Goal: Answer question/provide support

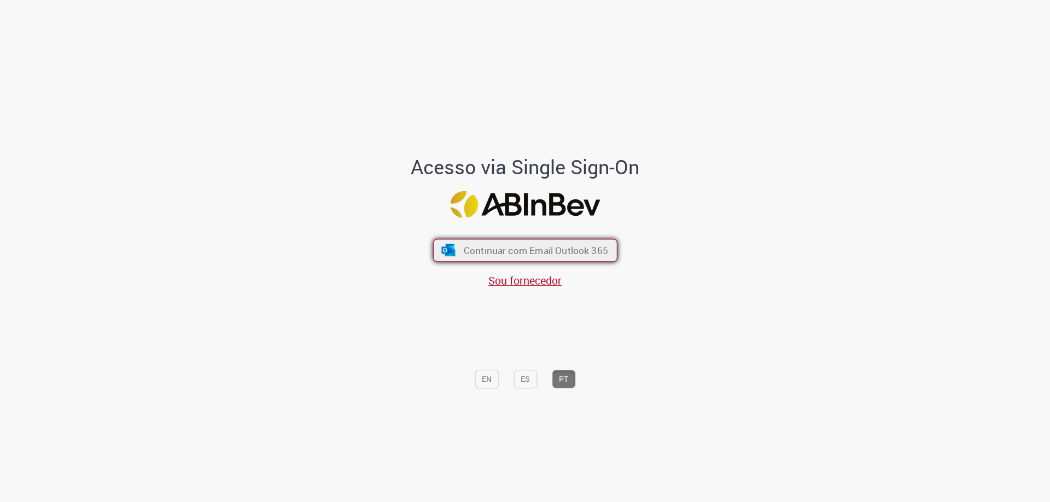
click at [517, 246] on span "Continuar com Email Outlook 365" at bounding box center [535, 250] width 144 height 13
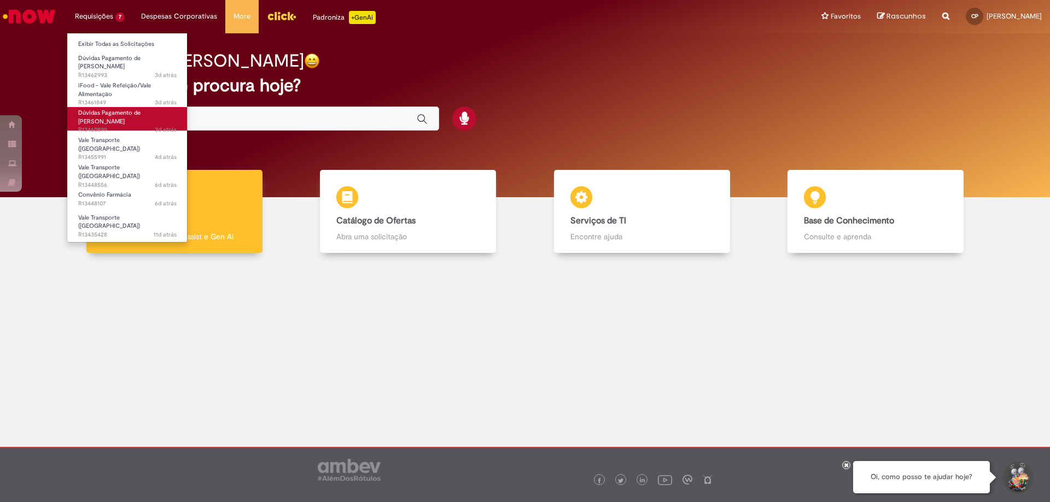
click at [138, 126] on span "3d atrás 3 dias atrás R13460899" at bounding box center [127, 130] width 98 height 9
click at [141, 126] on span "3d atrás 3 dias atrás R13460899" at bounding box center [127, 130] width 98 height 9
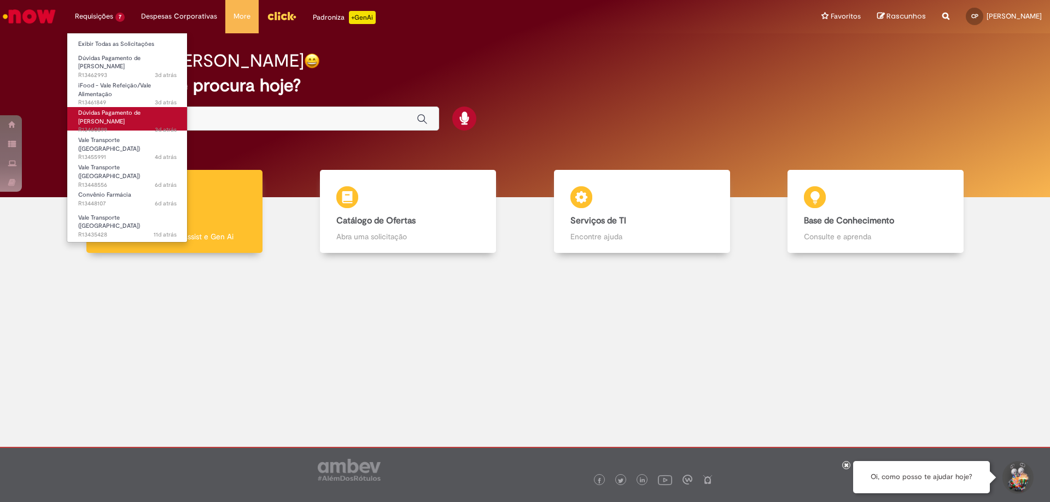
click at [141, 126] on span "3d atrás 3 dias atrás R13460899" at bounding box center [127, 130] width 98 height 9
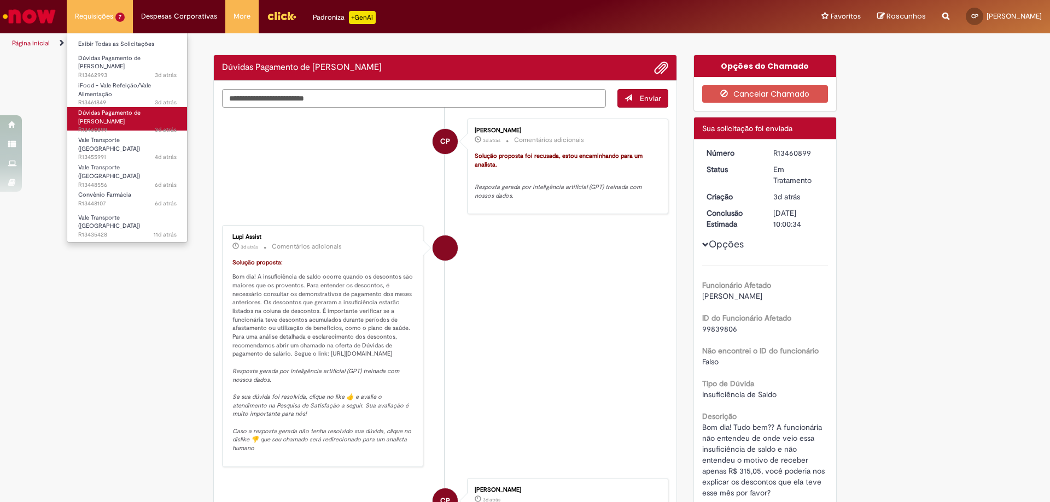
click at [141, 126] on span "3d atrás 3 dias atrás R13460899" at bounding box center [127, 130] width 98 height 9
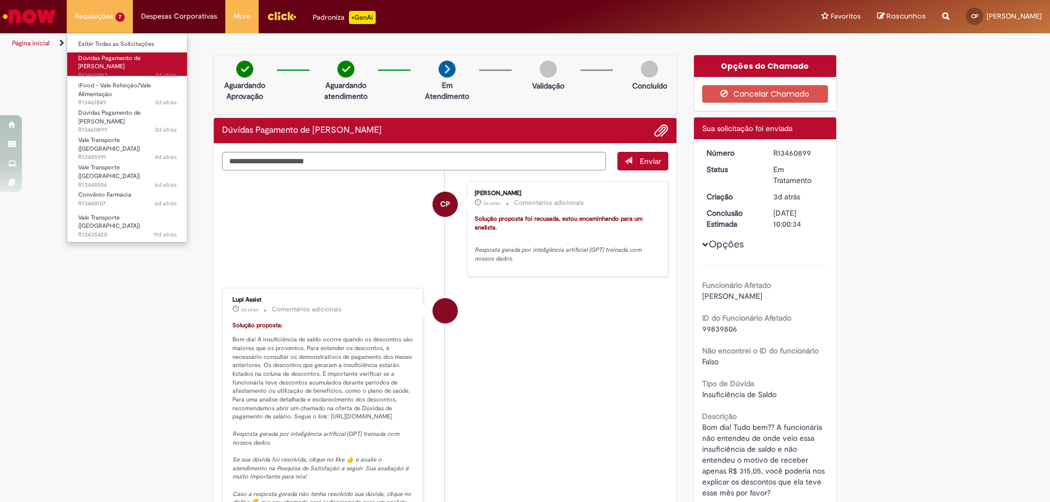
click at [106, 58] on span "Dúvidas Pagamento de Salário" at bounding box center [109, 62] width 62 height 17
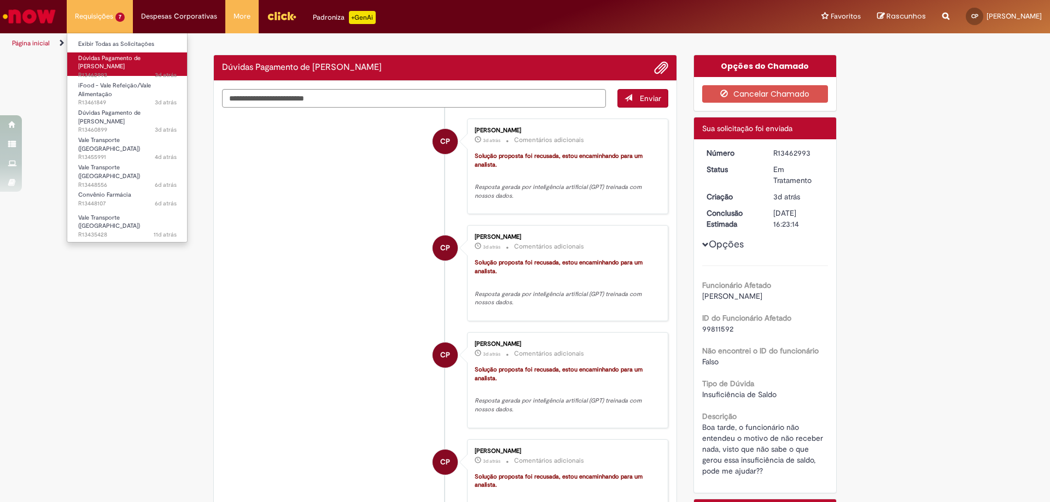
click at [106, 58] on span "Dúvidas Pagamento de Salário" at bounding box center [109, 62] width 62 height 17
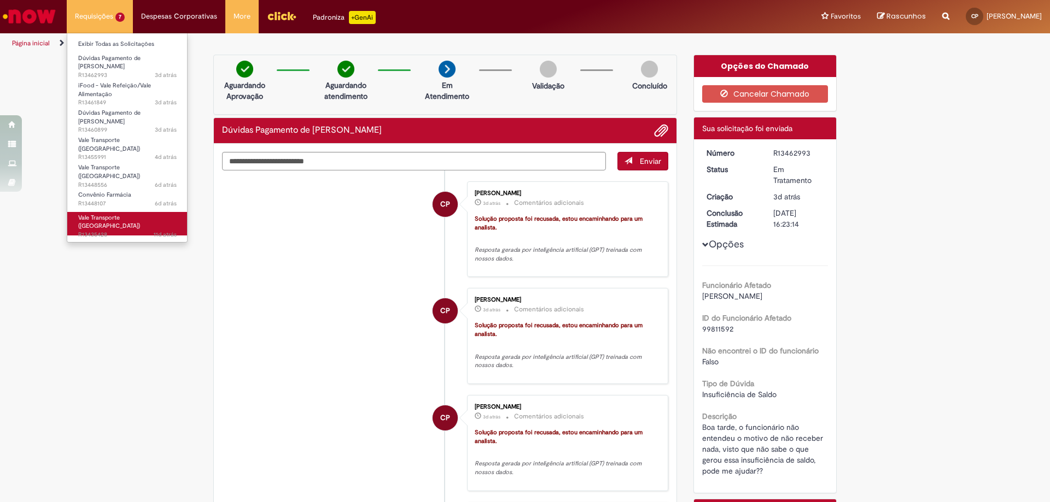
click at [114, 214] on span "Vale Transporte (VT)" at bounding box center [109, 222] width 62 height 17
click at [110, 214] on span "Vale Transporte (VT)" at bounding box center [109, 222] width 62 height 17
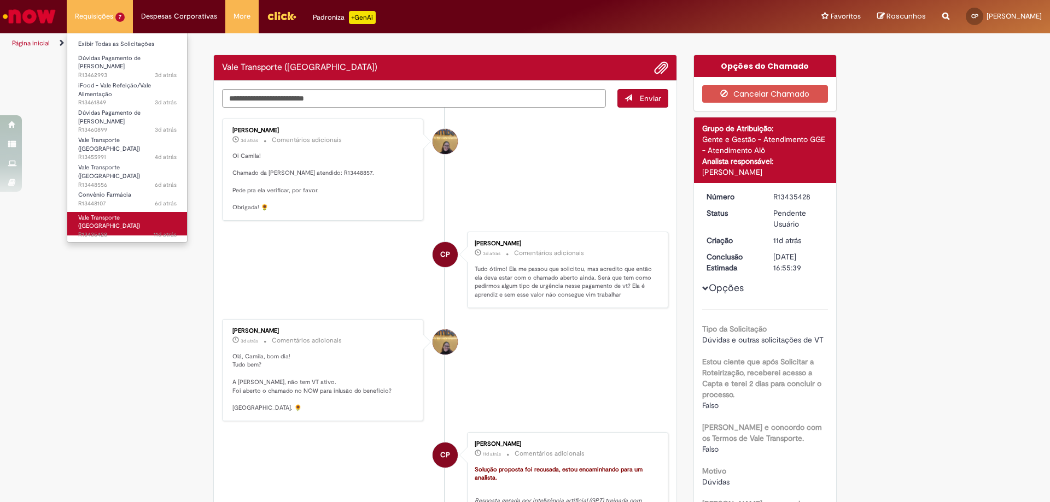
click at [110, 214] on span "Vale Transporte (VT)" at bounding box center [109, 222] width 62 height 17
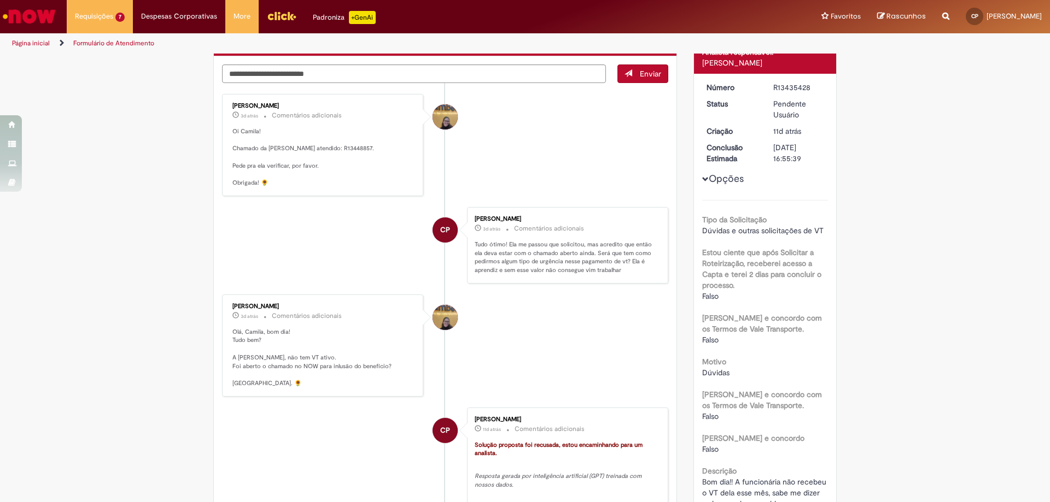
scroll to position [55, 0]
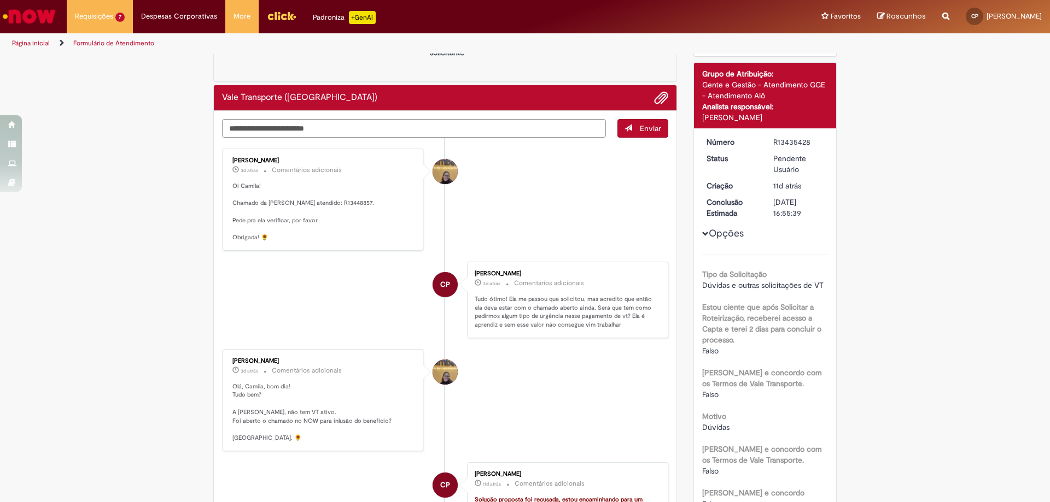
click at [341, 137] on textarea "Digite sua mensagem aqui..." at bounding box center [414, 128] width 384 height 19
click at [326, 135] on textarea "Digite sua mensagem aqui..." at bounding box center [414, 128] width 384 height 19
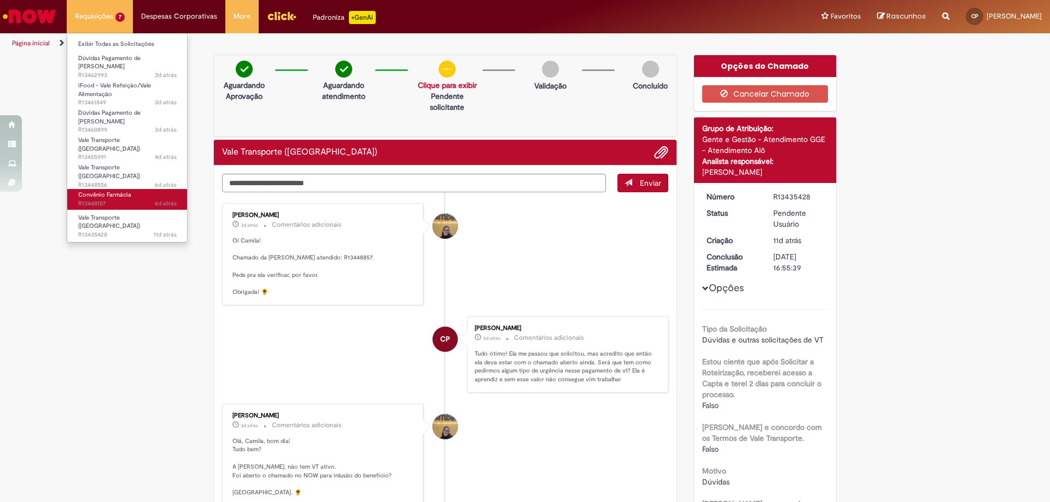
click at [93, 191] on span "Convênio Farmácia" at bounding box center [104, 195] width 53 height 8
click at [95, 191] on span "Convênio Farmácia" at bounding box center [104, 195] width 53 height 8
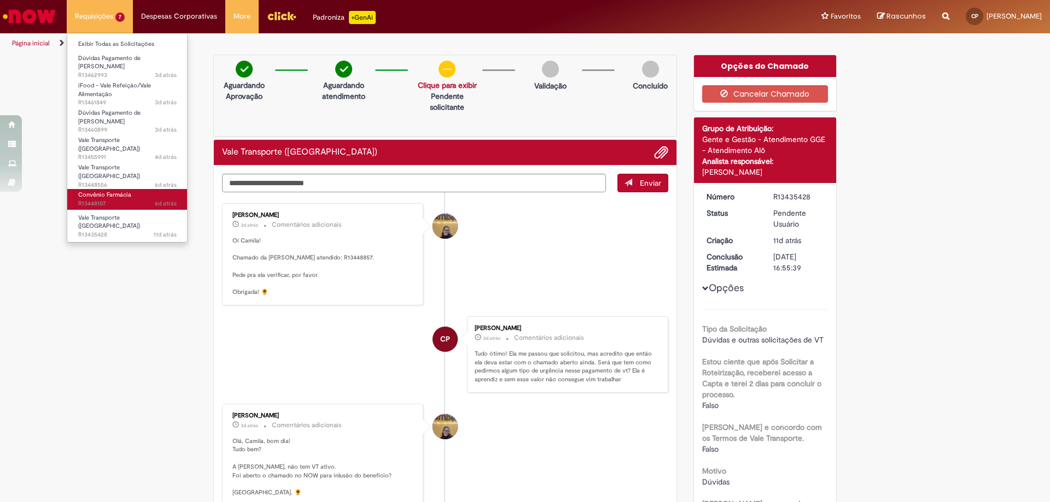
click at [95, 191] on span "Convênio Farmácia" at bounding box center [104, 195] width 53 height 8
click at [94, 191] on span "Convênio Farmácia" at bounding box center [104, 195] width 53 height 8
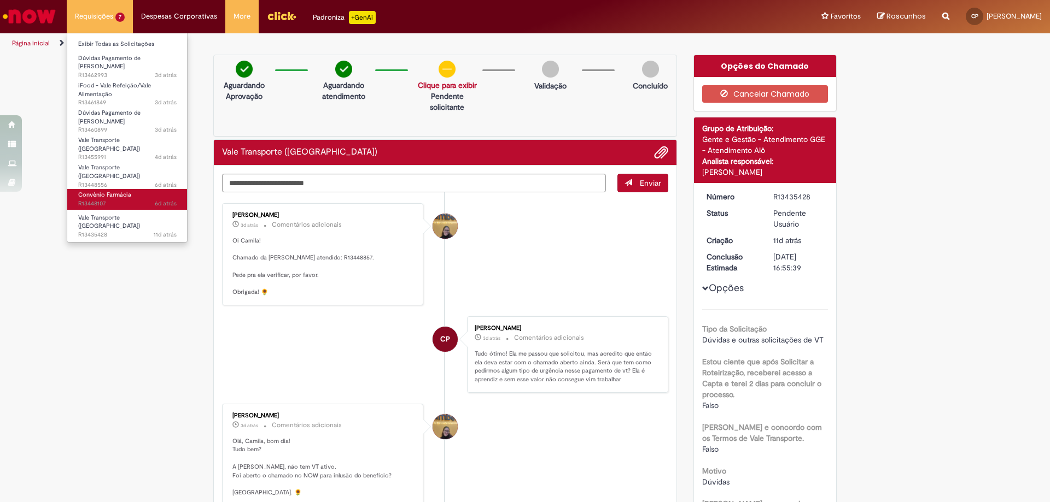
click at [94, 191] on span "Convênio Farmácia" at bounding box center [104, 195] width 53 height 8
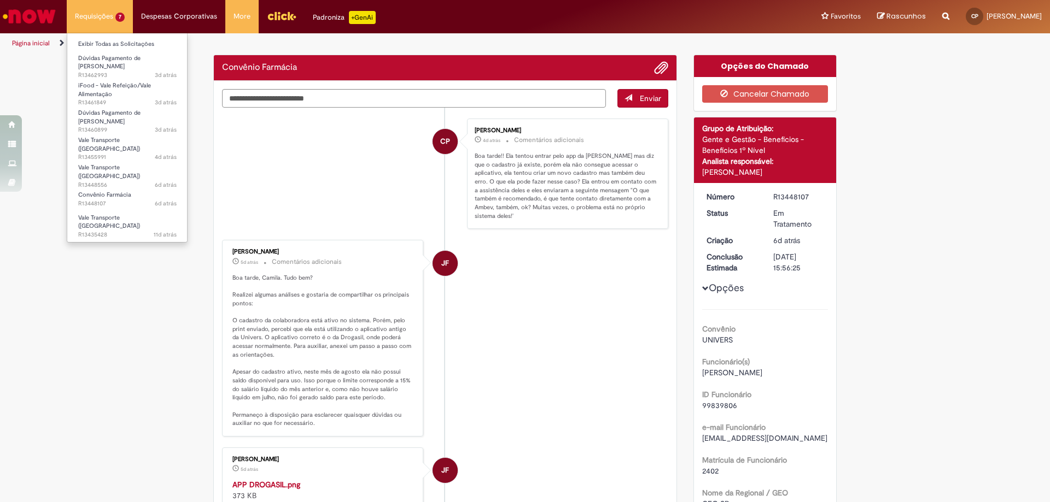
click at [99, 158] on li "Vale Transporte (VT) 6d atrás 6 dias atrás R13448556" at bounding box center [127, 171] width 120 height 27
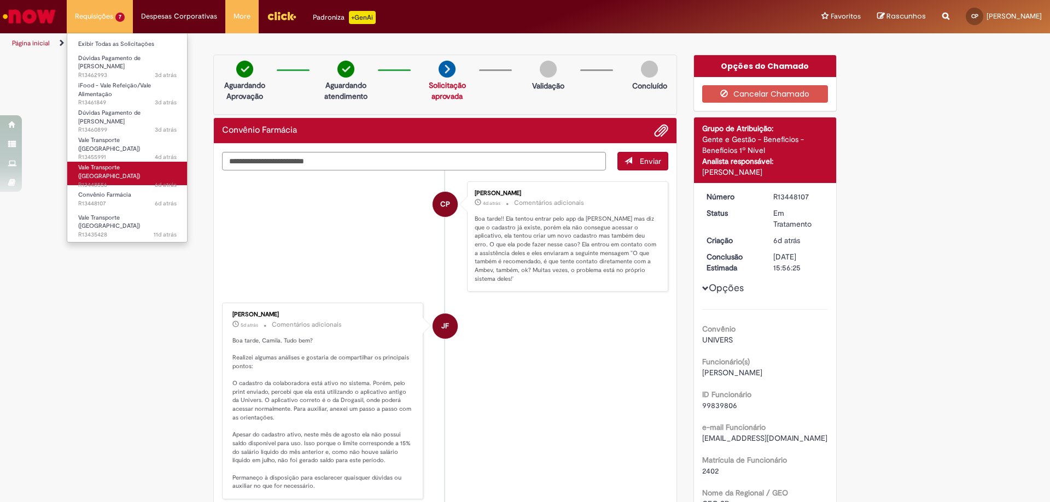
click at [101, 163] on span "Vale Transporte (VT)" at bounding box center [109, 171] width 62 height 17
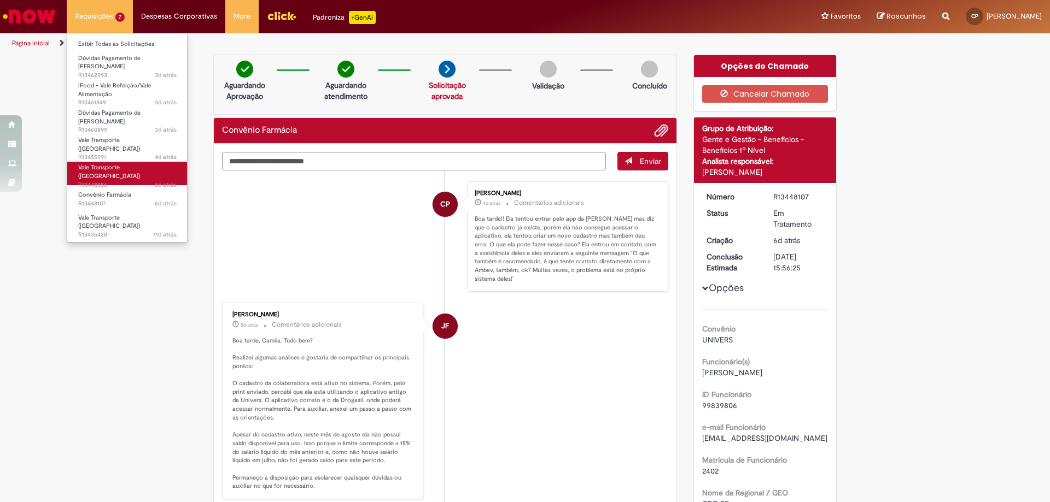
click at [101, 163] on span "Vale Transporte (VT)" at bounding box center [109, 171] width 62 height 17
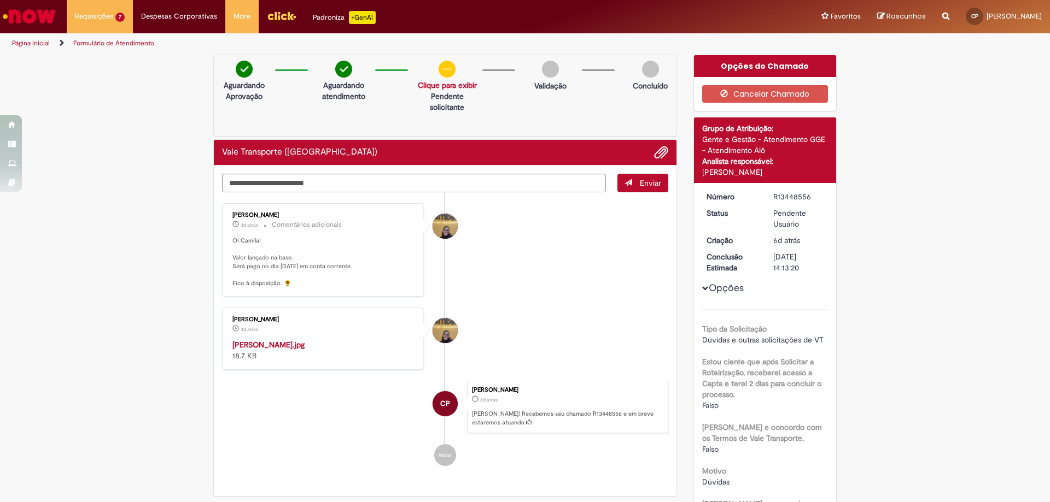
click at [295, 350] on strong "JOYCE SOUZA DE LIMA.jpg" at bounding box center [268, 345] width 72 height 10
click at [305, 350] on strong "JOYCE SOUZA DE LIMA.jpg" at bounding box center [268, 345] width 72 height 10
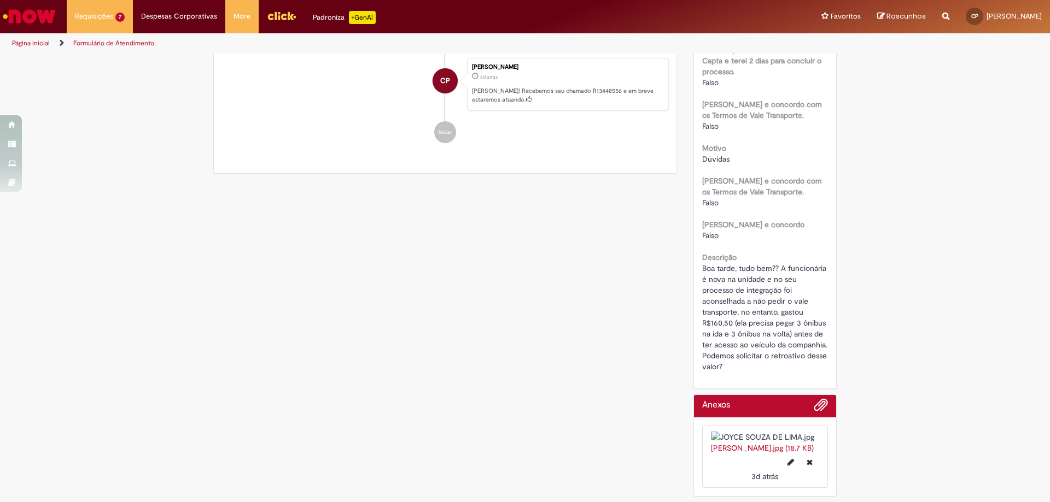
scroll to position [65, 0]
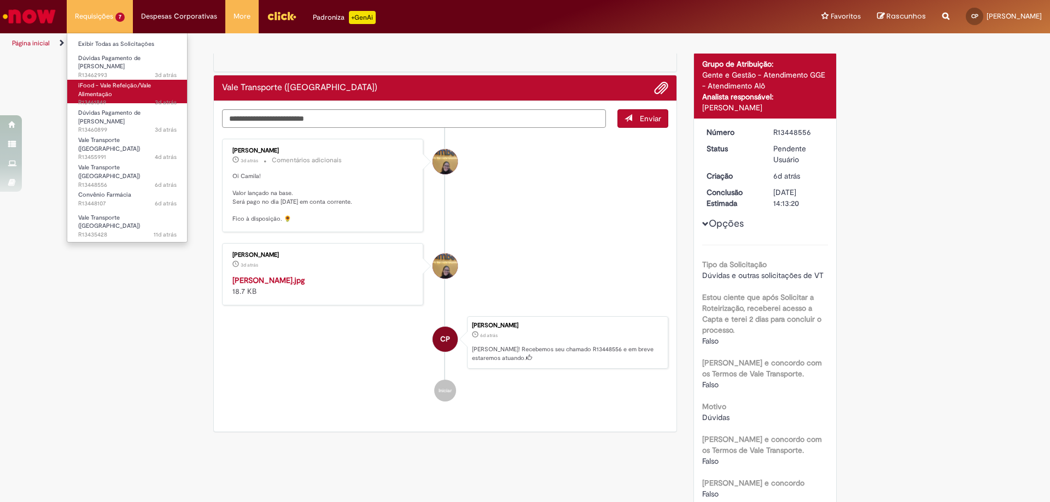
click at [139, 98] on span "3d atrás 3 dias atrás R13461849" at bounding box center [127, 102] width 98 height 9
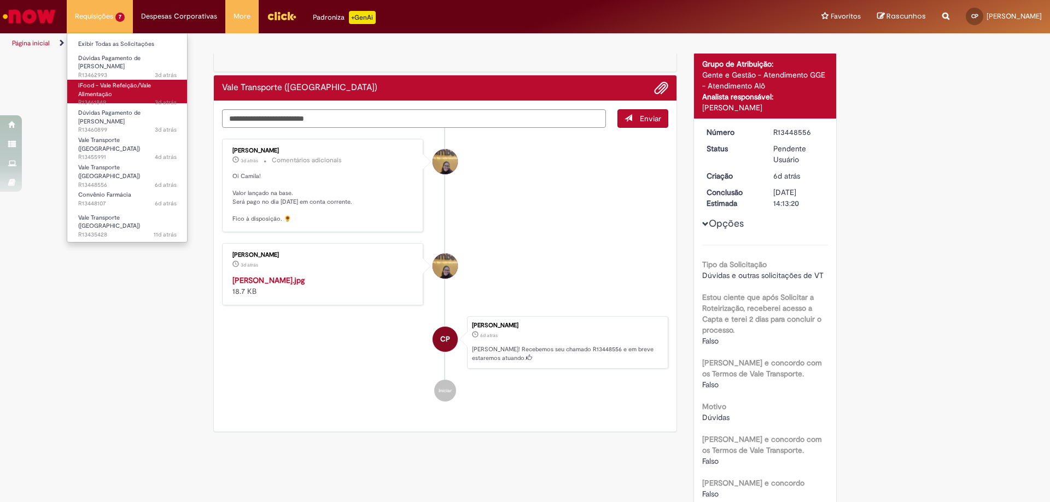
click at [138, 98] on span "3d atrás 3 dias atrás R13461849" at bounding box center [127, 102] width 98 height 9
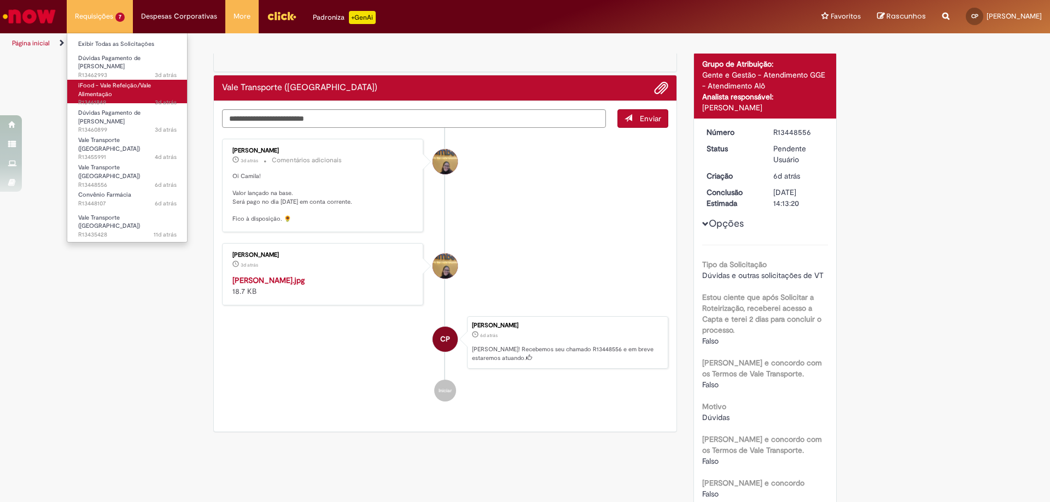
click at [138, 98] on span "3d atrás 3 dias atrás R13461849" at bounding box center [127, 102] width 98 height 9
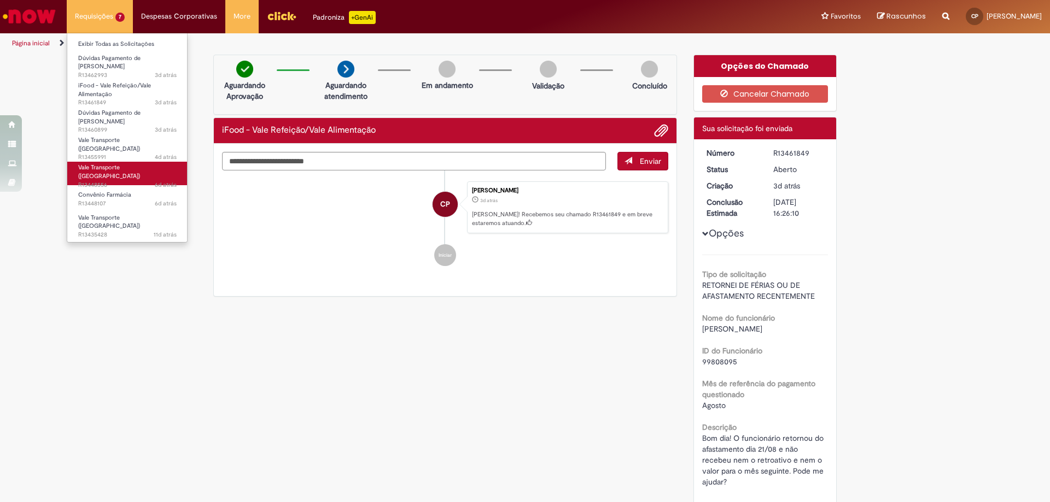
click at [113, 181] on span "6d atrás 6 dias atrás R13448556" at bounding box center [127, 185] width 98 height 9
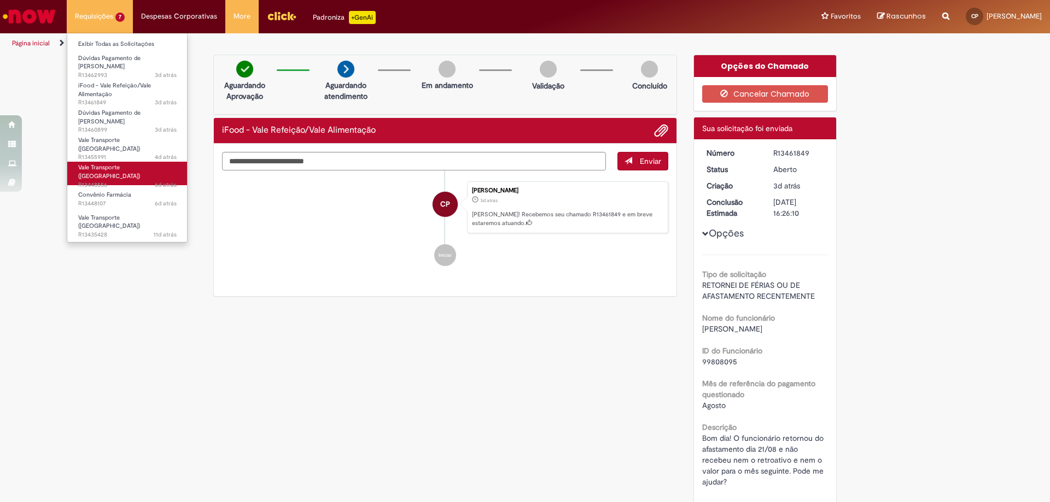
click at [114, 181] on span "6d atrás 6 dias atrás R13448556" at bounding box center [127, 185] width 98 height 9
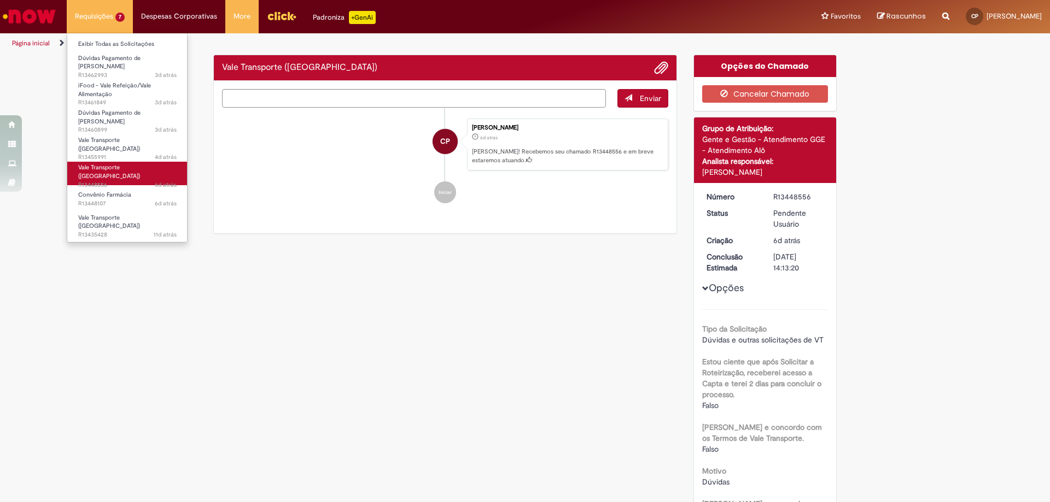
click at [114, 181] on span "6d atrás 6 dias atrás R13448556" at bounding box center [127, 185] width 98 height 9
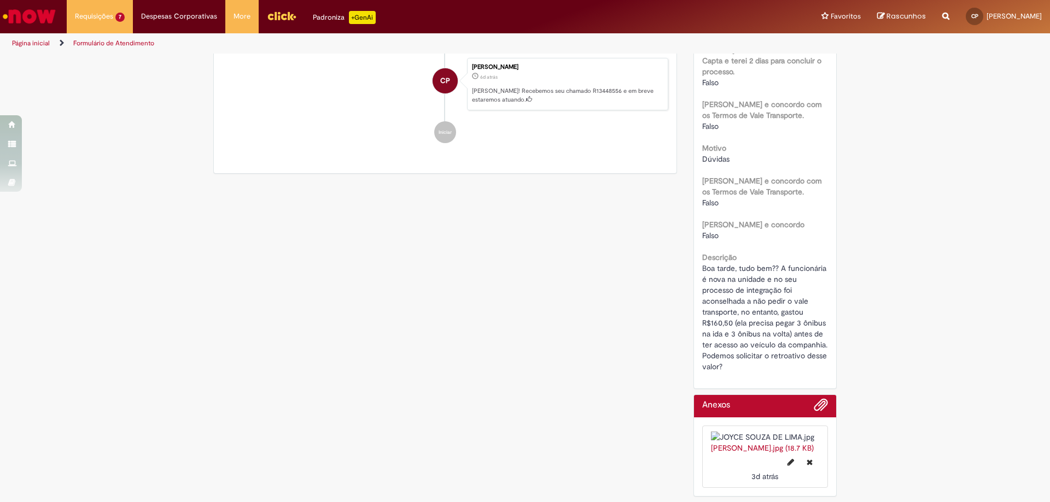
scroll to position [10, 0]
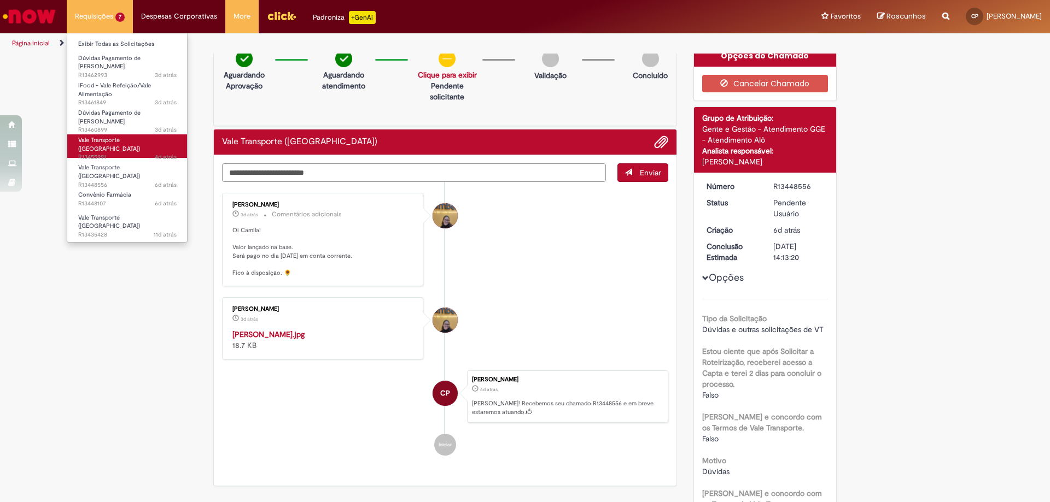
click at [121, 136] on span "Vale Transporte (VT)" at bounding box center [109, 144] width 62 height 17
click at [122, 136] on span "Vale Transporte (VT)" at bounding box center [109, 144] width 62 height 17
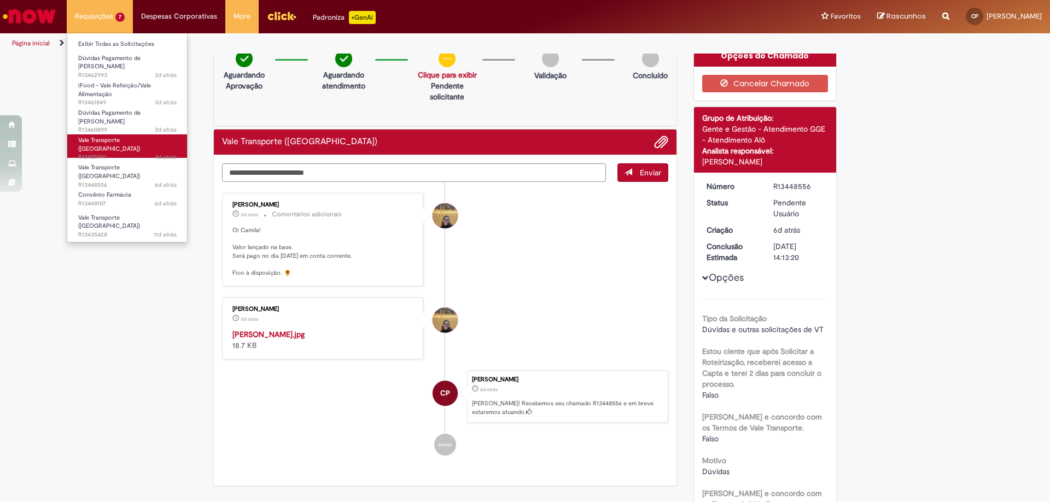
click at [122, 136] on span "Vale Transporte (VT)" at bounding box center [109, 144] width 62 height 17
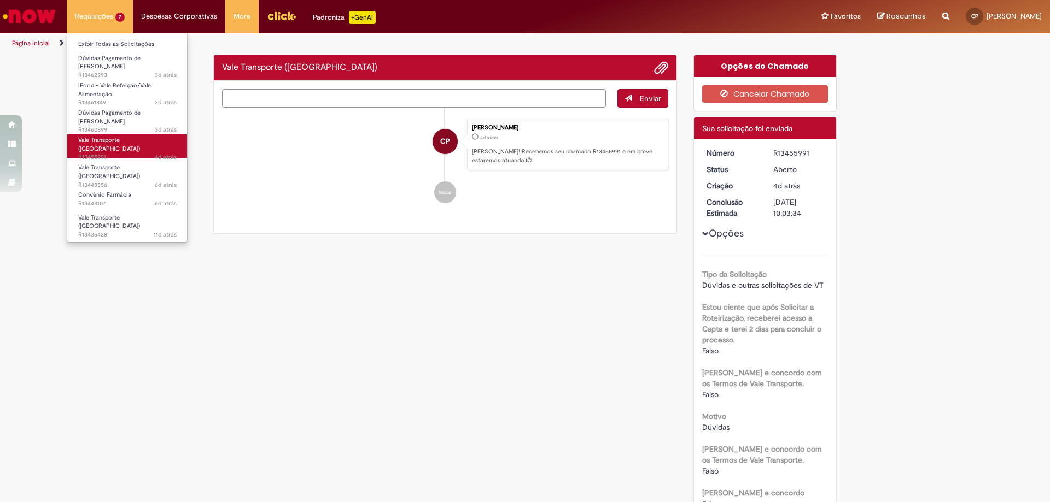
click at [122, 136] on span "Vale Transporte (VT)" at bounding box center [109, 144] width 62 height 17
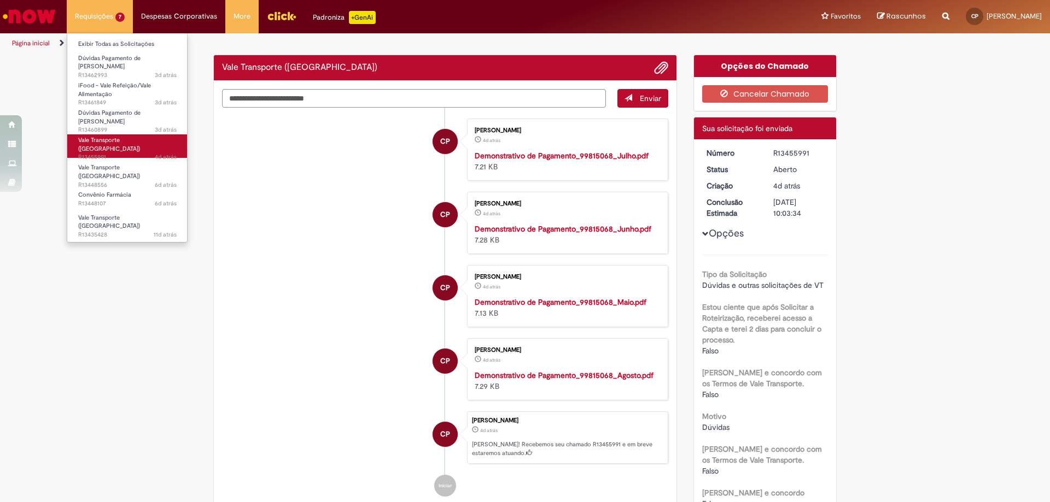
click at [122, 136] on span "Vale Transporte (VT)" at bounding box center [109, 144] width 62 height 17
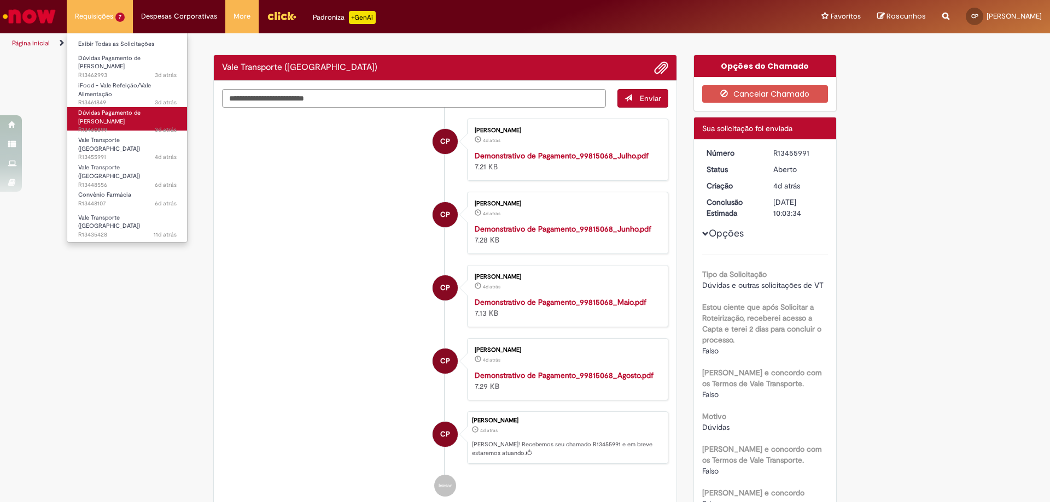
click at [127, 109] on span "Dúvidas Pagamento de Salário" at bounding box center [109, 117] width 62 height 17
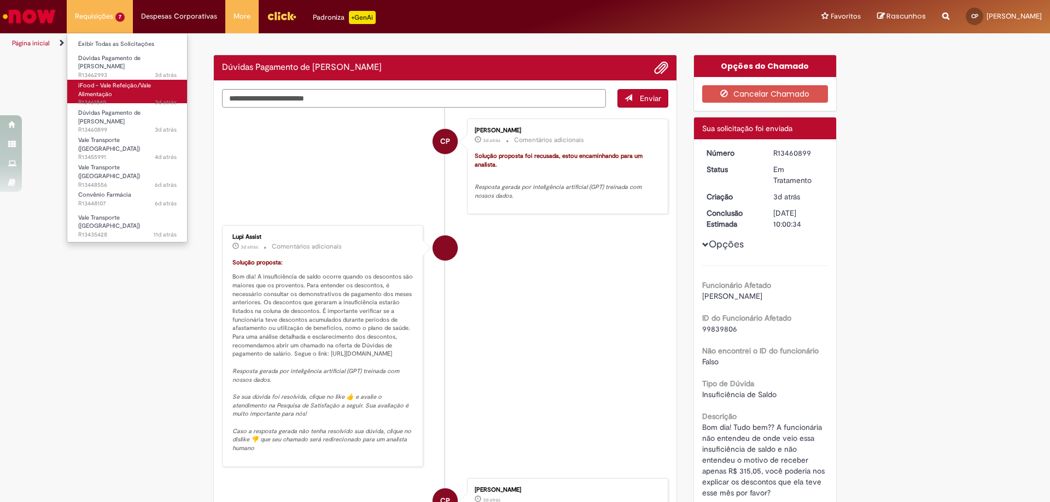
click at [126, 84] on span "iFood - Vale Refeição/Vale Alimentação" at bounding box center [114, 89] width 73 height 17
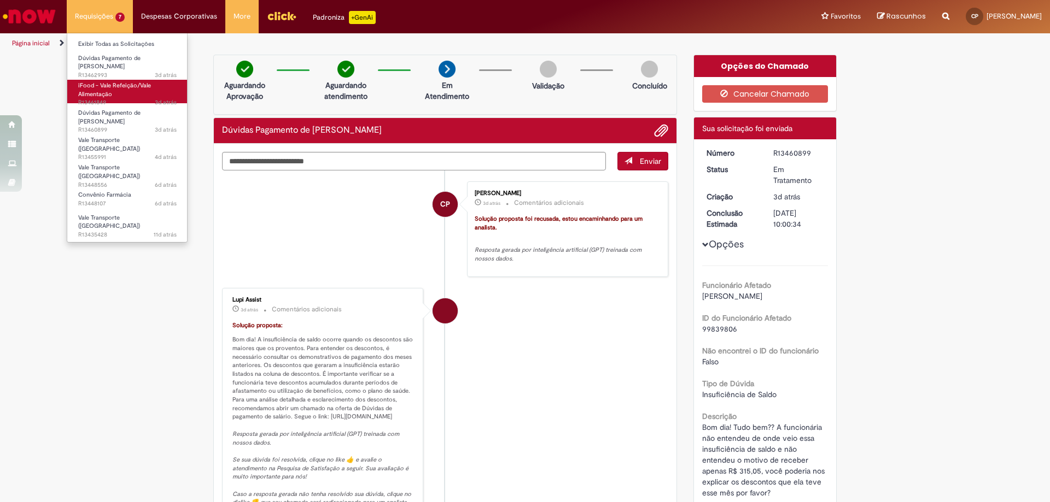
click at [126, 84] on span "iFood - Vale Refeição/Vale Alimentação" at bounding box center [114, 89] width 73 height 17
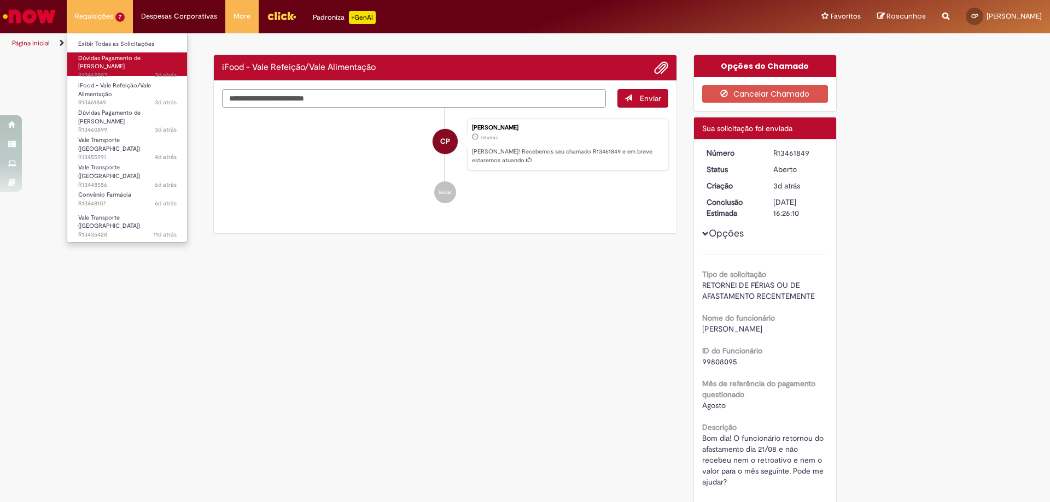
click at [128, 71] on span "3d atrás 3 dias atrás R13462993" at bounding box center [127, 75] width 98 height 9
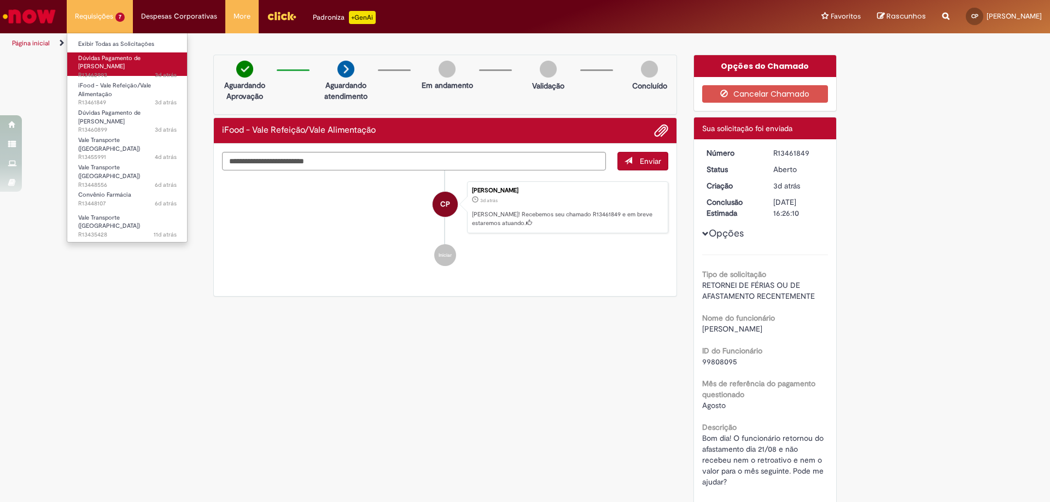
click at [128, 71] on span "3d atrás 3 dias atrás R13462993" at bounding box center [127, 75] width 98 height 9
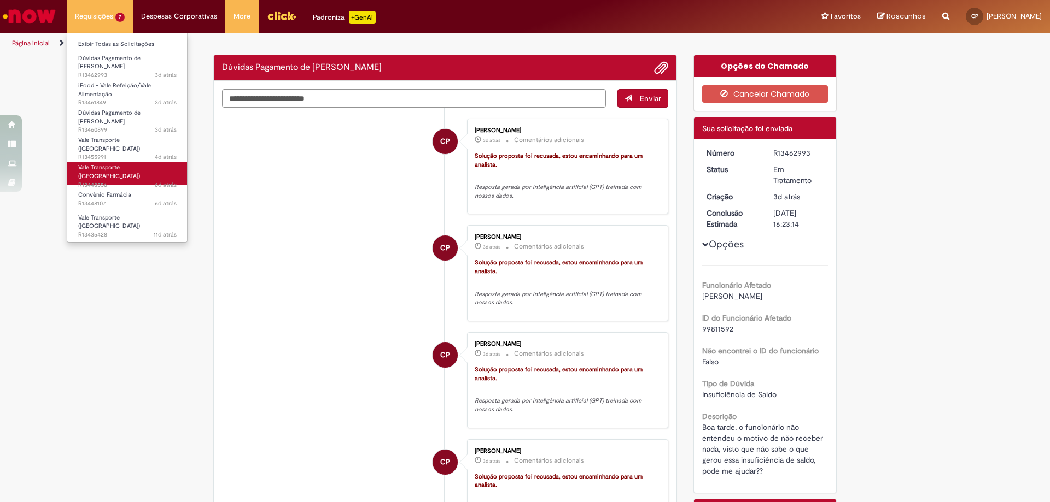
click at [122, 181] on span "6d atrás 6 dias atrás R13448556" at bounding box center [127, 185] width 98 height 9
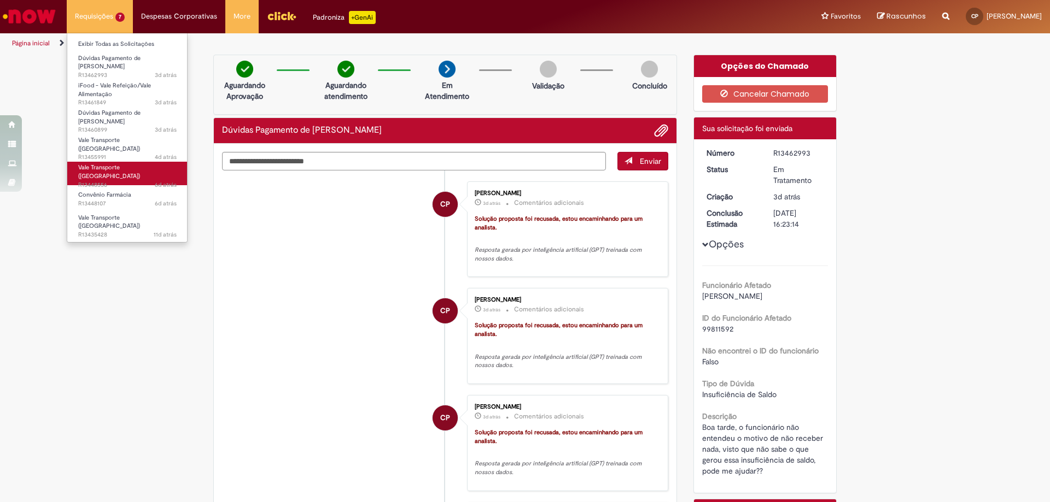
click at [119, 181] on span "6d atrás 6 dias atrás R13448556" at bounding box center [127, 185] width 98 height 9
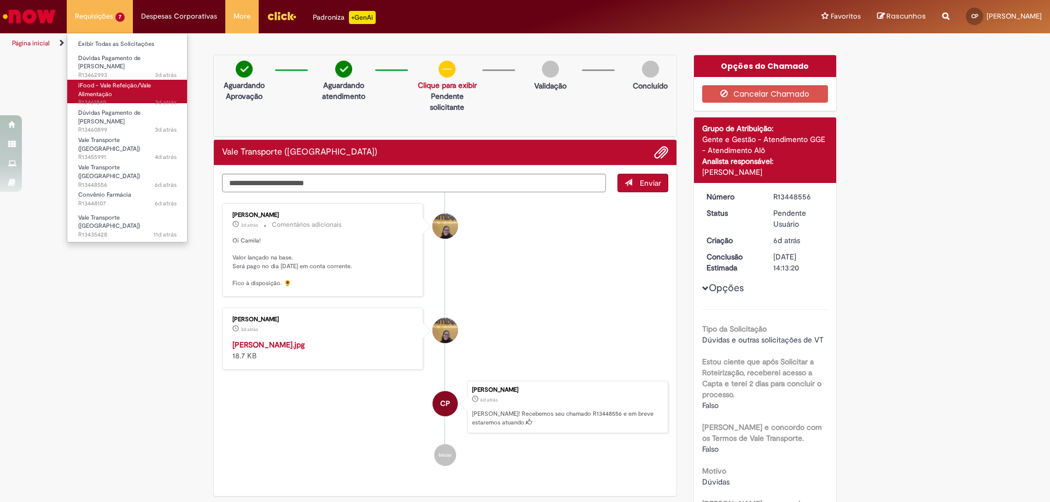
click at [116, 90] on link "iFood - Vale Refeição/Vale Alimentação 3d atrás 3 dias atrás R13461849" at bounding box center [127, 92] width 120 height 24
click at [118, 90] on link "iFood - Vale Refeição/Vale Alimentação 3d atrás 3 dias atrás R13461849" at bounding box center [127, 92] width 120 height 24
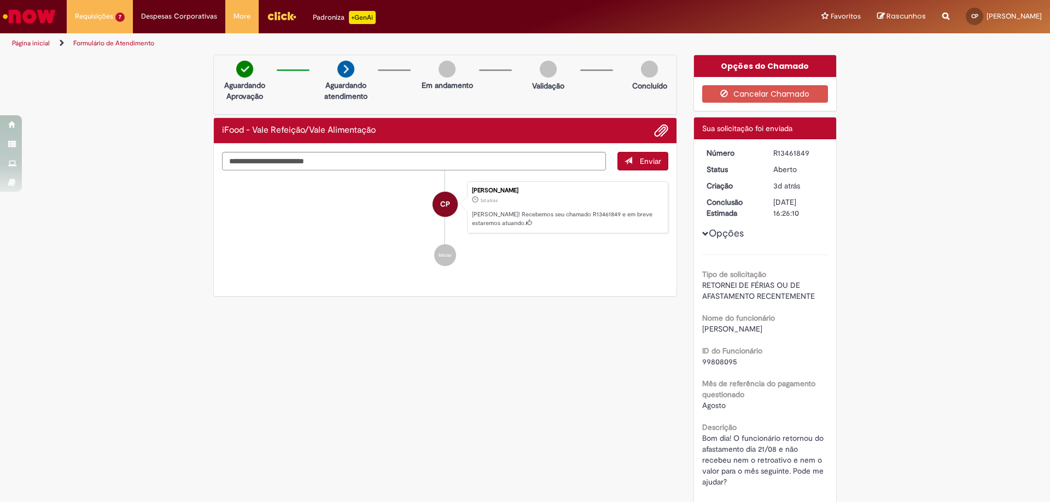
click at [960, 154] on div "Verificar Código de Barras Aguardando Aprovação Aguardando atendimento Em andam…" at bounding box center [525, 328] width 1050 height 546
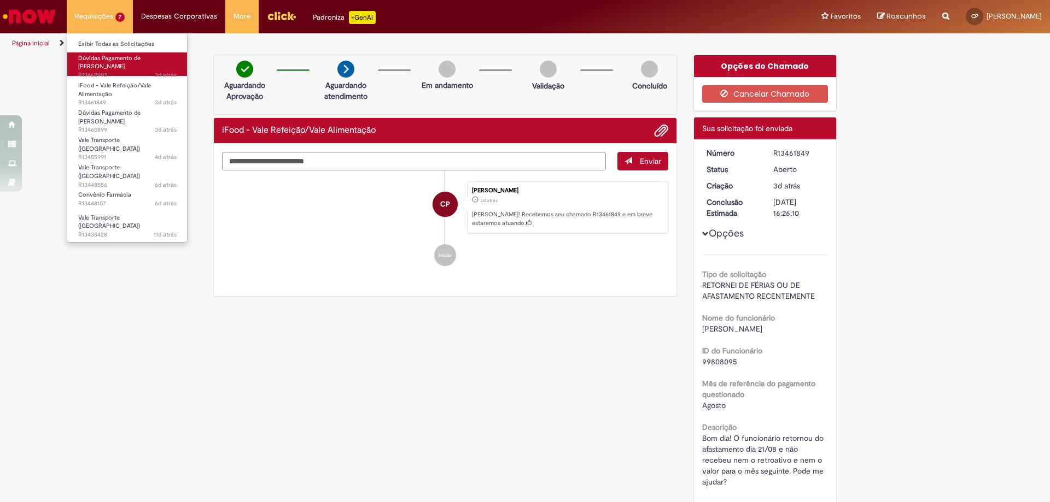
click at [103, 71] on span "3d atrás 3 dias atrás R13462993" at bounding box center [127, 75] width 98 height 9
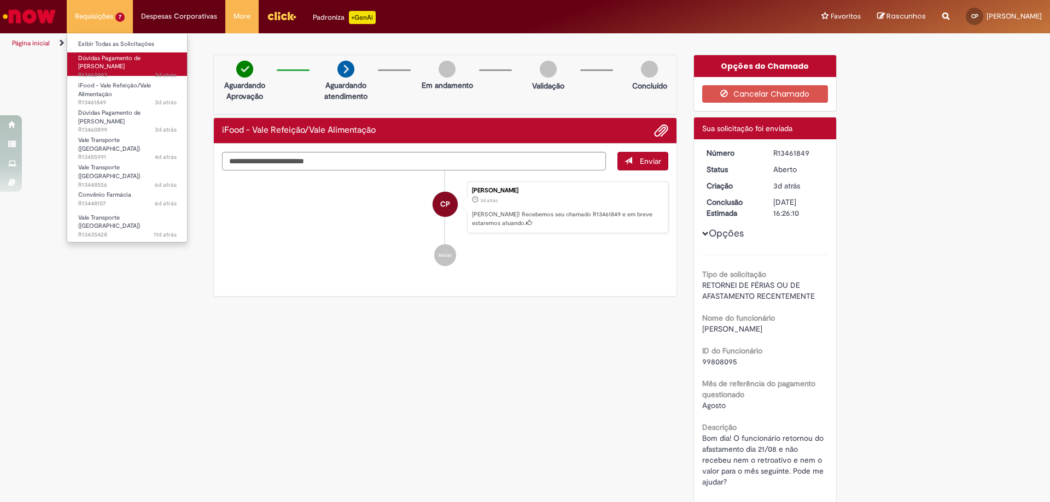
click at [103, 71] on span "3d atrás 3 dias atrás R13462993" at bounding box center [127, 75] width 98 height 9
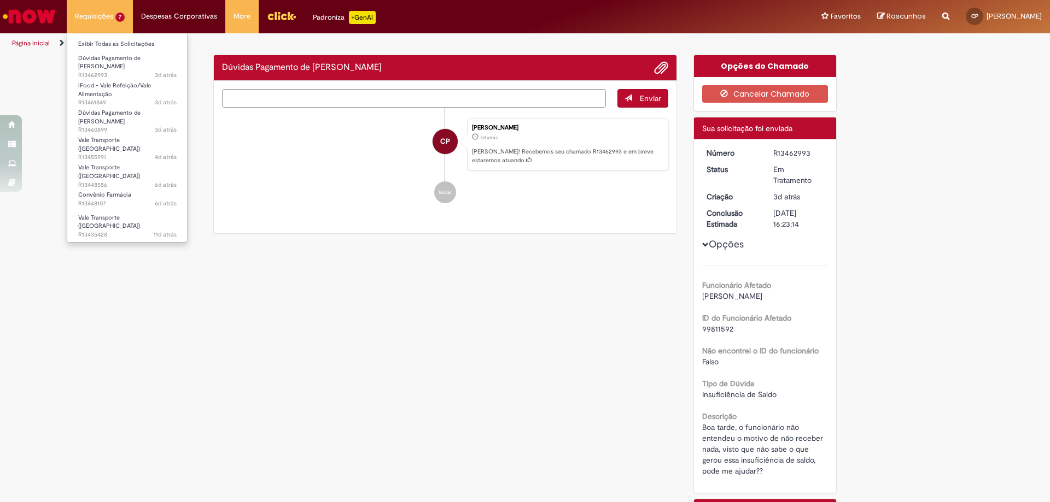
click at [100, 76] on li "iFood - Vale Refeição/Vale Alimentação 3d atrás 3 dias atrás R13461849" at bounding box center [127, 89] width 120 height 27
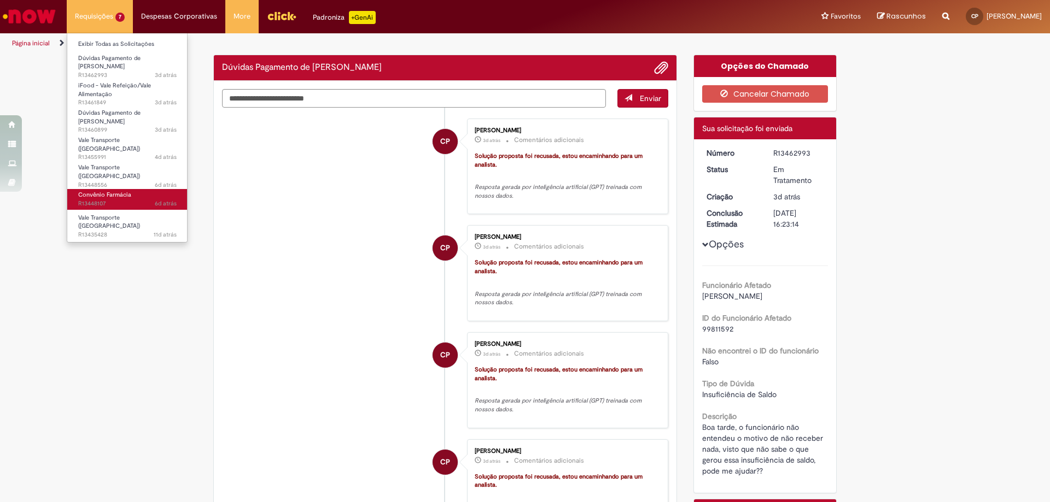
click at [110, 200] on span "6d atrás 6 dias atrás R13448107" at bounding box center [127, 204] width 98 height 9
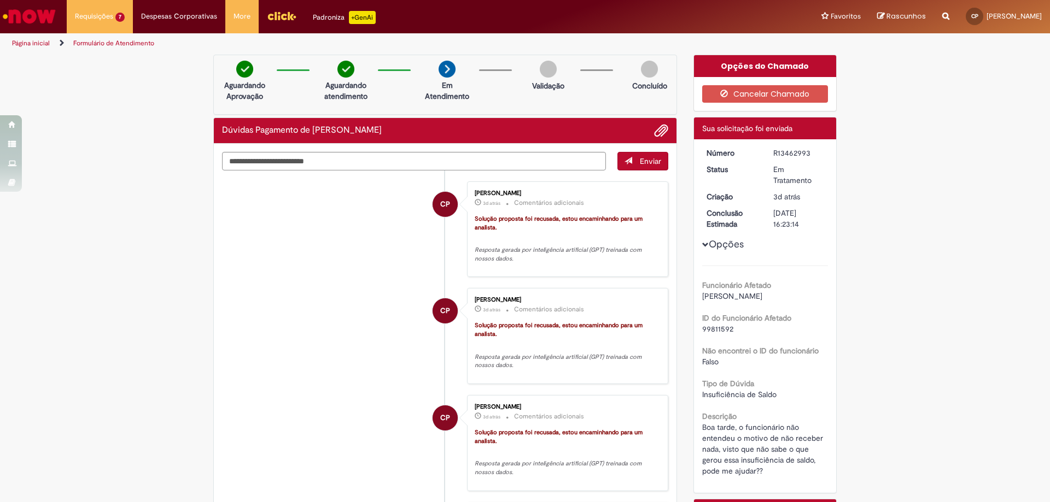
drag, startPoint x: 115, startPoint y: 190, endPoint x: 252, endPoint y: 116, distance: 155.8
click at [0, 0] on link "Convênio Farmácia 6d atrás 6 dias atrás R13448107" at bounding box center [0, 0] width 0 height 0
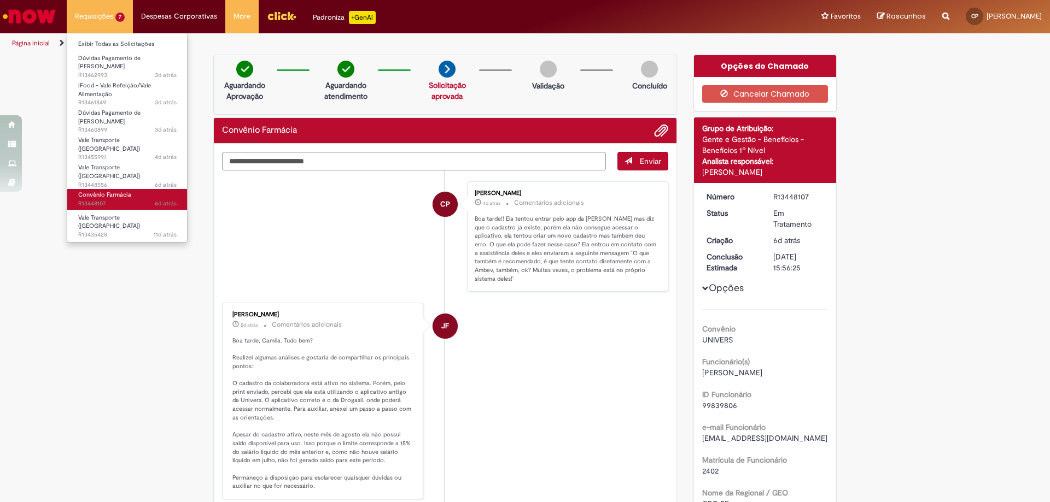
click at [116, 191] on span "Convênio Farmácia" at bounding box center [104, 195] width 53 height 8
click at [121, 191] on span "Convênio Farmácia" at bounding box center [104, 195] width 53 height 8
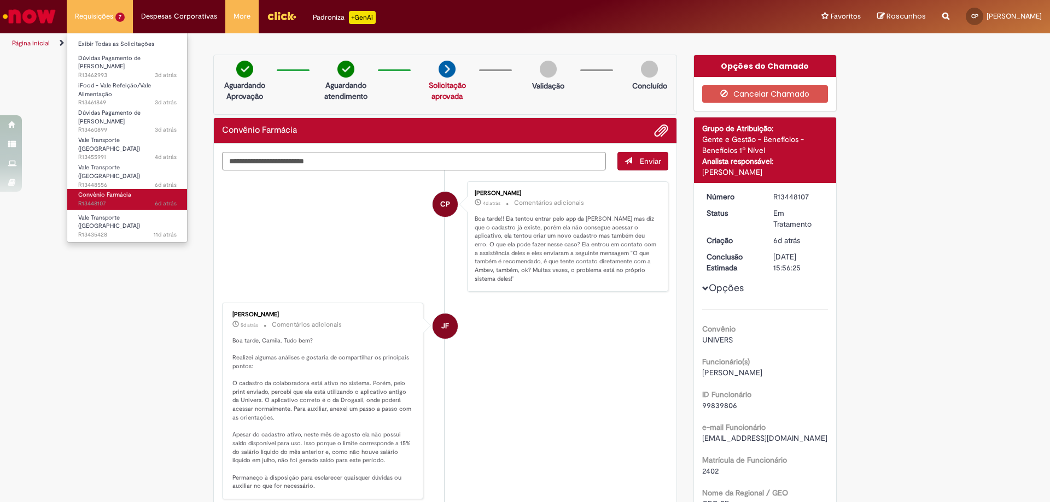
click at [121, 191] on span "Convênio Farmácia" at bounding box center [104, 195] width 53 height 8
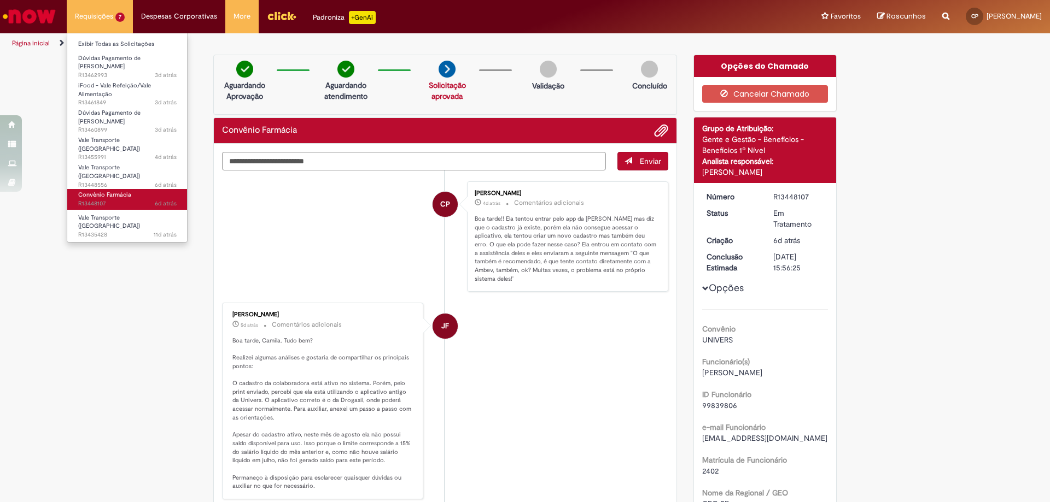
click at [104, 200] on span "6d atrás 6 dias atrás R13448107" at bounding box center [127, 204] width 98 height 9
click at [104, 191] on span "Convênio Farmácia" at bounding box center [104, 195] width 53 height 8
click at [119, 200] on span "6d atrás 6 dias atrás R13448107" at bounding box center [127, 204] width 98 height 9
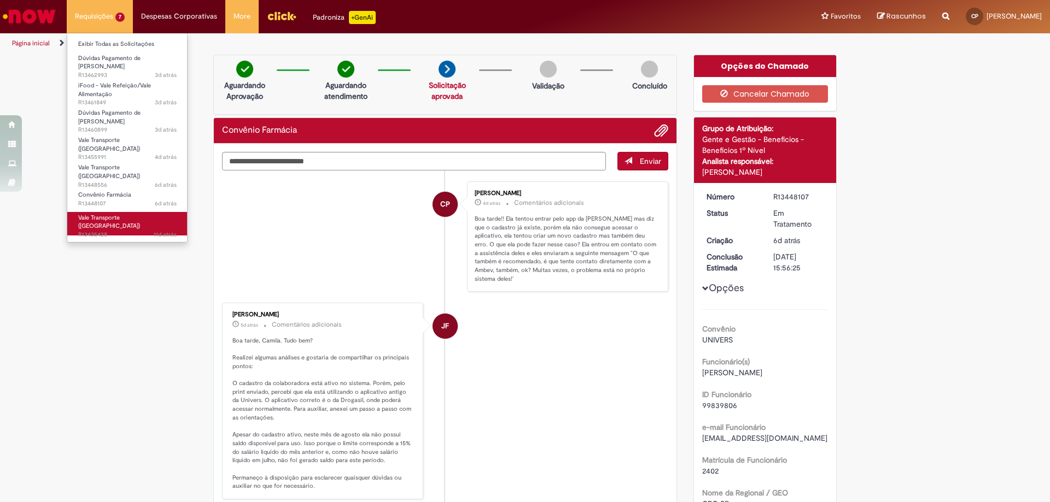
click at [129, 231] on span "11d atrás 11 dias atrás R13435428" at bounding box center [127, 235] width 98 height 9
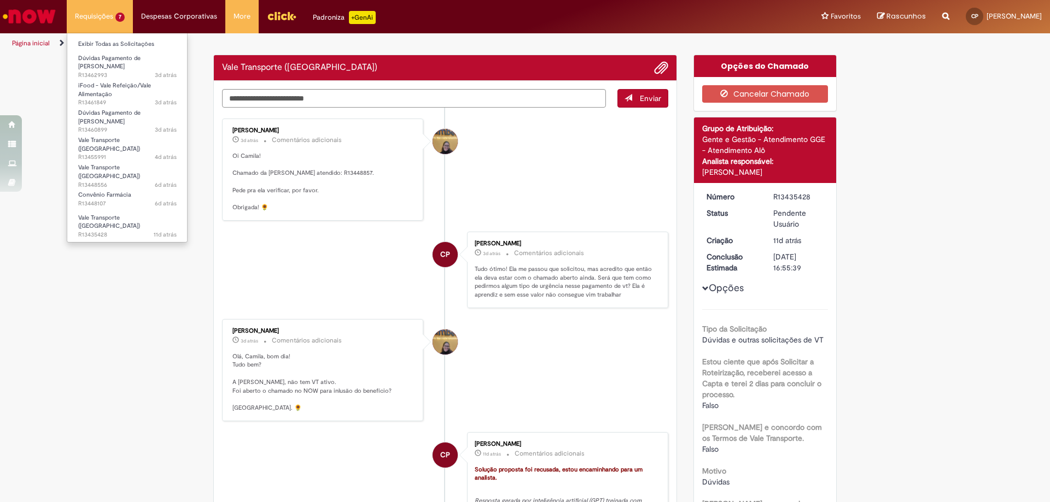
click at [133, 210] on li "Vale Transporte (VT) 11d atrás 11 dias atrás R13435428" at bounding box center [127, 223] width 120 height 26
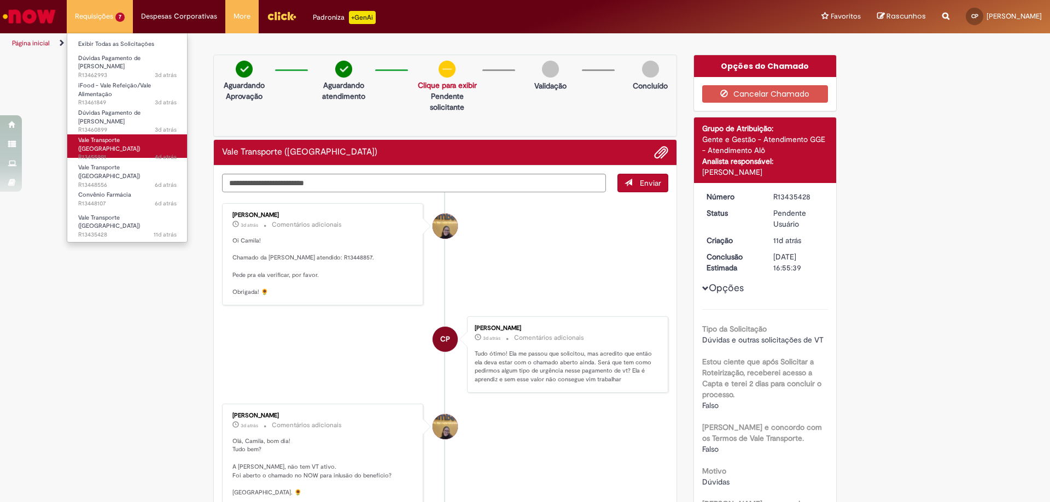
click at [125, 136] on span "Vale Transporte (VT)" at bounding box center [109, 144] width 62 height 17
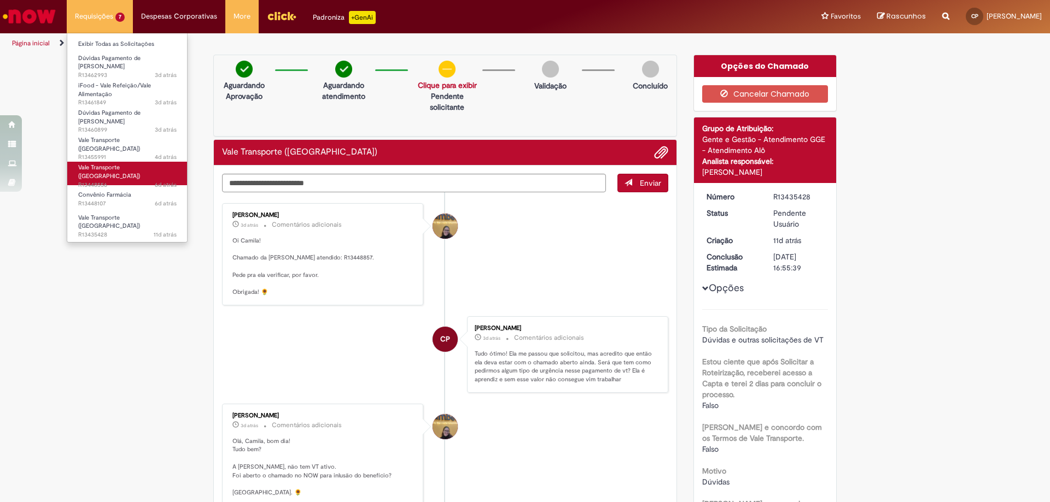
click at [126, 163] on span "Vale Transporte (VT)" at bounding box center [109, 171] width 62 height 17
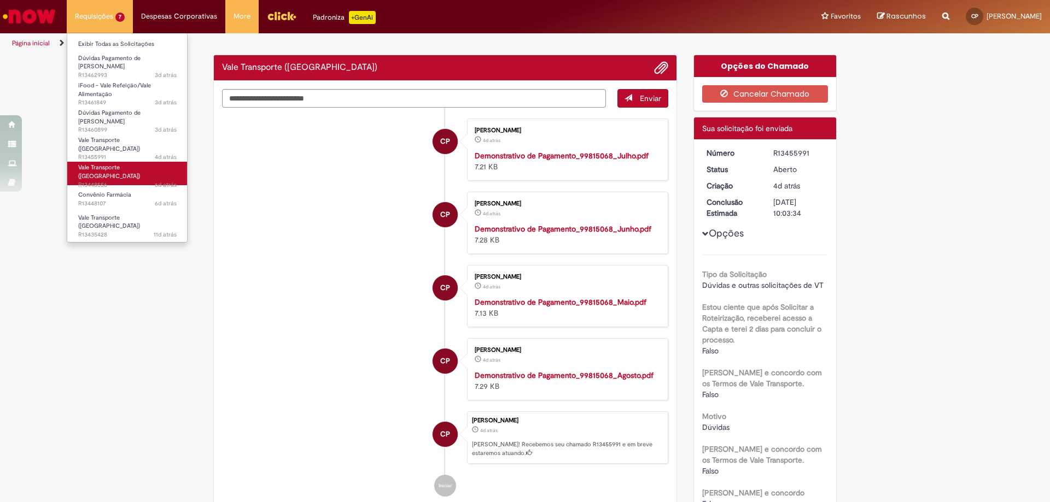
click at [126, 163] on span "Vale Transporte (VT)" at bounding box center [109, 171] width 62 height 17
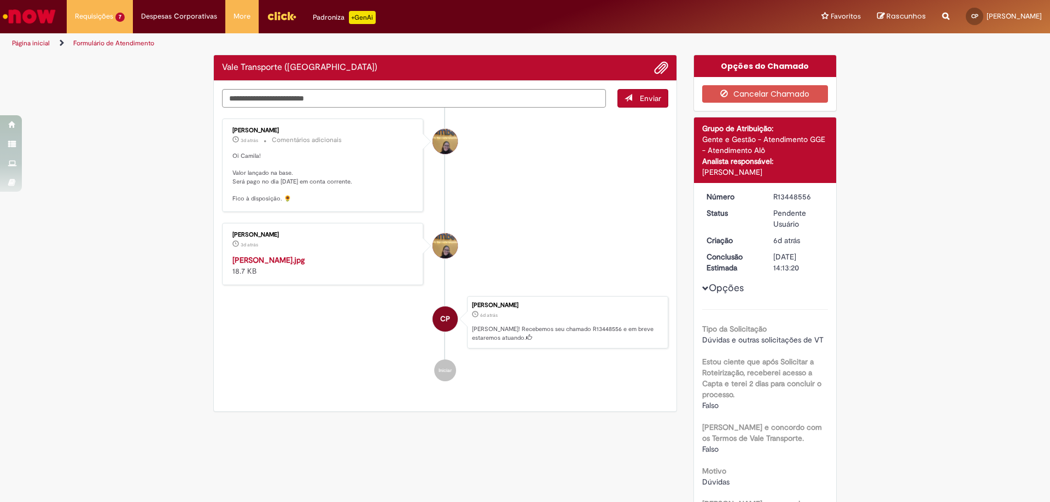
click at [397, 178] on p "Oi Camila! Valor lançado na base. Será pago no dia 03/09/2025 em conta corrente…" at bounding box center [323, 177] width 182 height 51
click at [382, 108] on ul "Amanda de Campos Gomes do Nascimento 3d atrás 3 dias atrás Comentários adiciona…" at bounding box center [445, 250] width 446 height 285
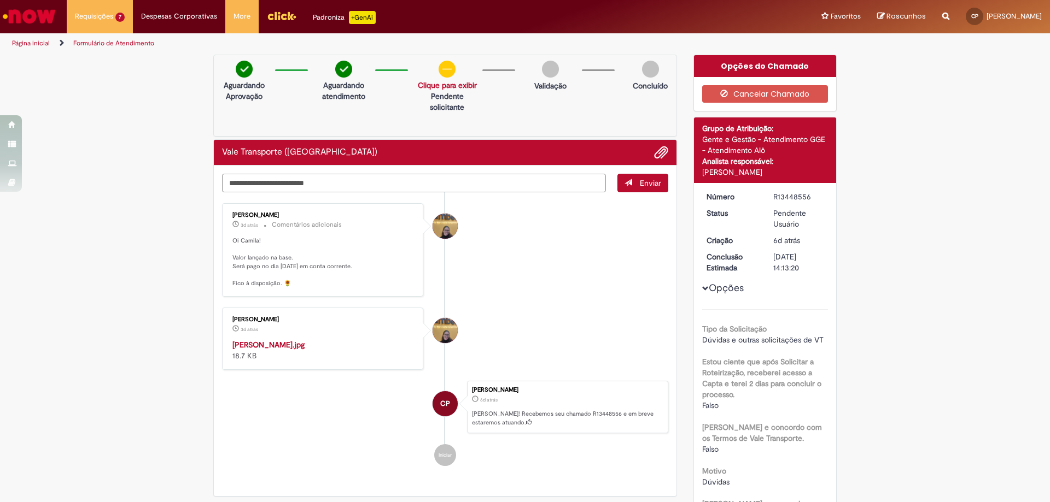
click at [388, 177] on textarea "Digite sua mensagem aqui..." at bounding box center [414, 183] width 384 height 19
click at [267, 183] on textarea "Digite sua mensagem aqui..." at bounding box center [414, 183] width 384 height 19
click at [334, 182] on textarea "Digite sua mensagem aqui..." at bounding box center [414, 183] width 384 height 19
type textarea "**********"
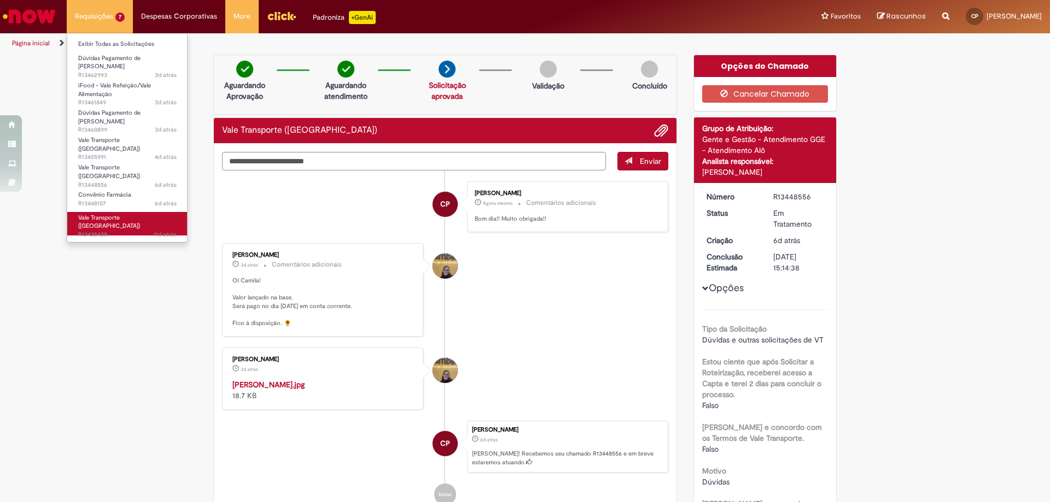
click at [105, 214] on span "Vale Transporte (VT)" at bounding box center [109, 222] width 62 height 17
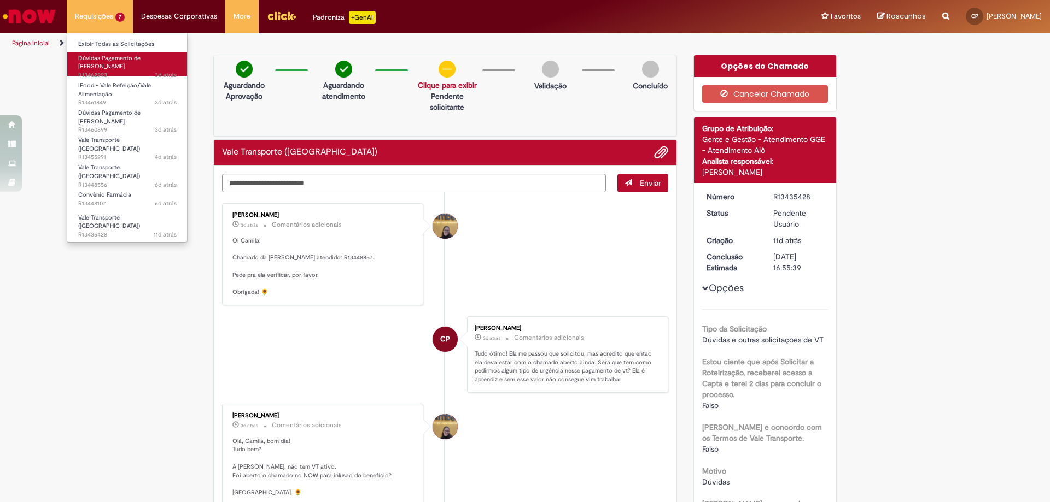
click at [85, 57] on span "Dúvidas Pagamento de Salário" at bounding box center [109, 62] width 62 height 17
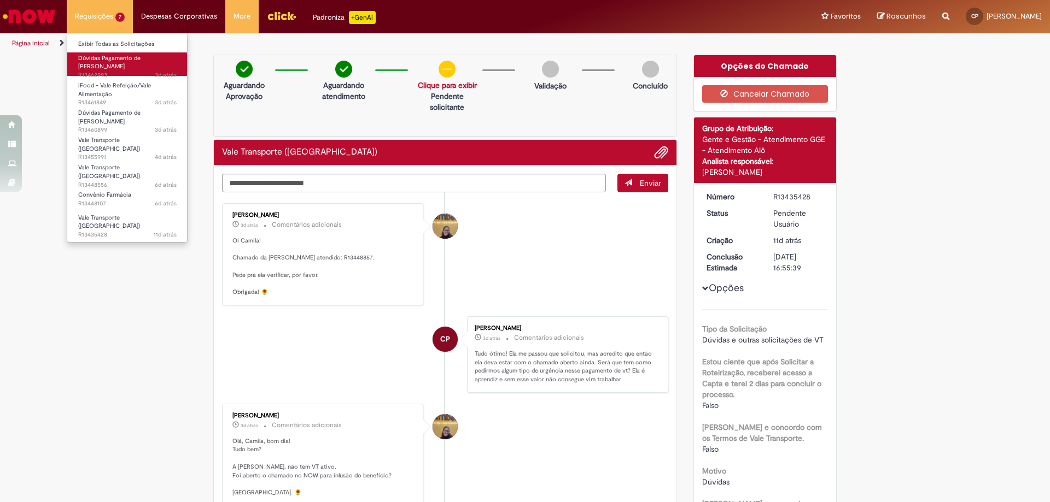
click at [85, 57] on span "Dúvidas Pagamento de Salário" at bounding box center [109, 62] width 62 height 17
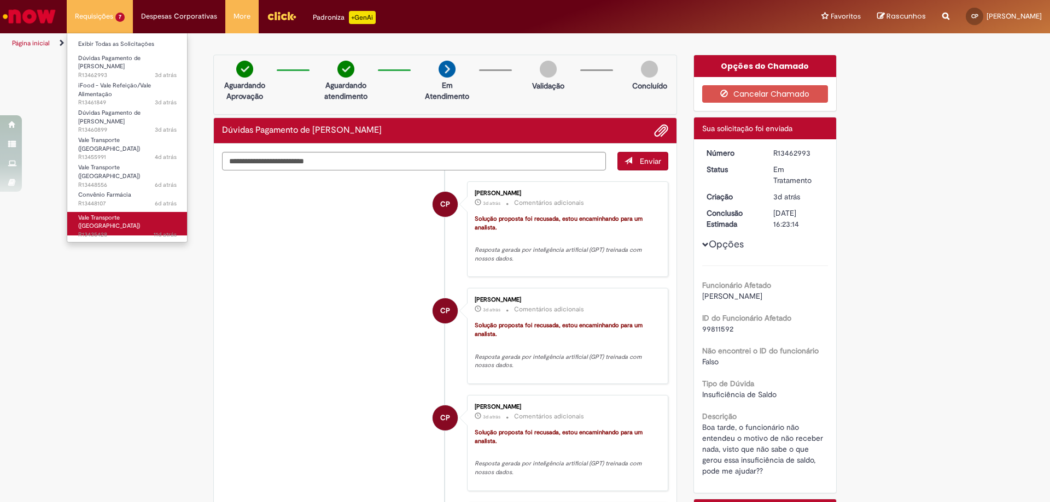
click at [126, 214] on span "Vale Transporte (VT)" at bounding box center [109, 222] width 62 height 17
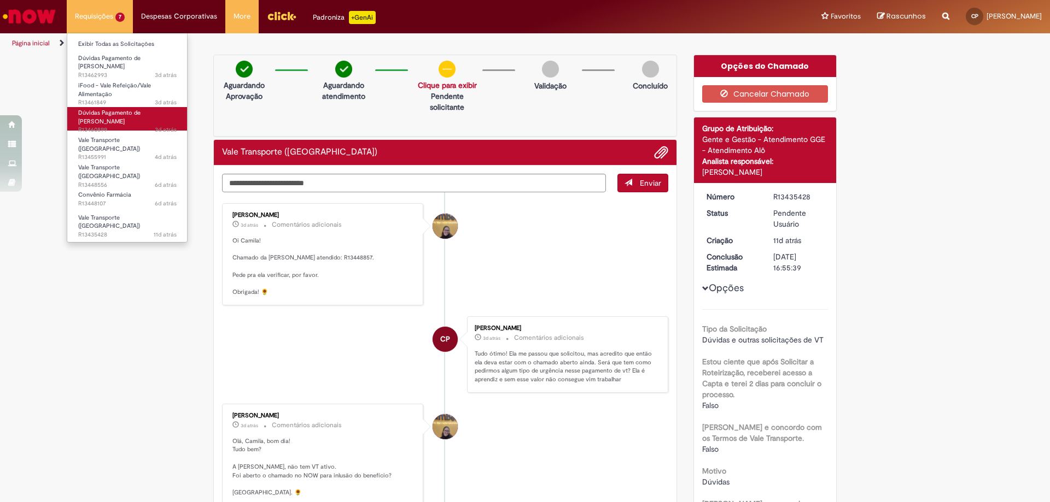
click at [128, 126] on span "3d atrás 3 dias atrás R13460899" at bounding box center [127, 130] width 98 height 9
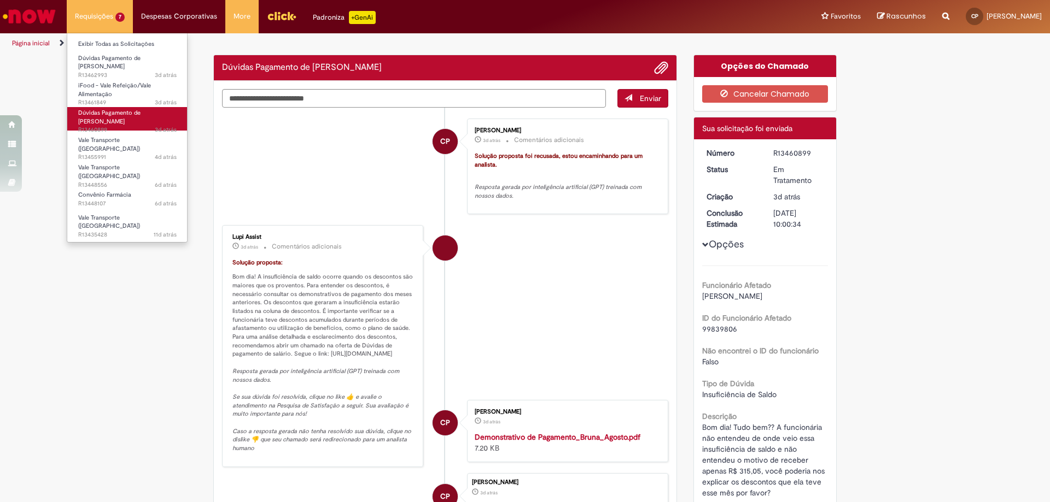
click at [128, 126] on span "3d atrás 3 dias atrás R13460899" at bounding box center [127, 130] width 98 height 9
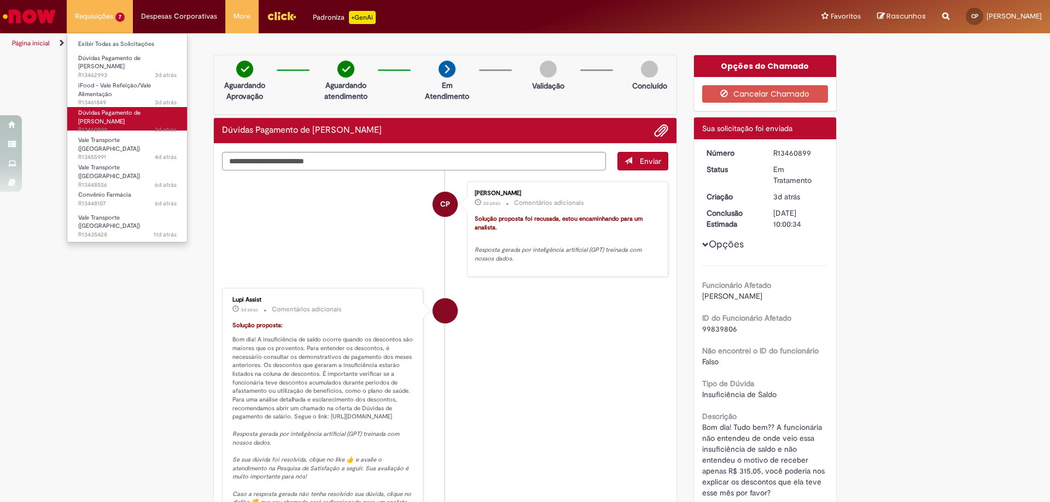
click at [126, 109] on span "Dúvidas Pagamento de Salário" at bounding box center [109, 117] width 62 height 17
click at [124, 109] on span "Dúvidas Pagamento de Salário" at bounding box center [109, 117] width 62 height 17
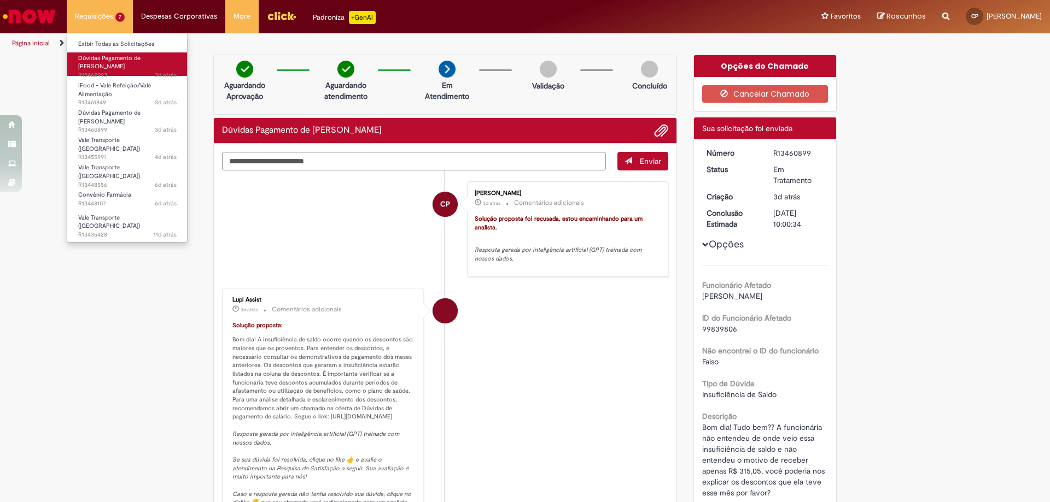
click at [115, 57] on span "Dúvidas Pagamento de Salário" at bounding box center [109, 62] width 62 height 17
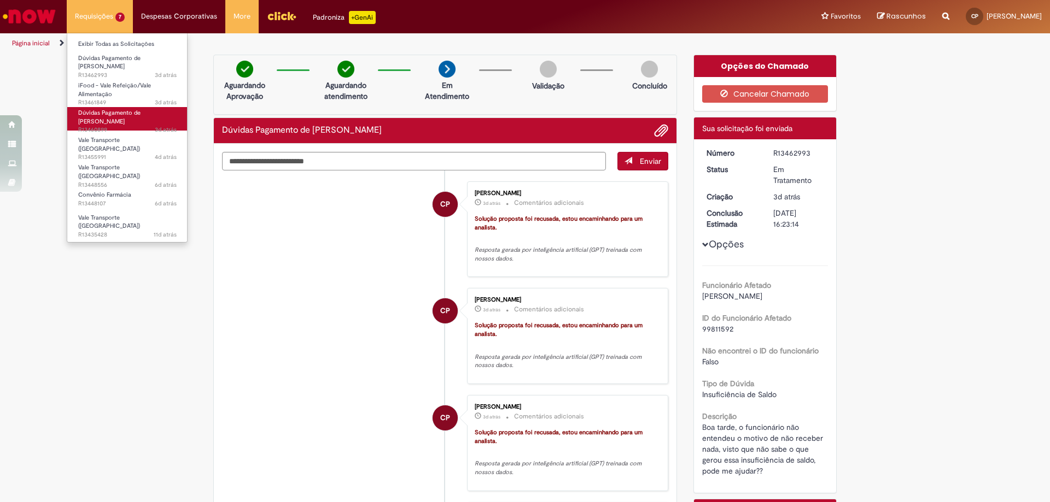
click at [121, 126] on span "3d atrás 3 dias atrás R13460899" at bounding box center [127, 130] width 98 height 9
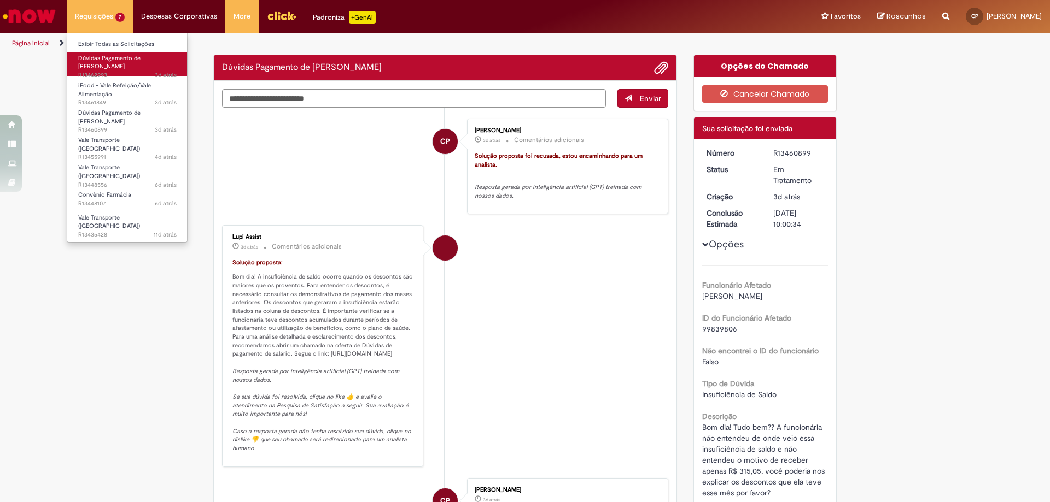
click at [114, 71] on span "3d atrás 3 dias atrás R13462993" at bounding box center [127, 75] width 98 height 9
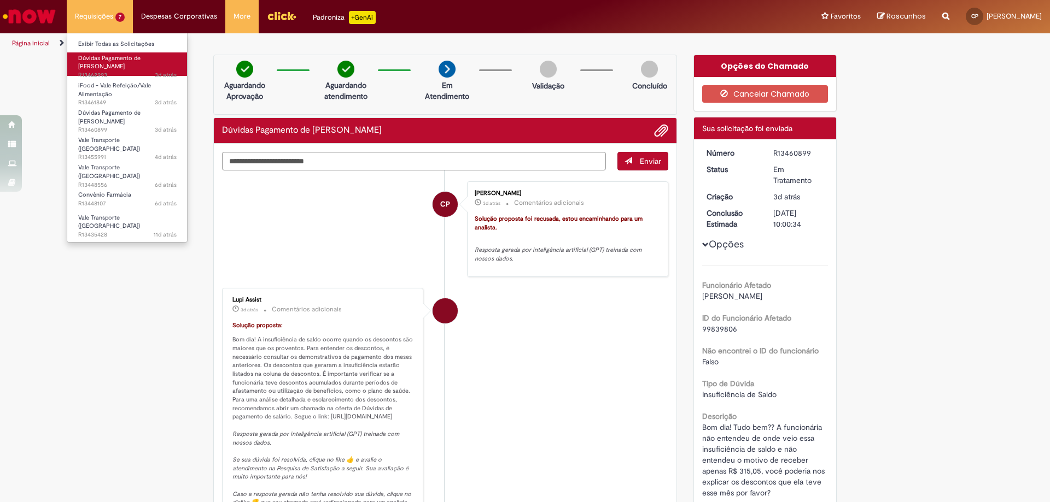
click at [114, 71] on span "3d atrás 3 dias atrás R13462993" at bounding box center [127, 75] width 98 height 9
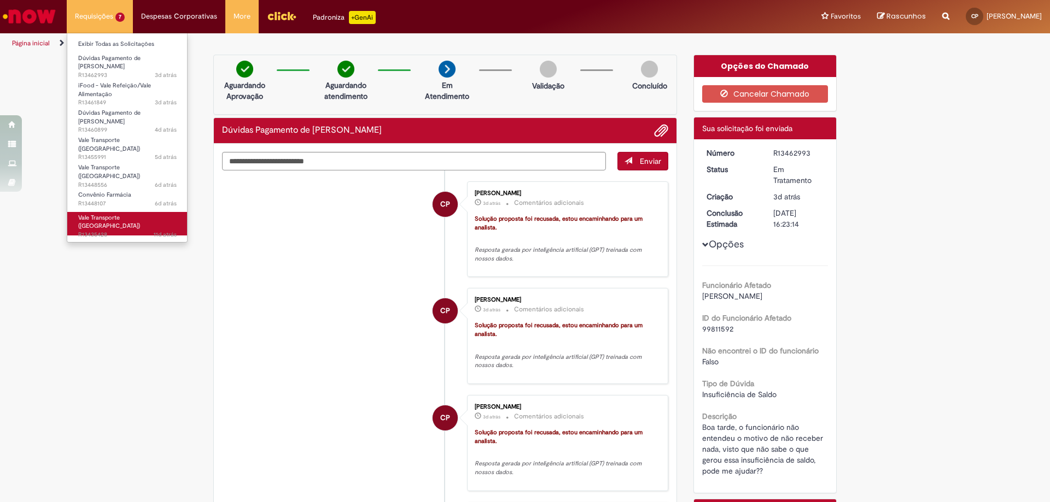
click at [109, 214] on span "Vale Transporte (VT)" at bounding box center [109, 222] width 62 height 17
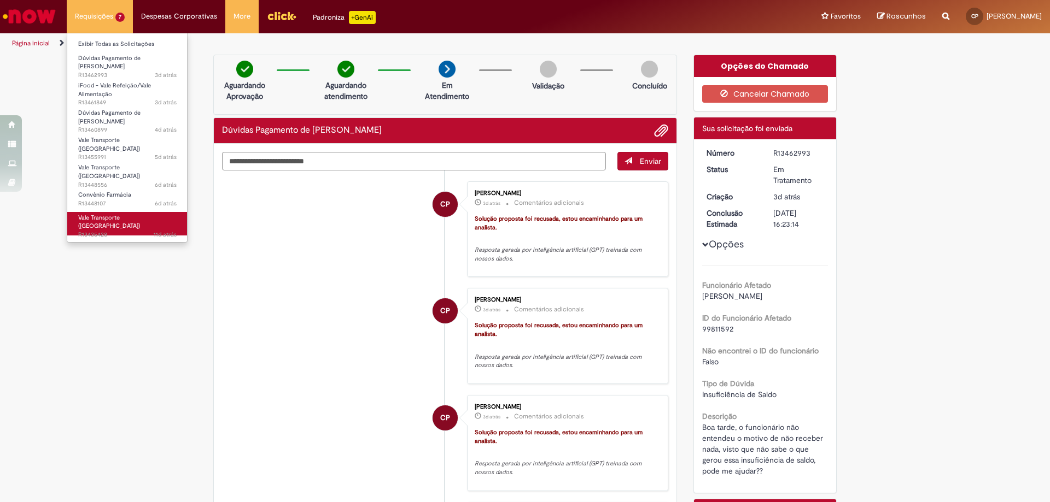
click at [109, 214] on span "Vale Transporte (VT)" at bounding box center [109, 222] width 62 height 17
click at [107, 212] on link "Vale Transporte (VT) 11d atrás 11 dias atrás R13435428" at bounding box center [127, 224] width 120 height 24
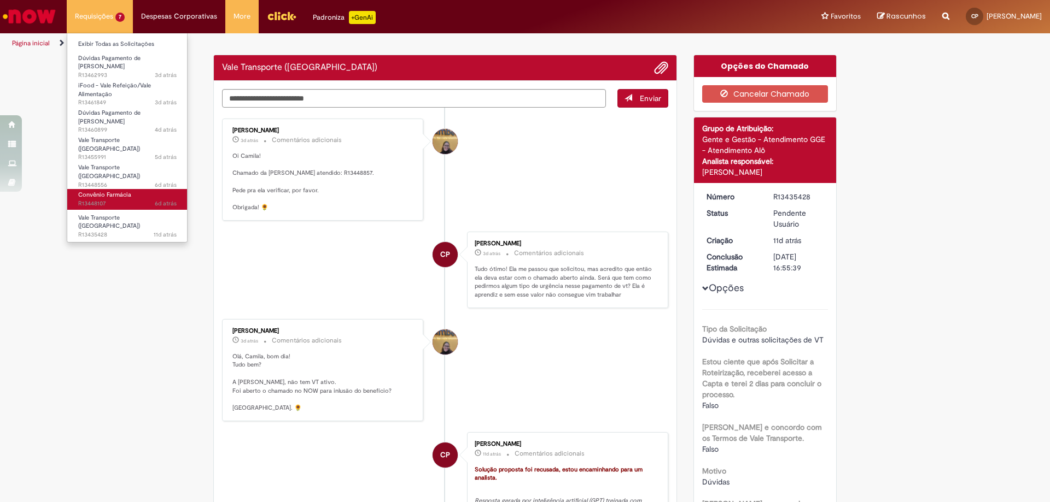
click at [107, 191] on span "Convênio Farmácia" at bounding box center [104, 195] width 53 height 8
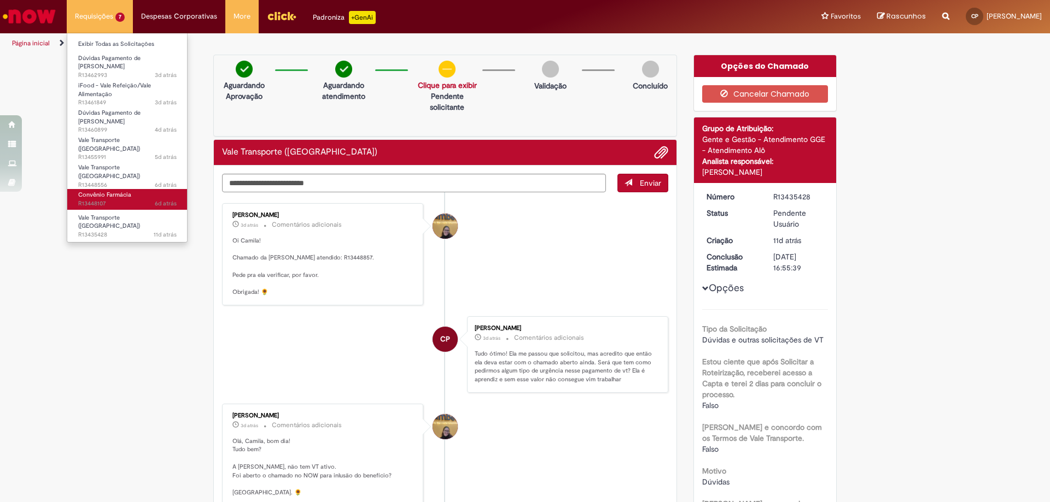
click at [107, 191] on span "Convênio Farmácia" at bounding box center [104, 195] width 53 height 8
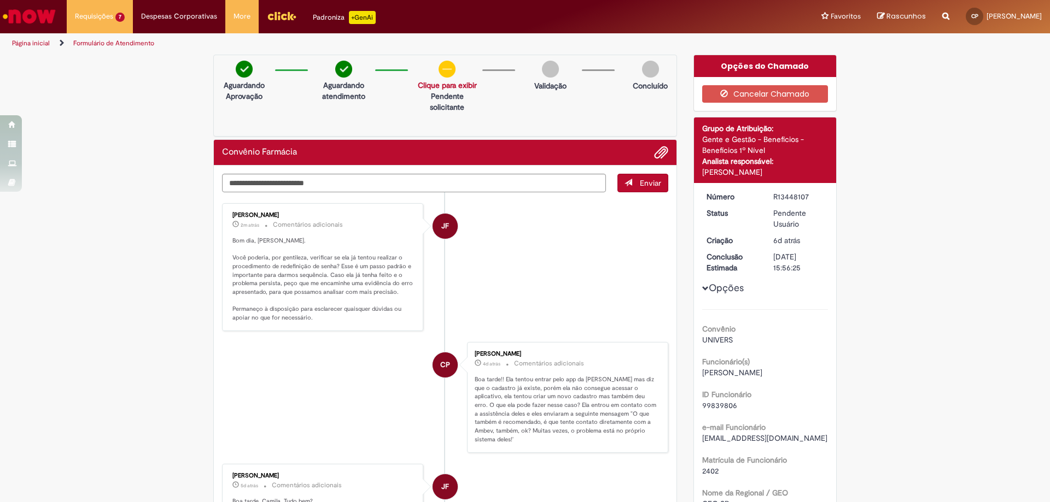
scroll to position [55, 0]
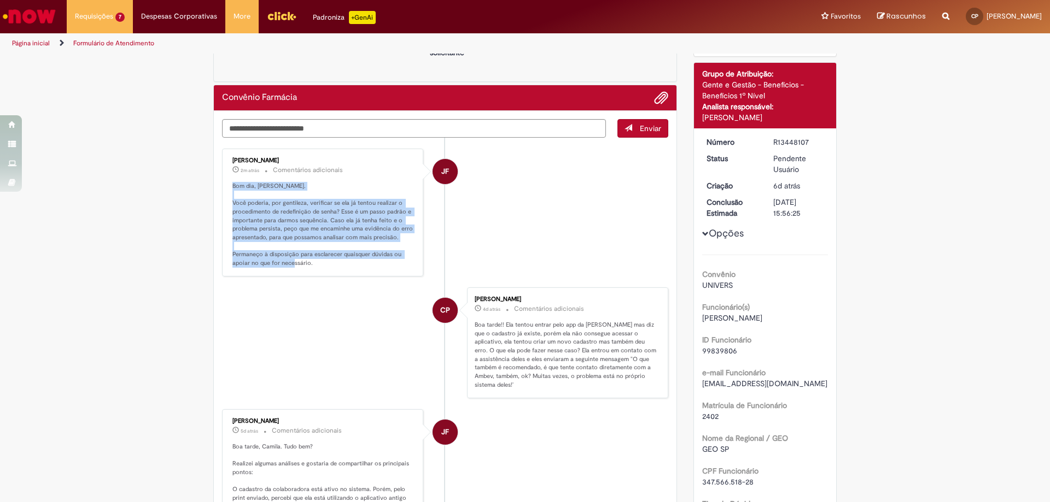
drag, startPoint x: 328, startPoint y: 271, endPoint x: 224, endPoint y: 178, distance: 139.0
click at [225, 178] on div "Jeter Filho 2m atrás 2 minutos atrás Comentários adicionais Bom dia, Camila. Vo…" at bounding box center [322, 212] width 195 height 121
copy p "Bom dia, Camila. Você poderia, por gentileza, verificar se ela já tentou realiz…"
click at [393, 254] on p "Bom dia, Camila. Você poderia, por gentileza, verificar se ela já tentou realiz…" at bounding box center [323, 225] width 182 height 86
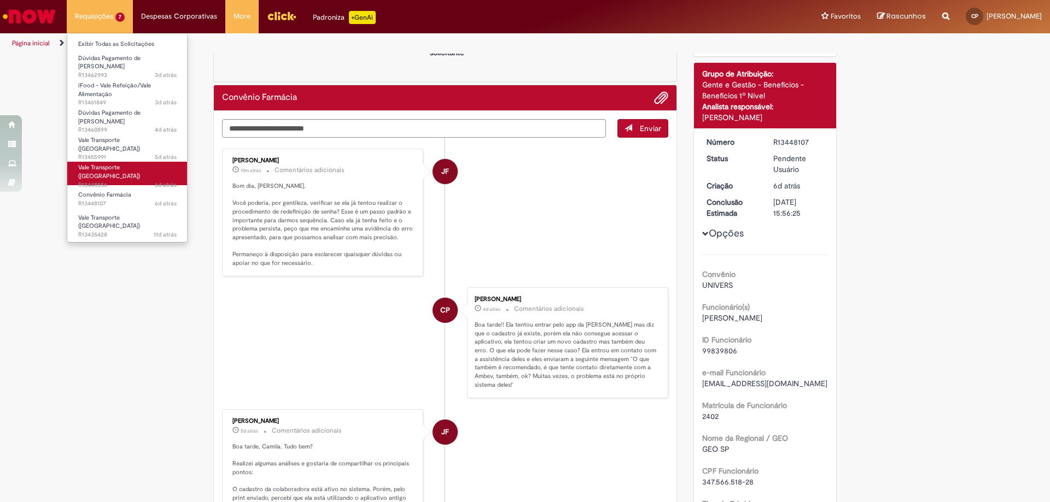
click at [119, 162] on link "Vale Transporte (VT) 6d atrás 6 dias atrás R13448556" at bounding box center [127, 174] width 120 height 24
click at [123, 158] on li "Vale Transporte (VT) 6d atrás 6 dias atrás R13448556" at bounding box center [127, 171] width 120 height 27
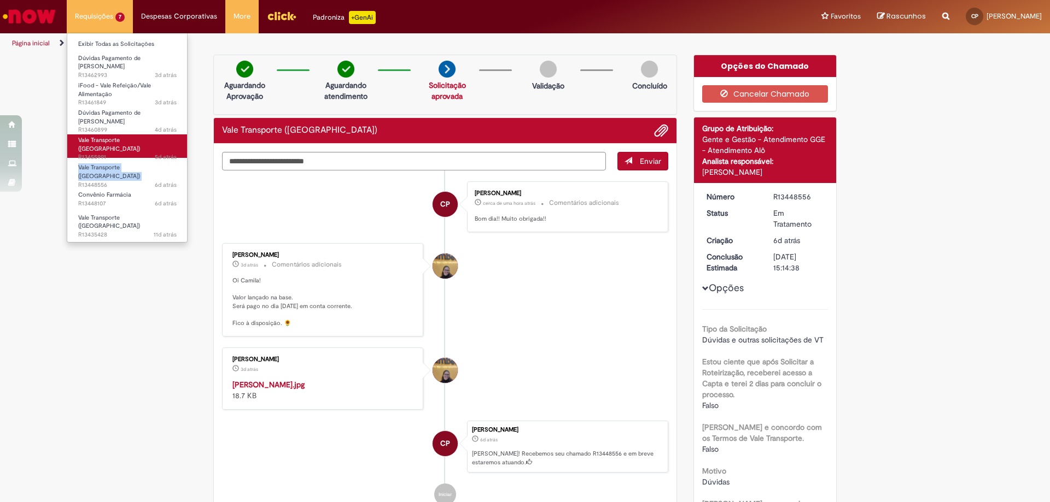
click at [104, 153] on span "5d atrás 5 dias atrás R13455991" at bounding box center [127, 157] width 98 height 9
click at [105, 153] on span "5d atrás 5 dias atrás R13455991" at bounding box center [127, 157] width 98 height 9
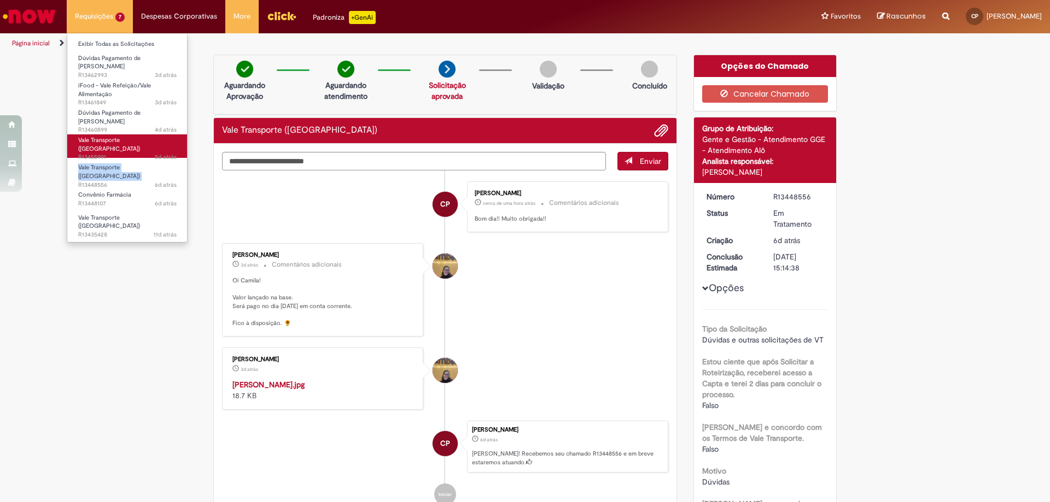
click at [105, 153] on span "5d atrás 5 dias atrás R13455991" at bounding box center [127, 157] width 98 height 9
click at [103, 153] on span "5d atrás 5 dias atrás R13455991" at bounding box center [127, 157] width 98 height 9
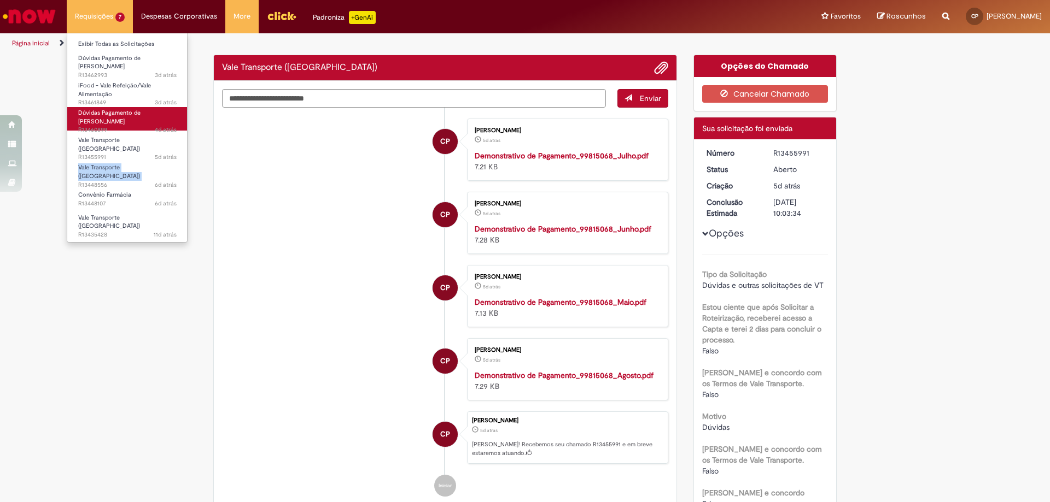
click at [97, 126] on span "4d atrás 4 dias atrás R13460899" at bounding box center [127, 130] width 98 height 9
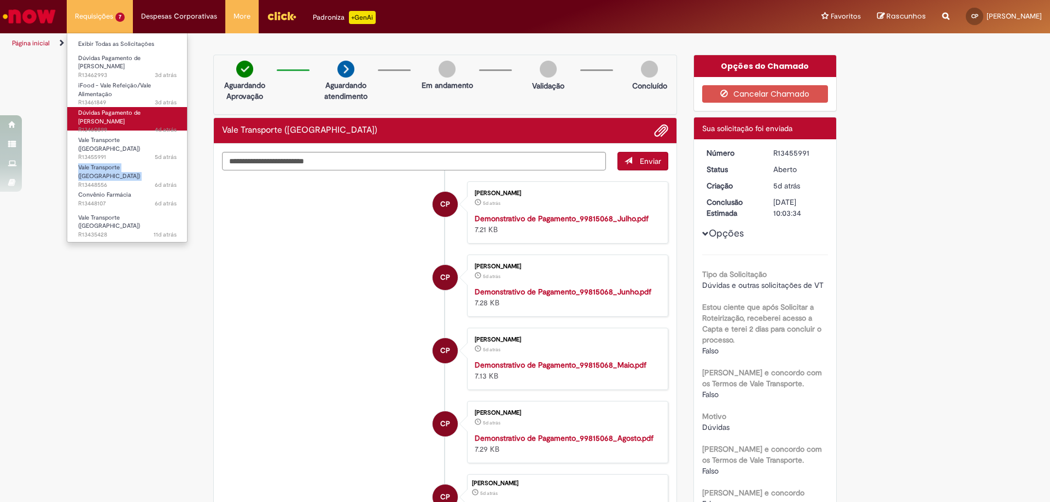
click at [98, 126] on span "4d atrás 4 dias atrás R13460899" at bounding box center [127, 130] width 98 height 9
click at [94, 109] on span "Dúvidas Pagamento de Salário" at bounding box center [109, 117] width 62 height 17
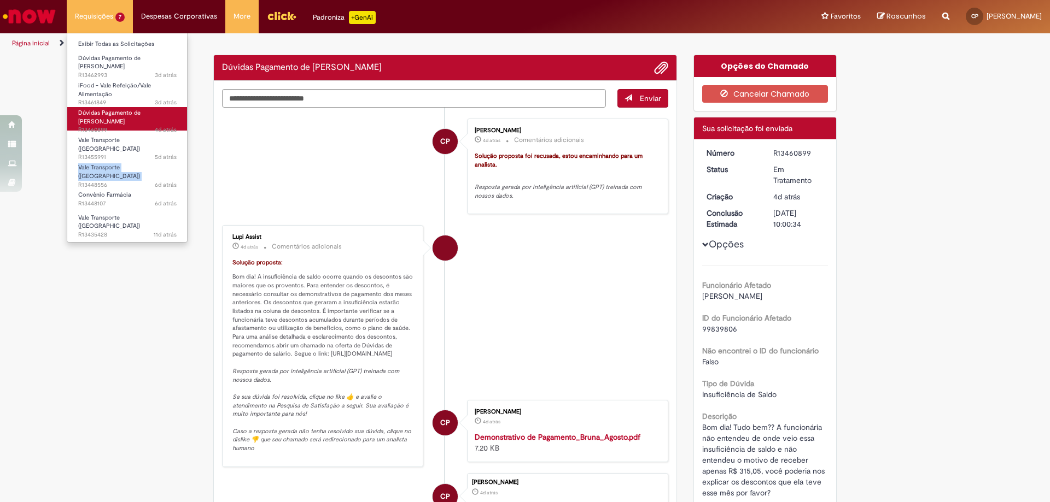
click at [94, 109] on span "Dúvidas Pagamento de Salário" at bounding box center [109, 117] width 62 height 17
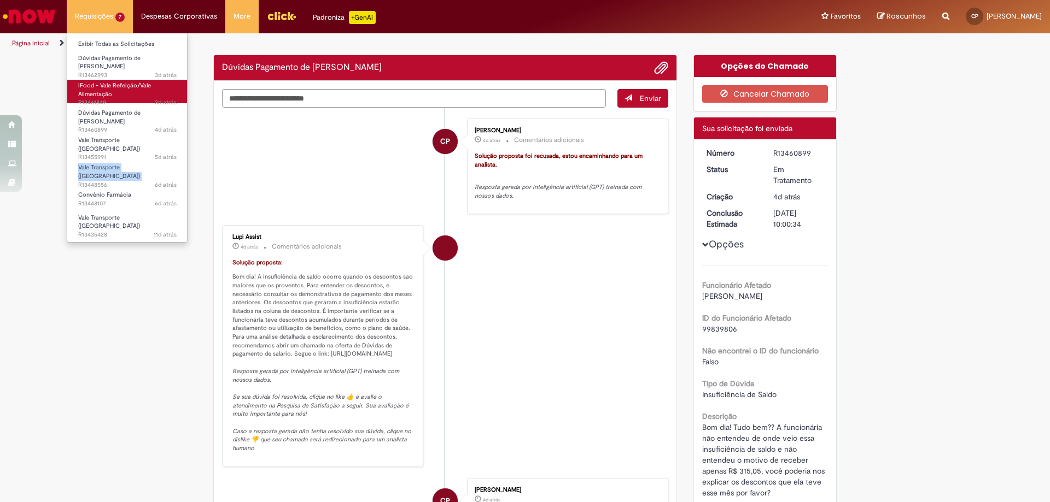
click at [94, 81] on span "iFood - Vale Refeição/Vale Alimentação" at bounding box center [114, 89] width 73 height 17
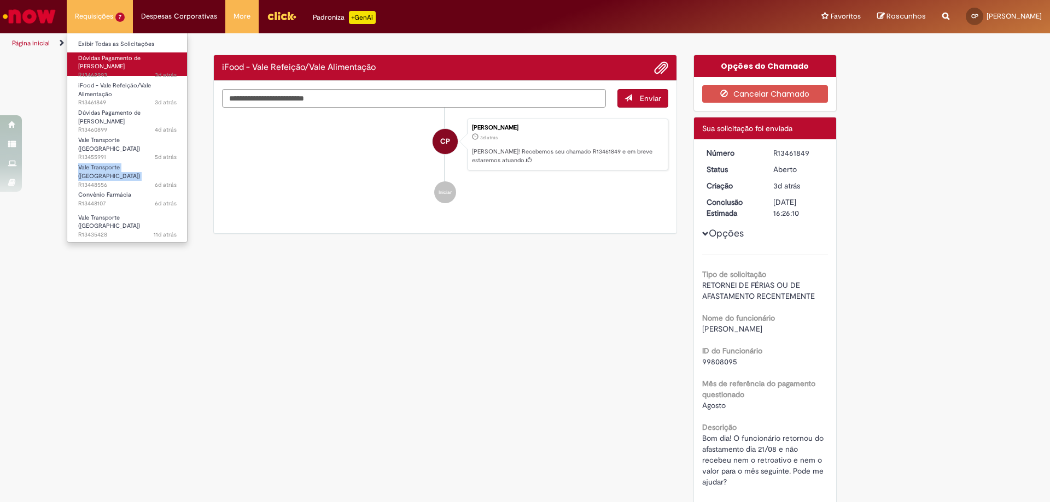
click at [94, 62] on span "Dúvidas Pagamento de Salário" at bounding box center [109, 62] width 62 height 17
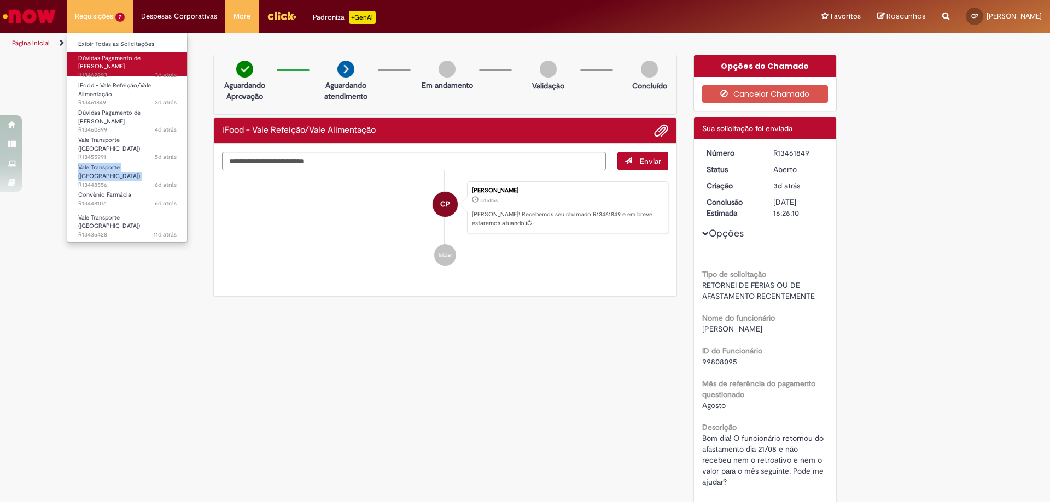
click at [94, 62] on span "Dúvidas Pagamento de Salário" at bounding box center [109, 62] width 62 height 17
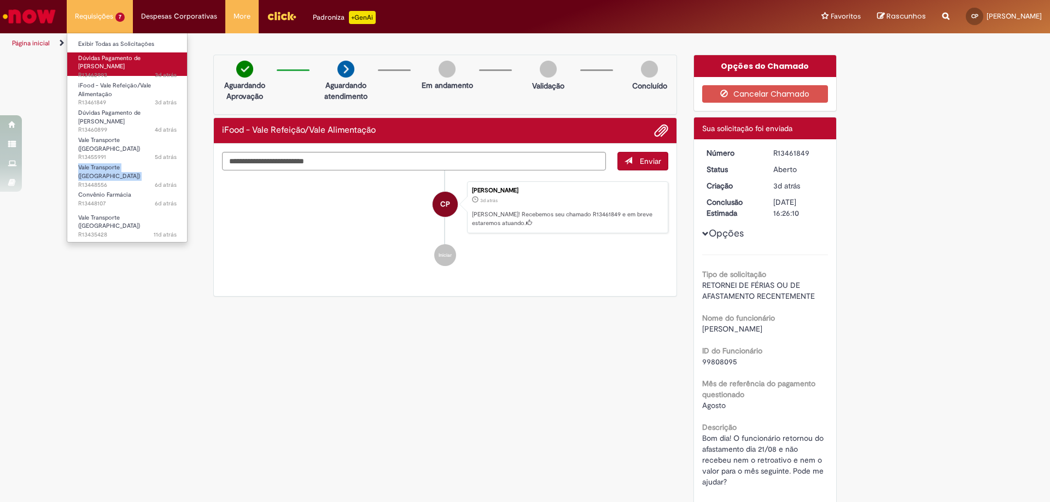
click at [94, 62] on span "Dúvidas Pagamento de Salário" at bounding box center [109, 62] width 62 height 17
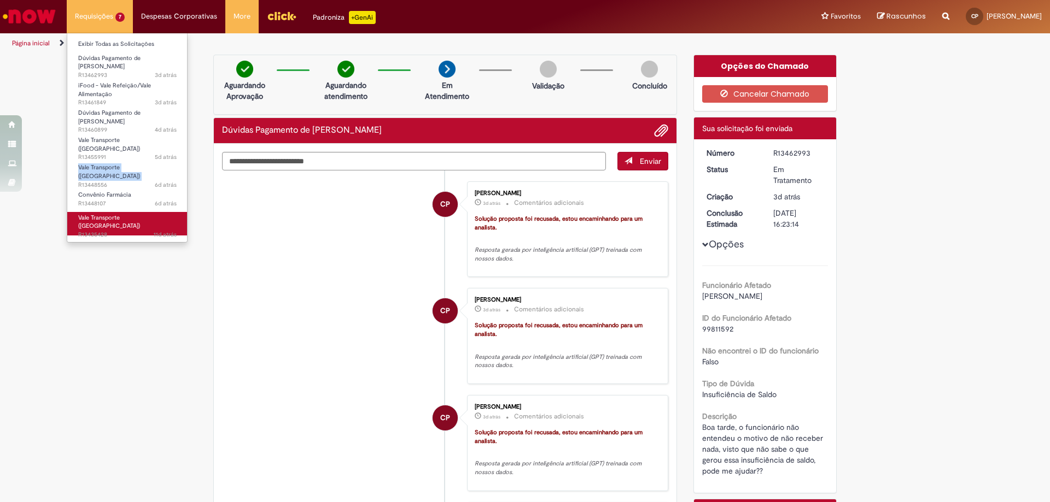
click at [110, 214] on span "Vale Transporte (VT)" at bounding box center [109, 222] width 62 height 17
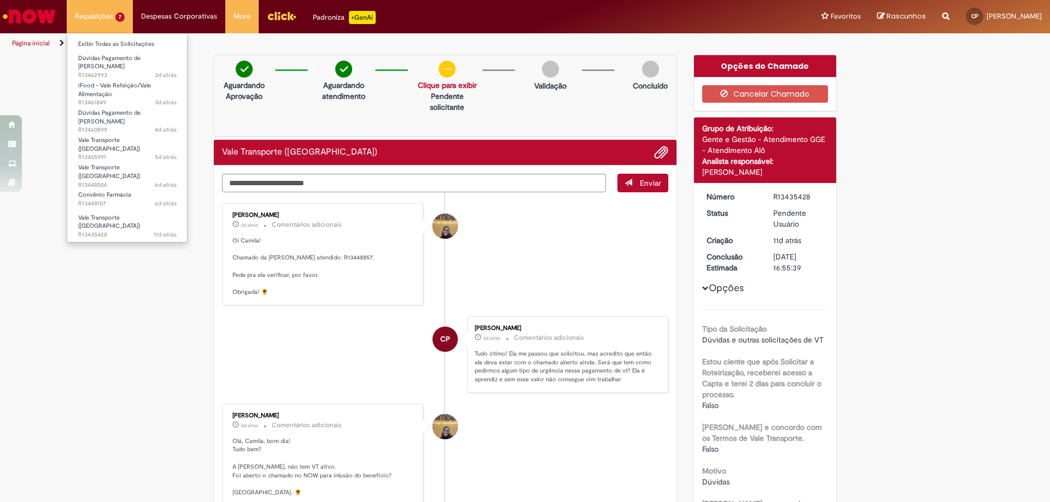
click at [121, 76] on li "iFood - Vale Refeição/Vale Alimentação 3d atrás 3 dias atrás R13461849" at bounding box center [127, 89] width 120 height 27
click at [119, 98] on span "3d atrás 3 dias atrás R13461849" at bounding box center [127, 102] width 98 height 9
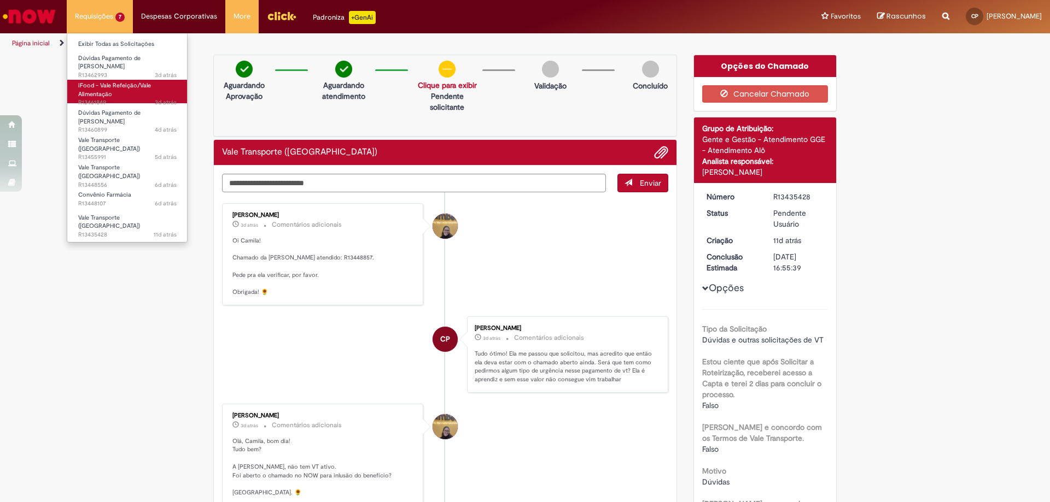
click at [119, 98] on span "3d atrás 3 dias atrás R13461849" at bounding box center [127, 102] width 98 height 9
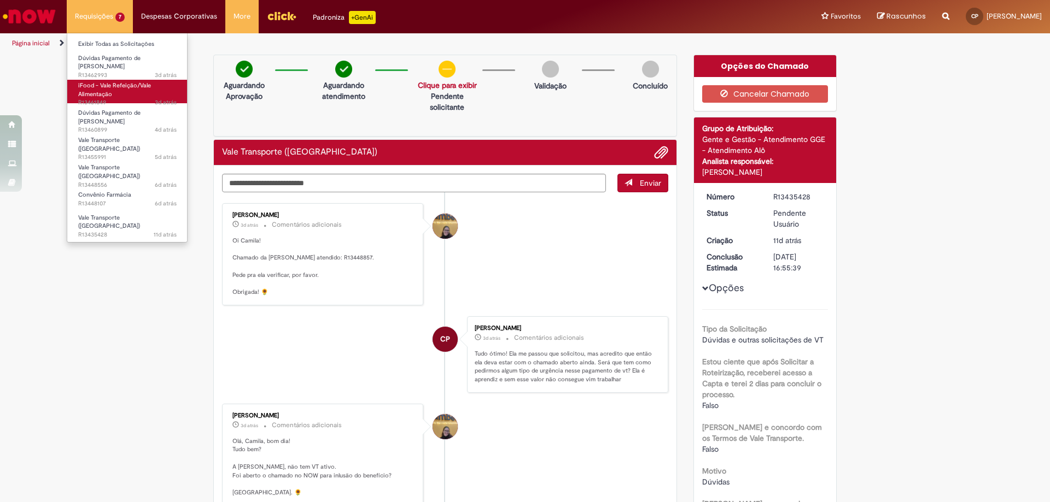
click at [119, 98] on span "3d atrás 3 dias atrás R13461849" at bounding box center [127, 102] width 98 height 9
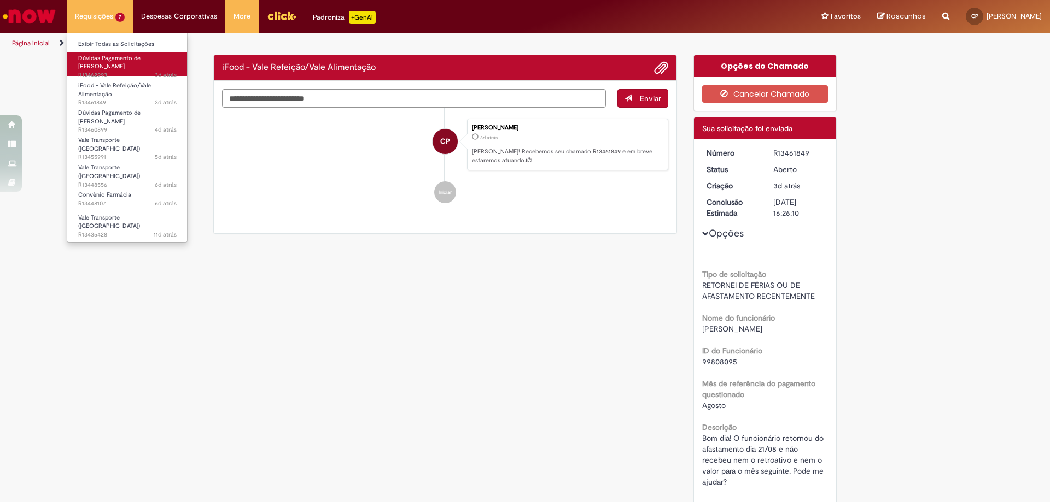
click at [113, 61] on span "Dúvidas Pagamento de Salário" at bounding box center [109, 62] width 62 height 17
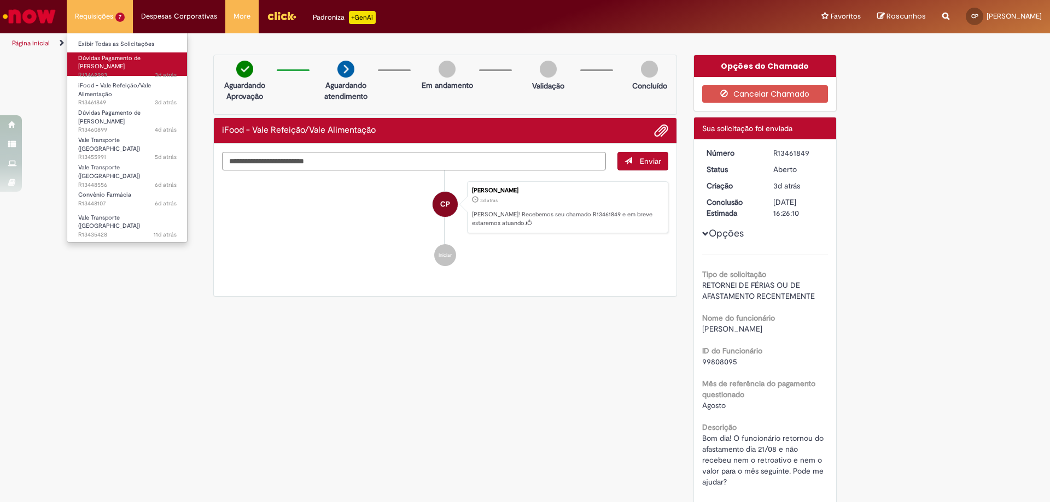
click at [113, 61] on span "Dúvidas Pagamento de Salário" at bounding box center [109, 62] width 62 height 17
click at [113, 63] on link "Dúvidas Pagamento de Salário 3d atrás 3 dias atrás R13462993" at bounding box center [127, 64] width 120 height 24
click at [113, 71] on span "3d atrás 3 dias atrás R13462993" at bounding box center [127, 75] width 98 height 9
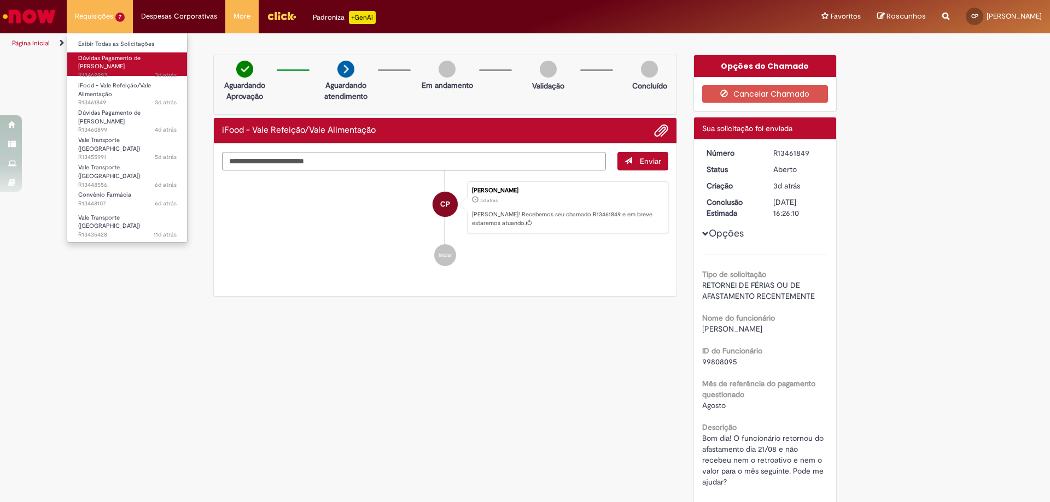
click at [114, 71] on span "3d atrás 3 dias atrás R13462993" at bounding box center [127, 75] width 98 height 9
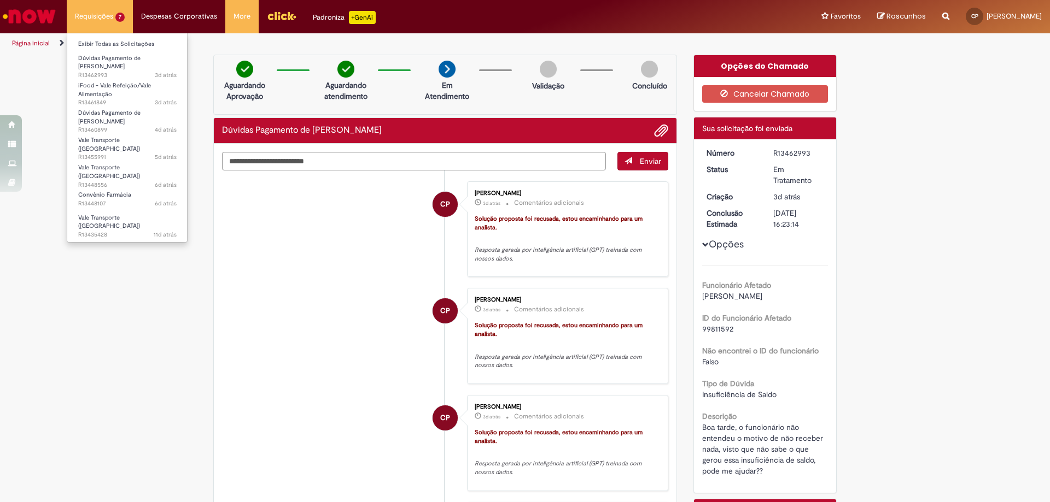
click at [92, 76] on li "iFood - Vale Refeição/Vale Alimentação 3d atrás 3 dias atrás R13461849" at bounding box center [127, 89] width 120 height 27
click at [92, 71] on span "3d atrás 3 dias atrás R13462993" at bounding box center [127, 75] width 98 height 9
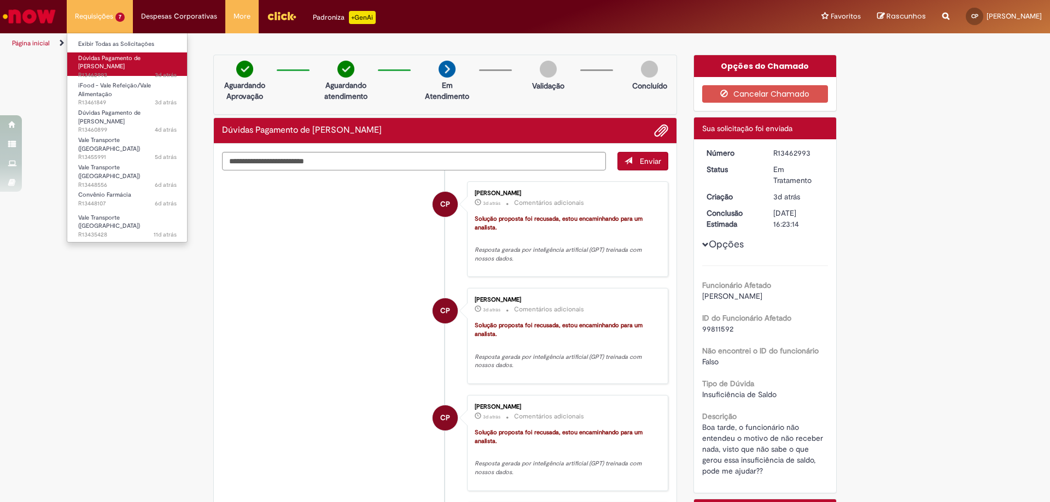
click at [92, 71] on span "3d atrás 3 dias atrás R13462993" at bounding box center [127, 75] width 98 height 9
click at [93, 71] on span "3d atrás 3 dias atrás R13462993" at bounding box center [127, 75] width 98 height 9
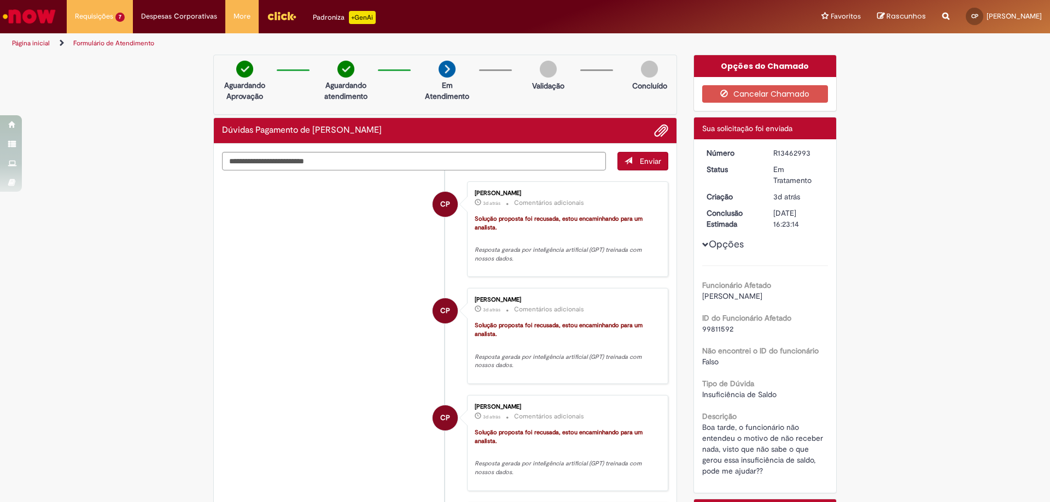
click at [357, 184] on li "CP Camila Domingues Dos Santos Pereira 3d atrás 3 dias atrás Comentários adicio…" at bounding box center [445, 230] width 446 height 96
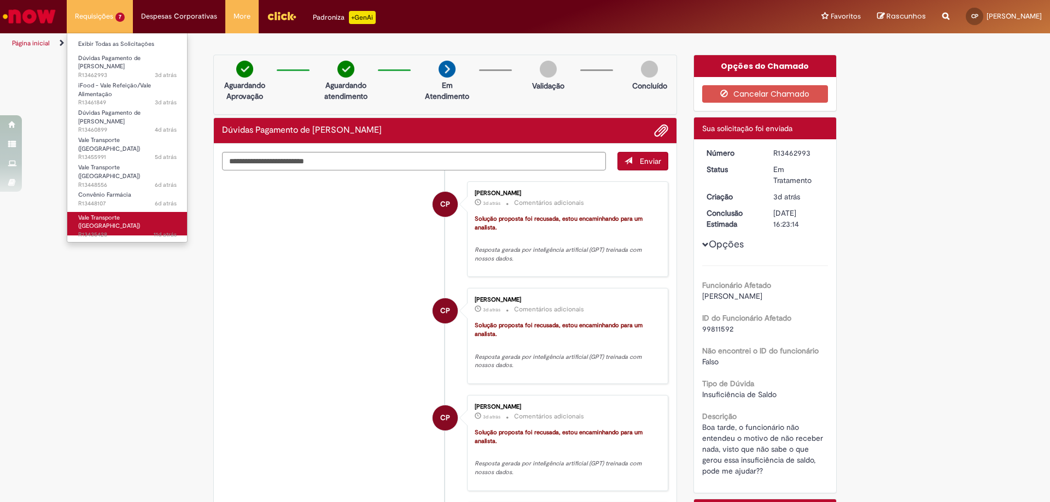
click at [132, 214] on span "Vale Transporte (VT)" at bounding box center [109, 222] width 62 height 17
click at [131, 212] on link "Vale Transporte (VT) 11d atrás 11 dias atrás R13435428" at bounding box center [127, 224] width 120 height 24
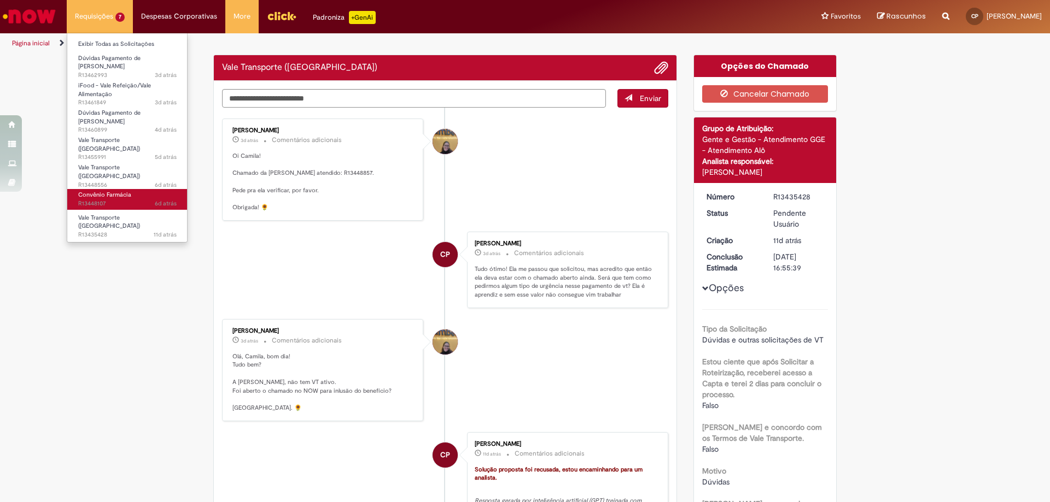
click at [125, 191] on span "Convênio Farmácia" at bounding box center [104, 195] width 53 height 8
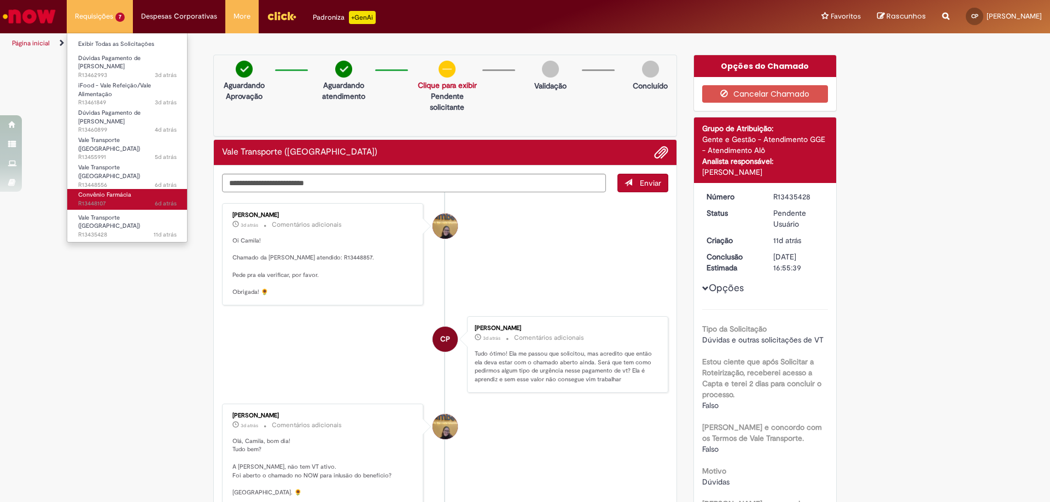
click at [125, 191] on span "Convênio Farmácia" at bounding box center [104, 195] width 53 height 8
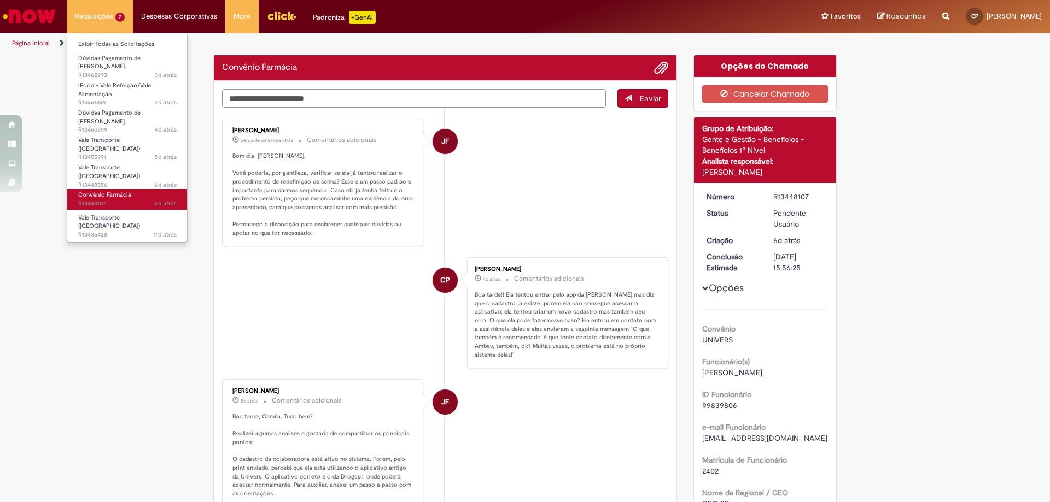
click at [125, 191] on span "Convênio Farmácia" at bounding box center [104, 195] width 53 height 8
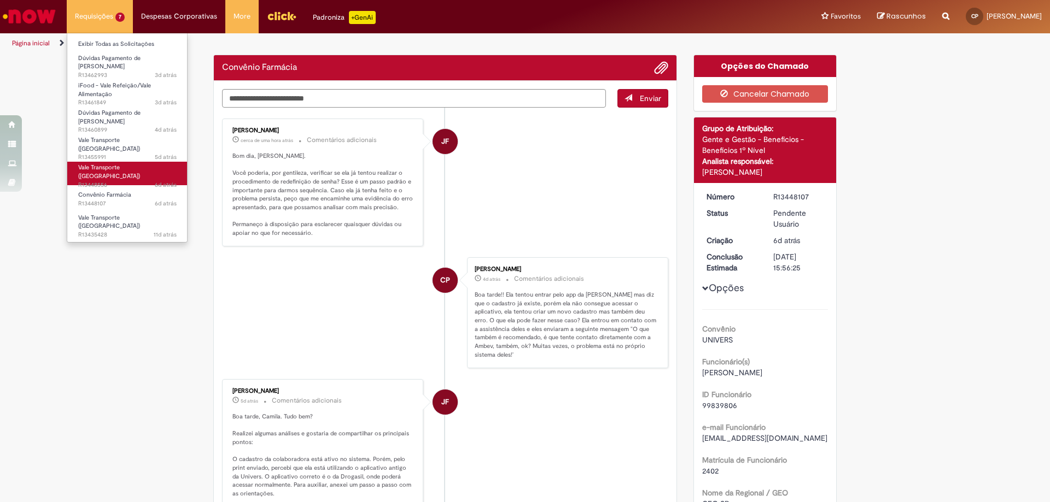
click at [125, 163] on span "Vale Transporte (VT)" at bounding box center [109, 171] width 62 height 17
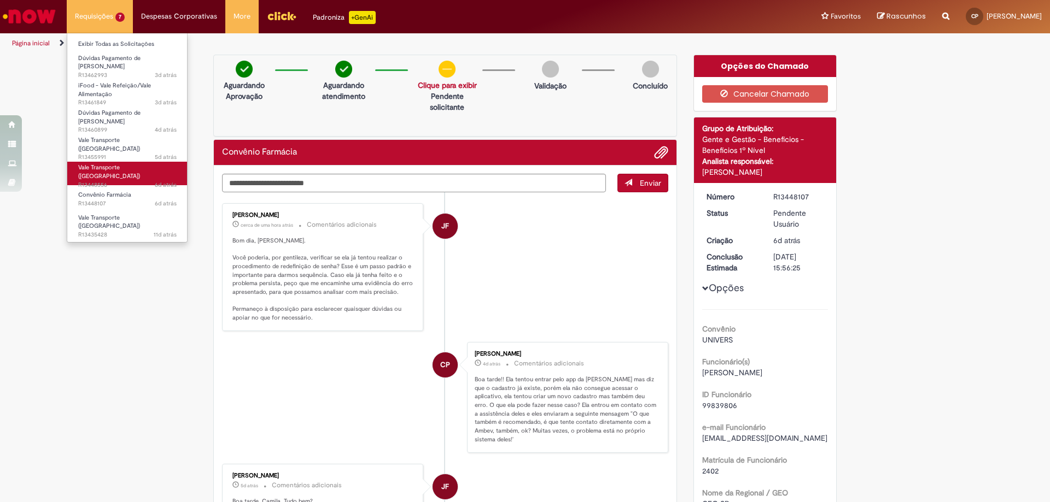
click at [125, 163] on span "Vale Transporte (VT)" at bounding box center [109, 171] width 62 height 17
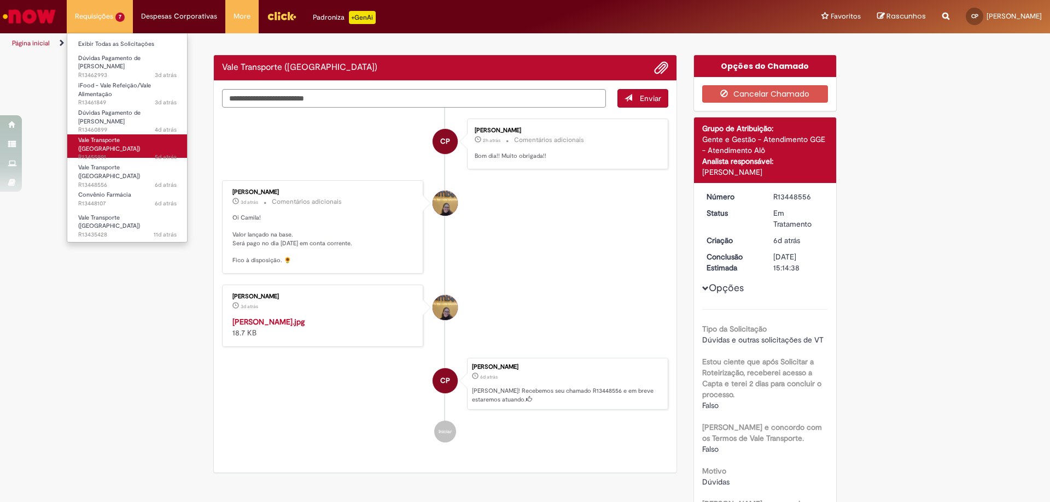
click at [124, 153] on span "5d atrás 5 dias atrás R13455991" at bounding box center [127, 157] width 98 height 9
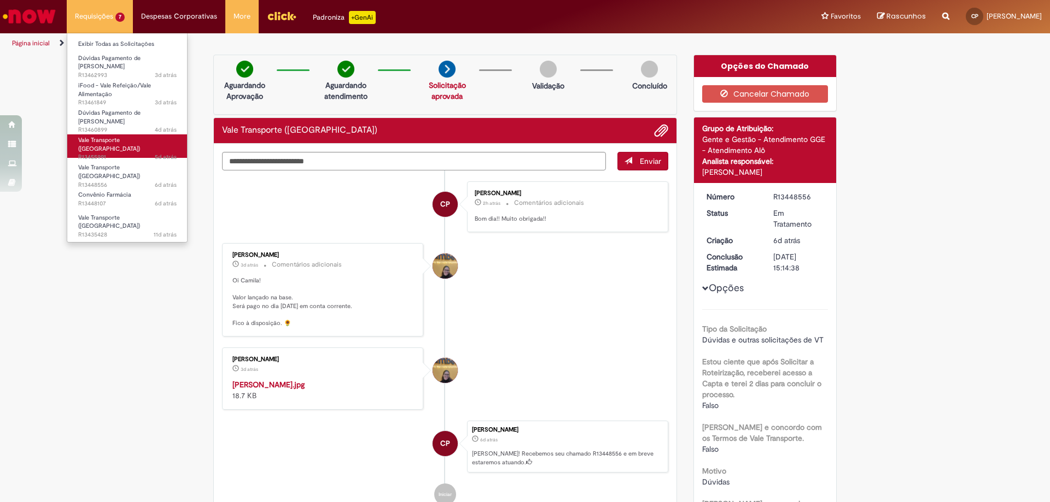
click at [124, 153] on span "5d atrás 5 dias atrás R13455991" at bounding box center [127, 157] width 98 height 9
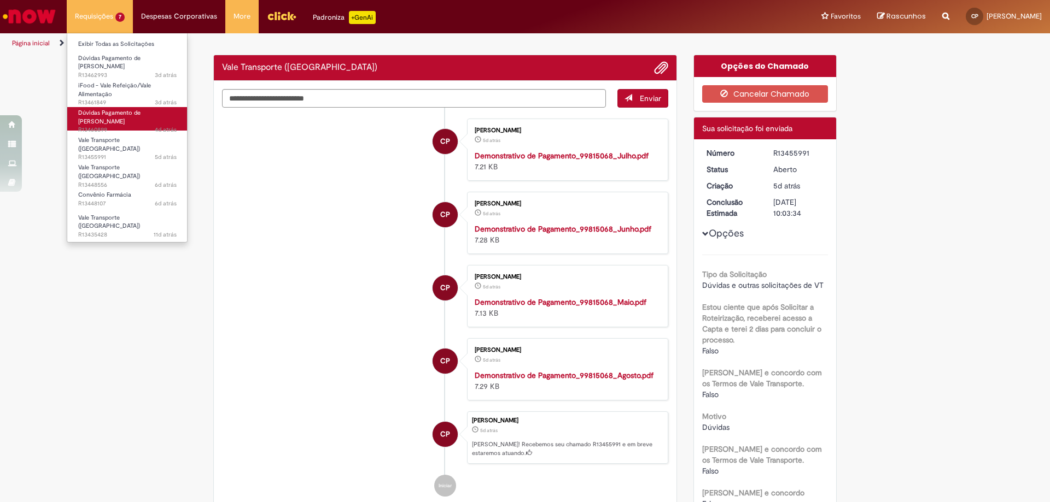
click at [115, 109] on span "Dúvidas Pagamento de Salário" at bounding box center [109, 117] width 62 height 17
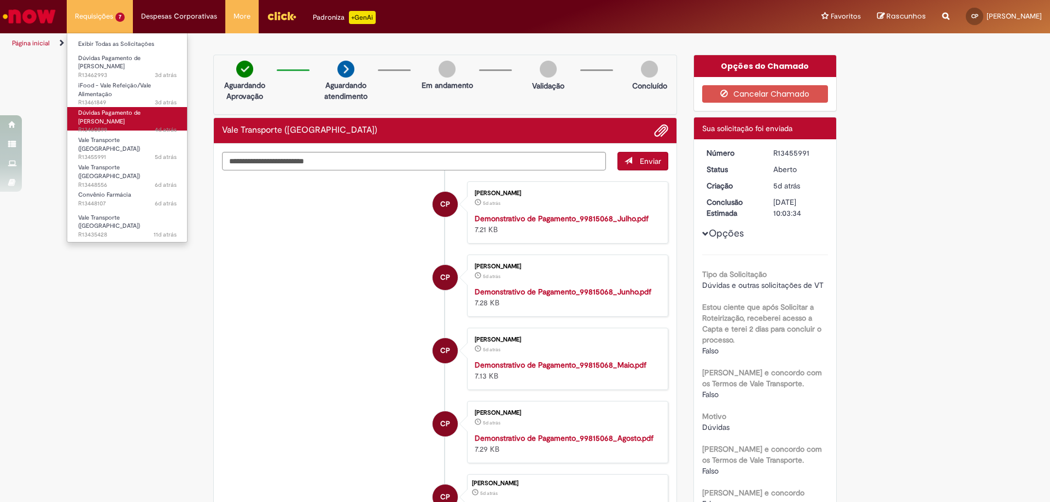
click at [115, 109] on span "Dúvidas Pagamento de Salário" at bounding box center [109, 117] width 62 height 17
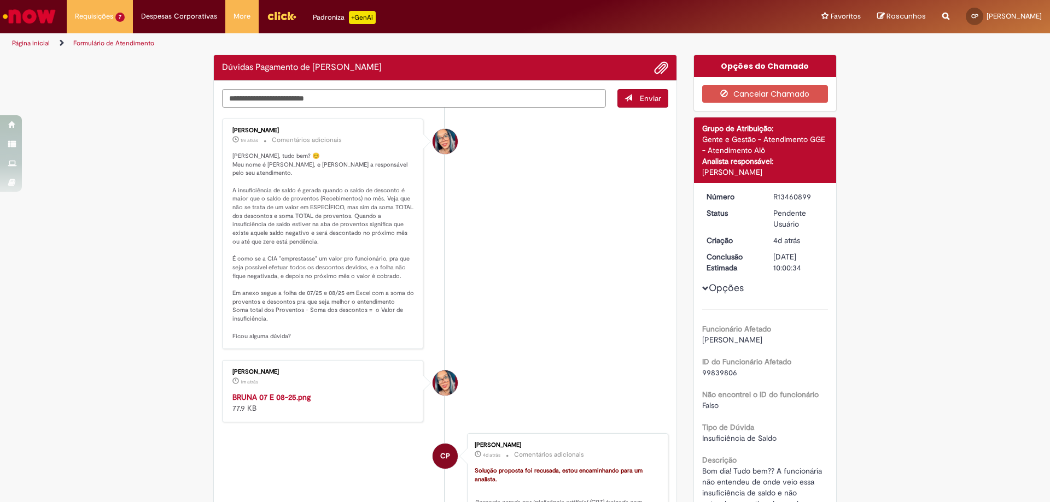
click at [435, 195] on div "Histórico de tíquete" at bounding box center [444, 238] width 27 height 223
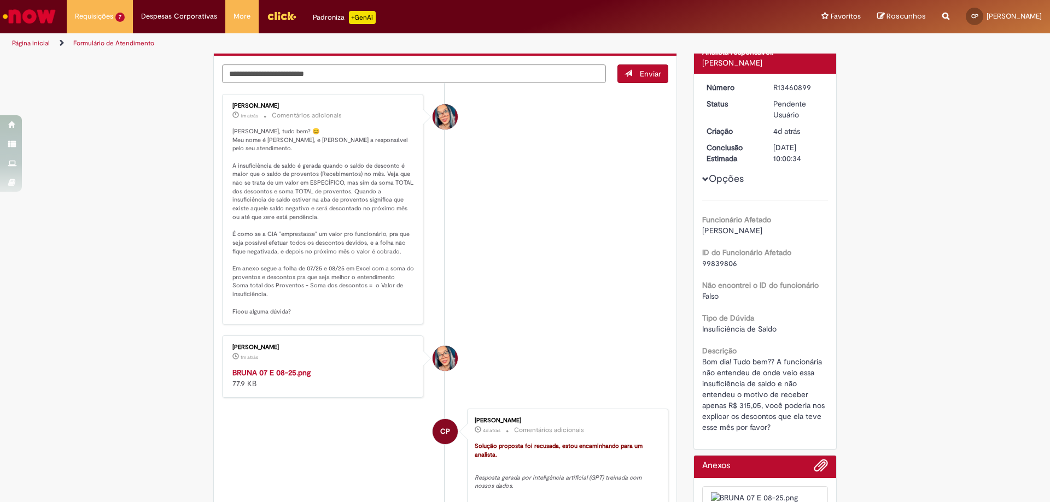
scroll to position [164, 0]
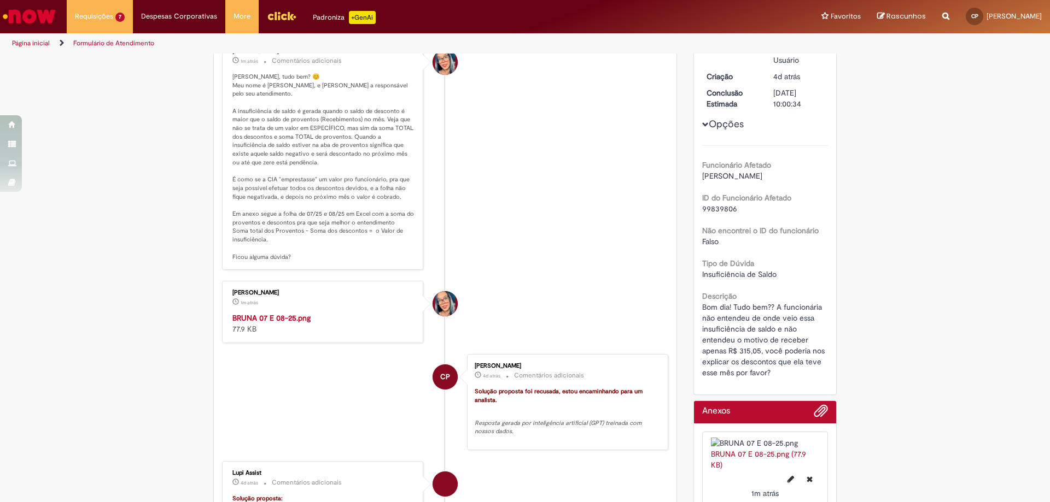
click at [315, 313] on img "Histórico de tíquete" at bounding box center [323, 313] width 182 height 0
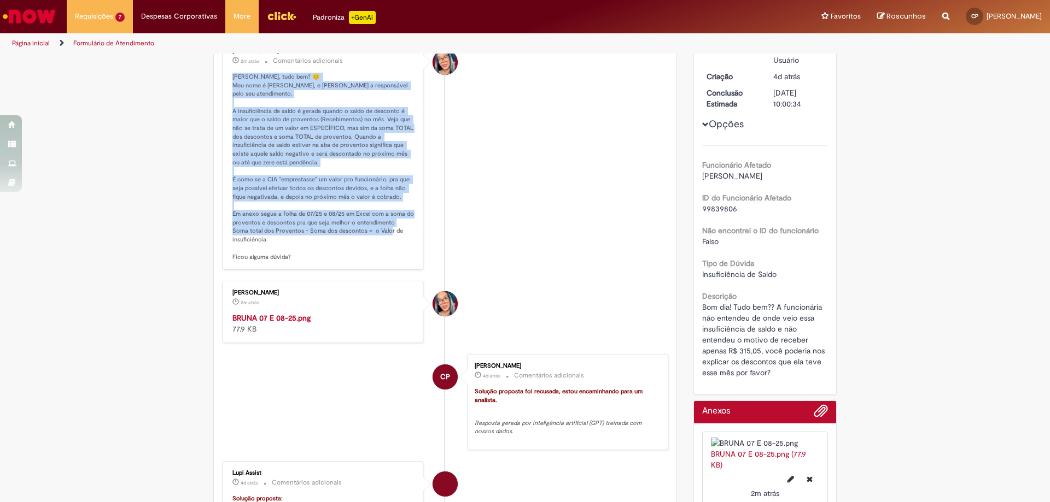
drag, startPoint x: 226, startPoint y: 74, endPoint x: 387, endPoint y: 227, distance: 222.7
click at [387, 227] on div "Maira Priscila Da Silva Arnaldo 2m atrás 2 minutos atrás Comentários adicionais" at bounding box center [322, 155] width 195 height 225
copy p "Olá Camila, tudo bem? 😊 Meu nome é Maíra, e serei a responsável pelo seu atendi…"
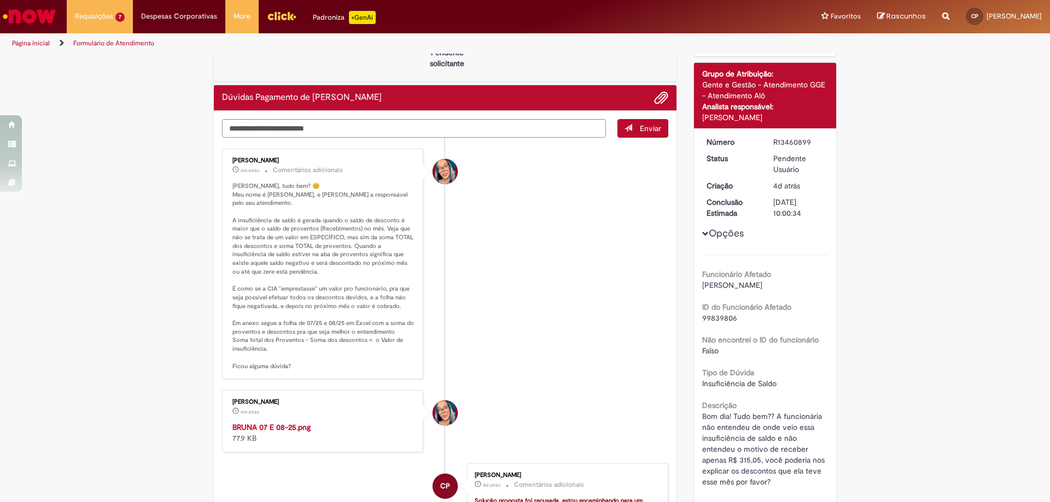
click at [465, 211] on li "Maira Priscila Da Silva Arnaldo 6m atrás 6 minutos atrás Comentários adicionais" at bounding box center [445, 264] width 446 height 231
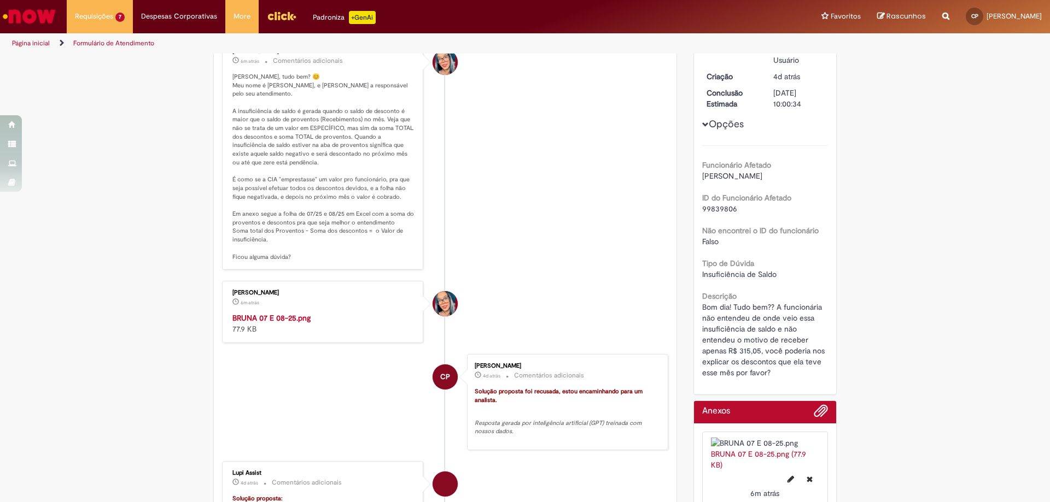
scroll to position [0, 0]
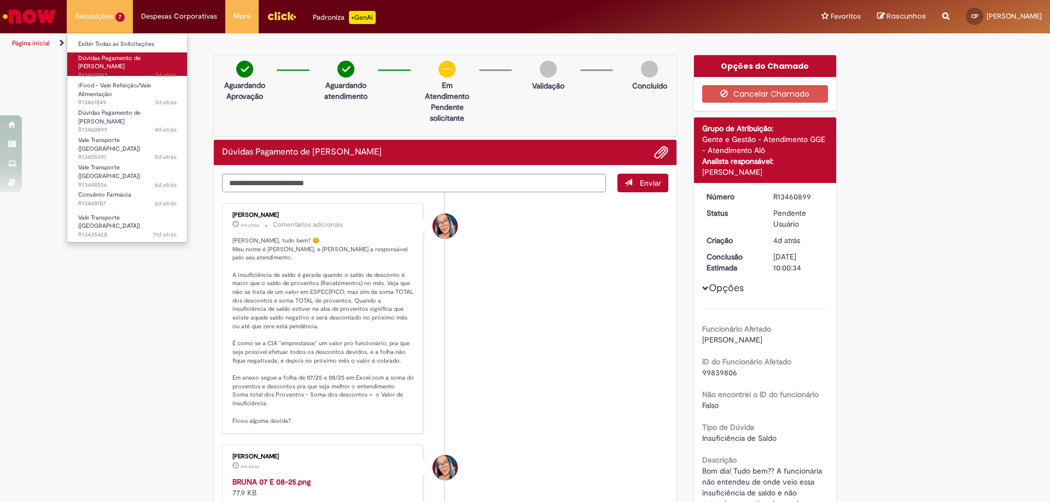
click at [118, 71] on span "3d atrás 3 dias atrás R13462993" at bounding box center [127, 75] width 98 height 9
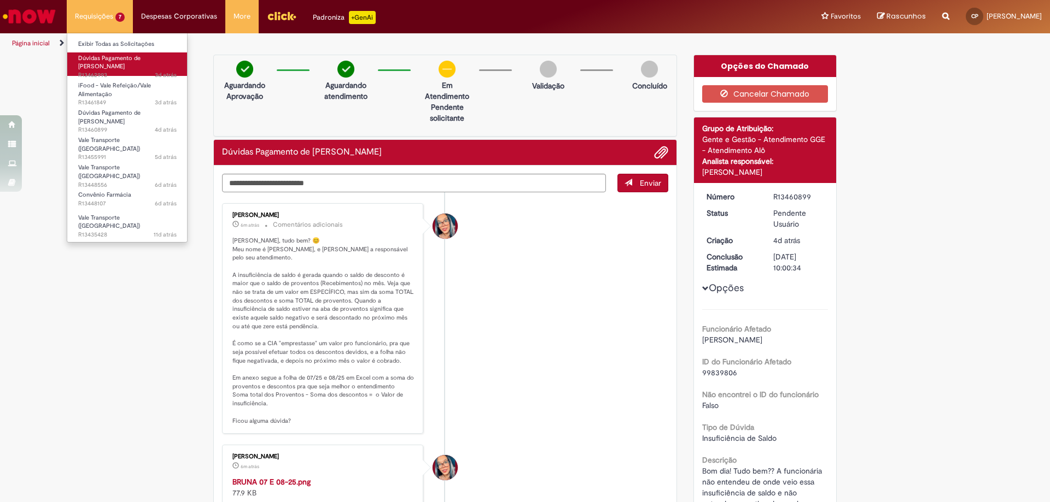
click at [118, 71] on span "3d atrás 3 dias atrás R13462993" at bounding box center [127, 75] width 98 height 9
click at [117, 71] on span "3d atrás 3 dias atrás R13462993" at bounding box center [127, 75] width 98 height 9
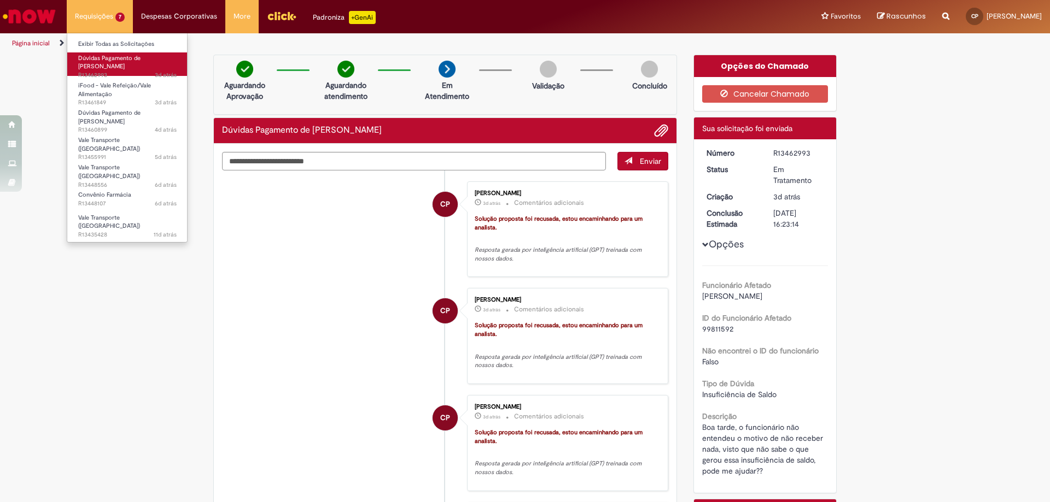
click at [108, 72] on link "Dúvidas Pagamento de Salário 3d atrás 3 dias atrás R13462993" at bounding box center [127, 64] width 120 height 24
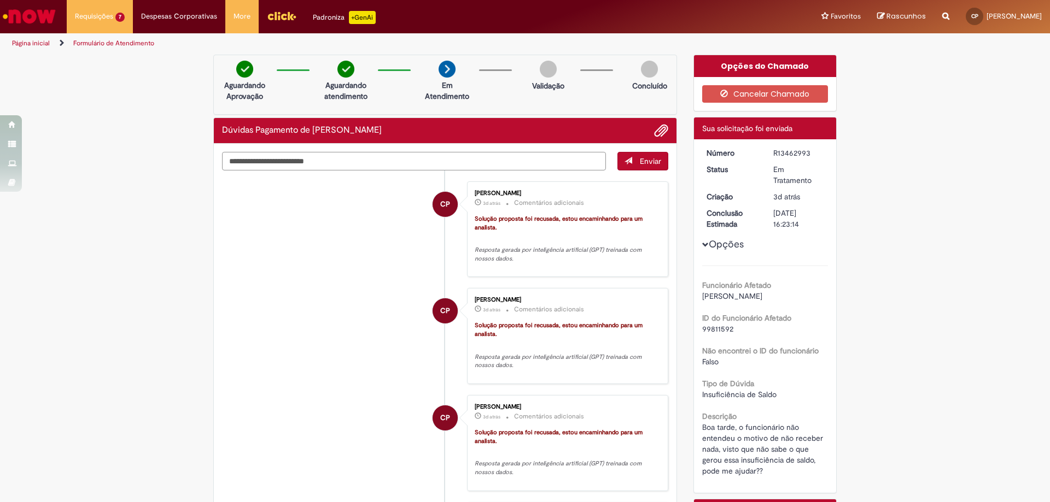
click at [353, 165] on textarea "Digite sua mensagem aqui..." at bounding box center [414, 161] width 384 height 19
click at [327, 156] on textarea "**********" at bounding box center [414, 161] width 384 height 19
paste textarea "**********"
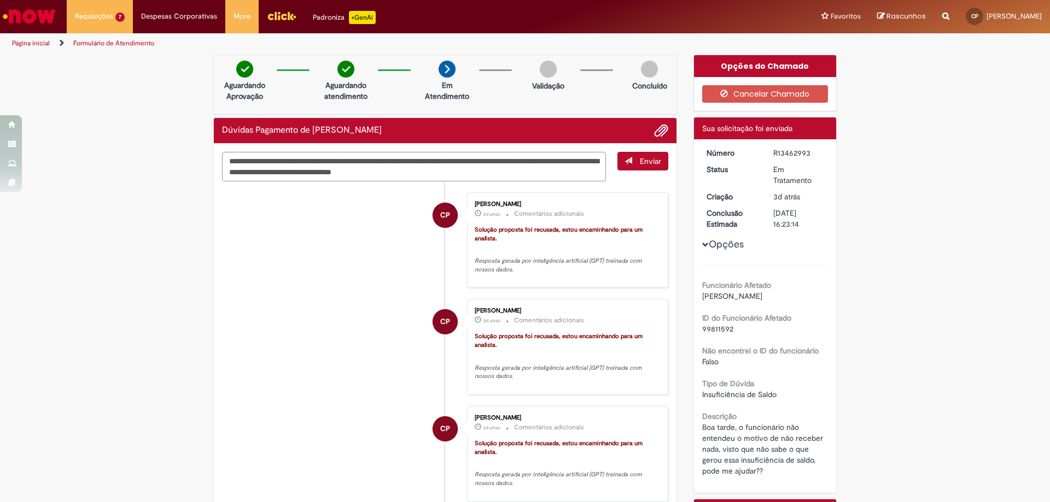
drag, startPoint x: 255, startPoint y: 159, endPoint x: 270, endPoint y: 159, distance: 14.2
click at [255, 159] on textarea "**********" at bounding box center [414, 167] width 384 height 30
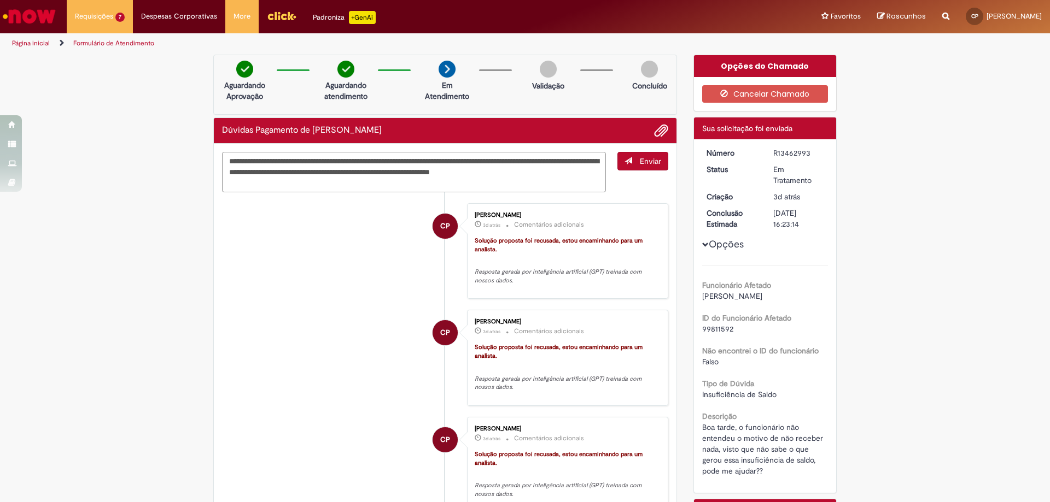
type textarea "**********"
click at [377, 180] on textarea "**********" at bounding box center [414, 172] width 384 height 40
click at [477, 183] on textarea "**********" at bounding box center [414, 172] width 384 height 40
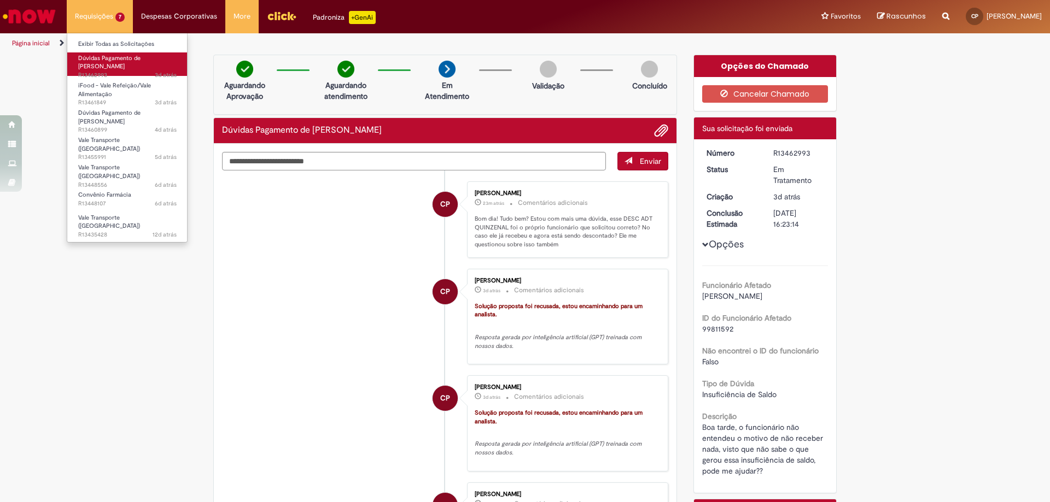
click at [106, 71] on span "3d atrás 3 dias atrás R13462993" at bounding box center [127, 75] width 98 height 9
click at [105, 71] on span "3d atrás 3 dias atrás R13462993" at bounding box center [127, 75] width 98 height 9
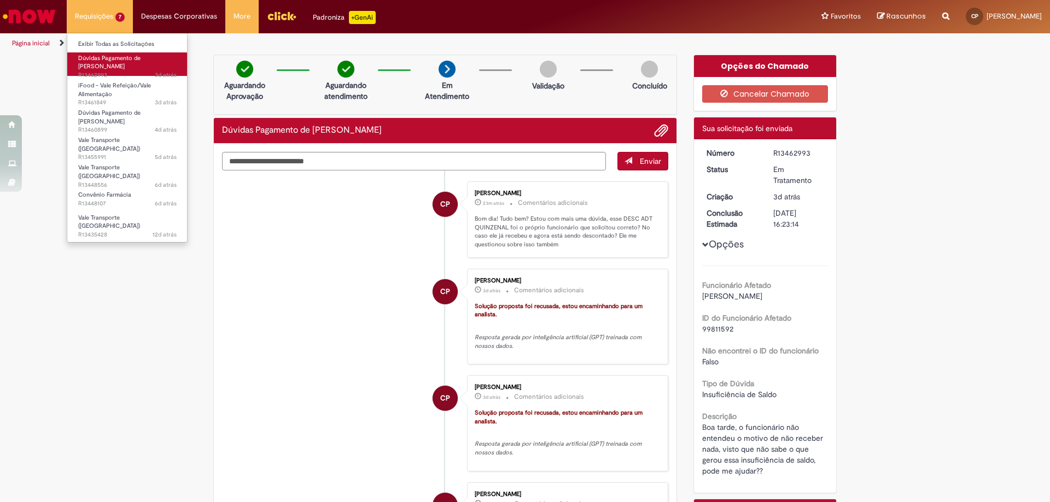
click at [105, 71] on span "3d atrás 3 dias atrás R13462993" at bounding box center [127, 75] width 98 height 9
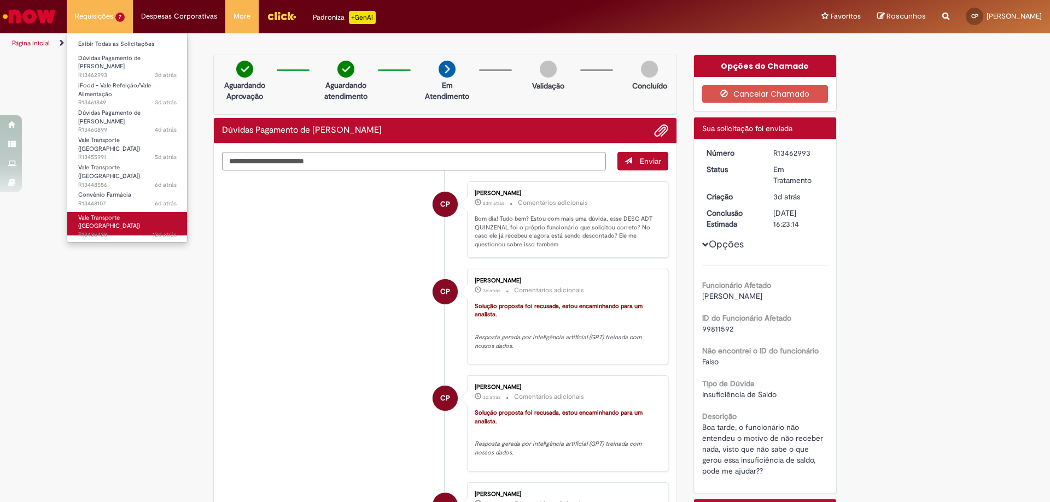
click at [118, 214] on span "Vale Transporte (VT)" at bounding box center [109, 222] width 62 height 17
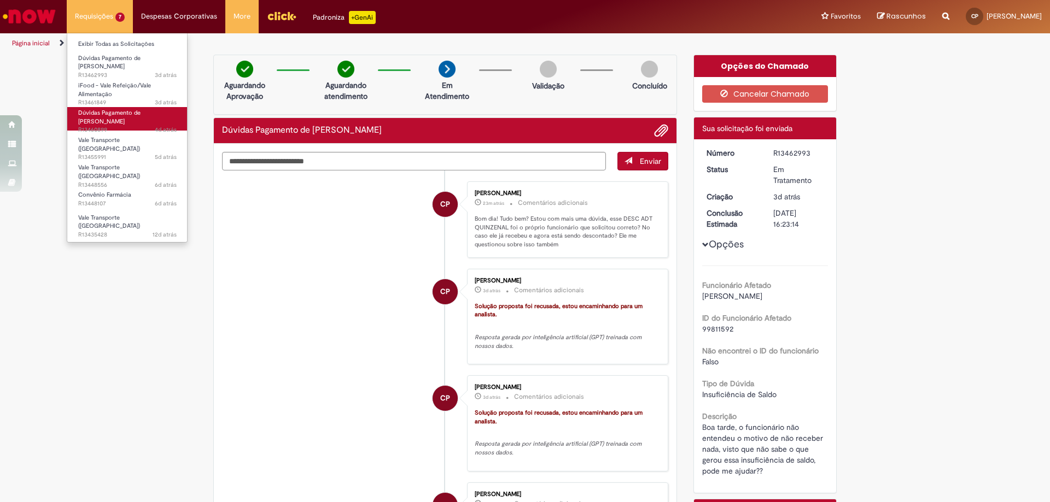
click at [120, 109] on span "Dúvidas Pagamento de Salário" at bounding box center [109, 117] width 62 height 17
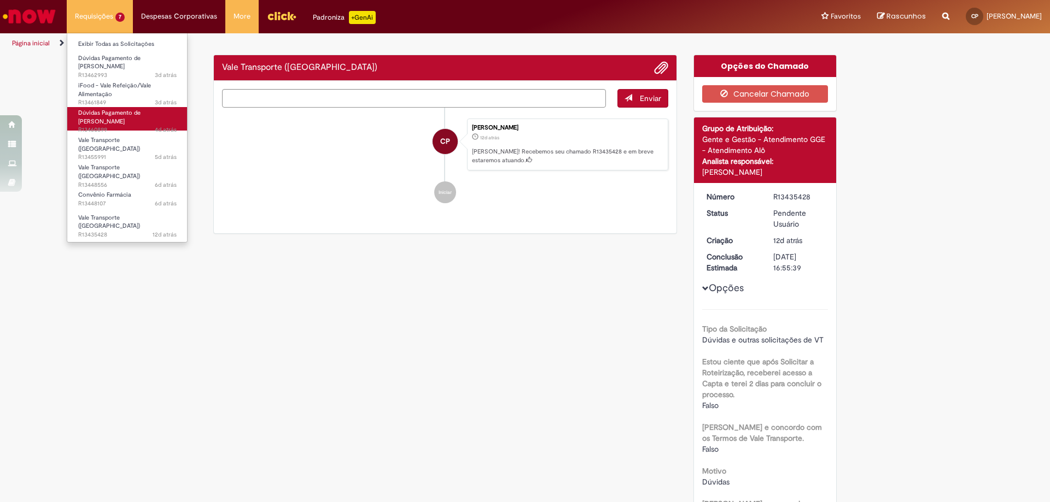
click at [120, 109] on span "Dúvidas Pagamento de Salário" at bounding box center [109, 117] width 62 height 17
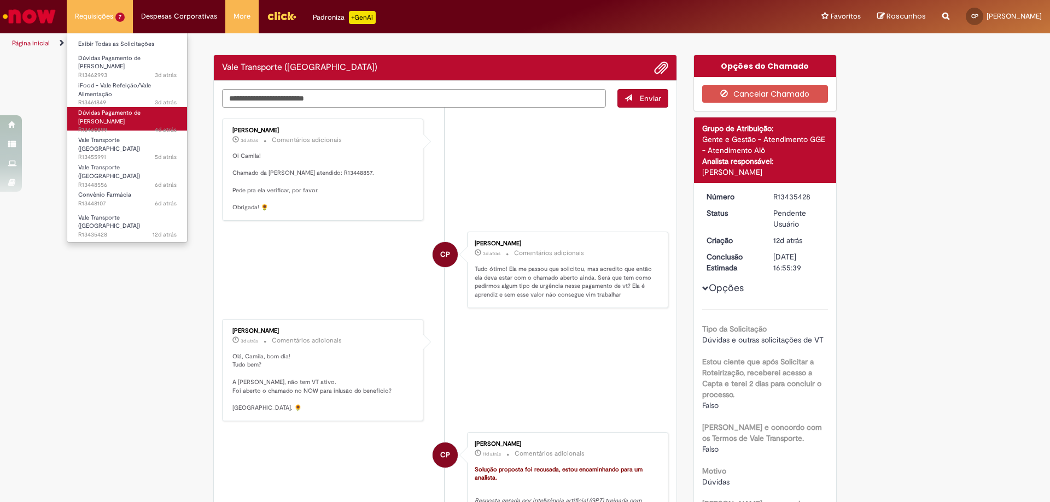
click at [120, 109] on span "Dúvidas Pagamento de Salário" at bounding box center [109, 117] width 62 height 17
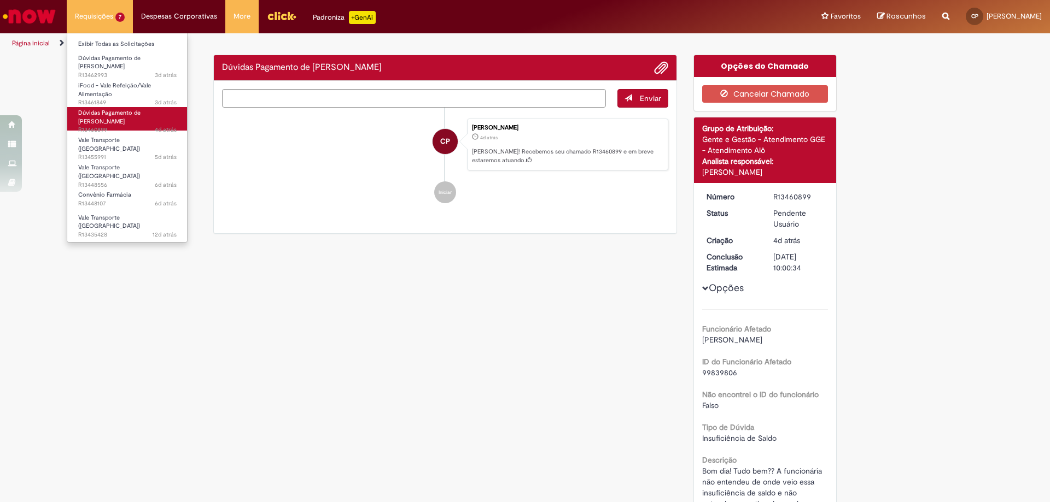
click at [121, 109] on span "Dúvidas Pagamento de Salário" at bounding box center [109, 117] width 62 height 17
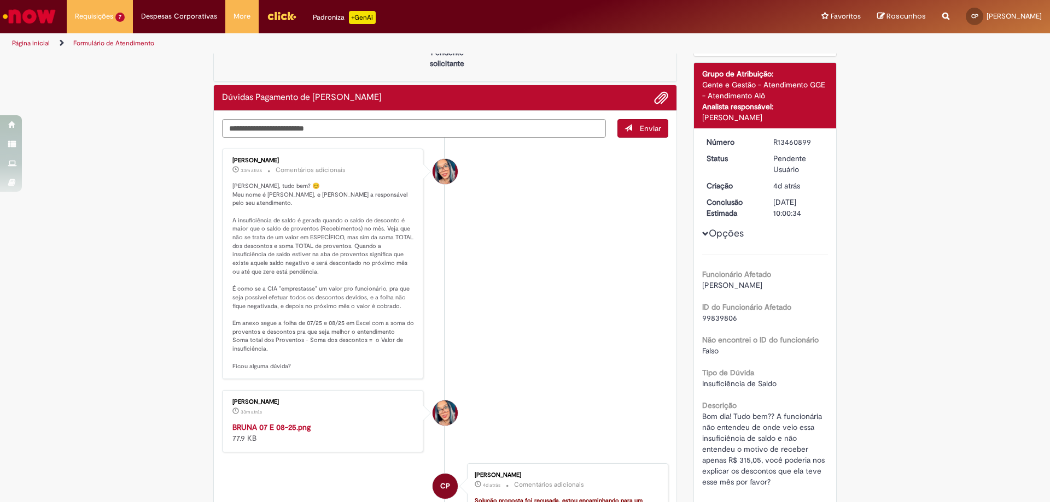
scroll to position [109, 0]
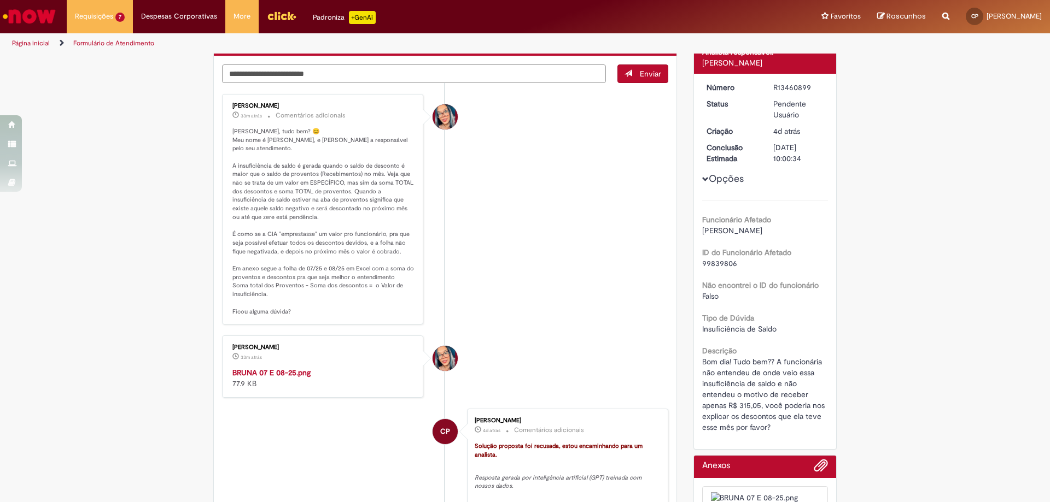
click at [323, 71] on textarea "Digite sua mensagem aqui..." at bounding box center [414, 74] width 384 height 19
type textarea "*"
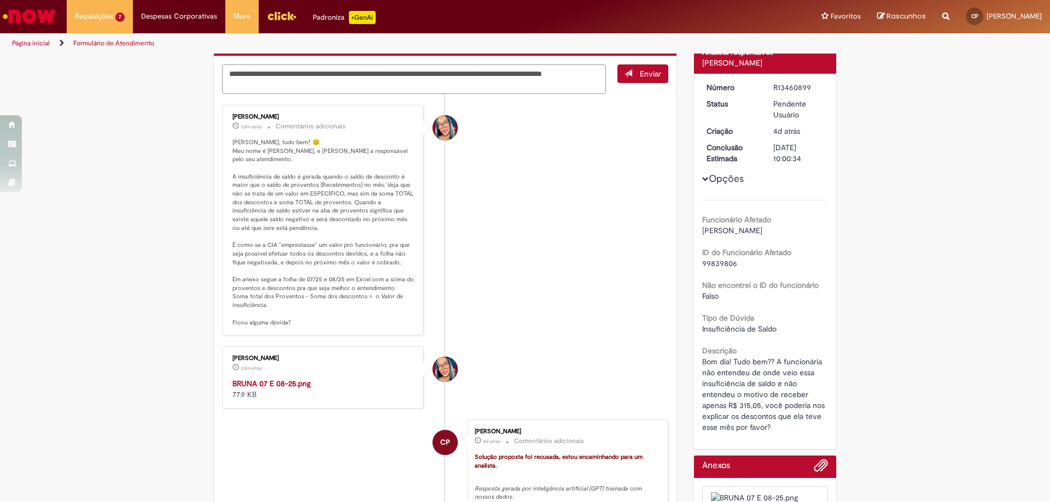
scroll to position [55, 0]
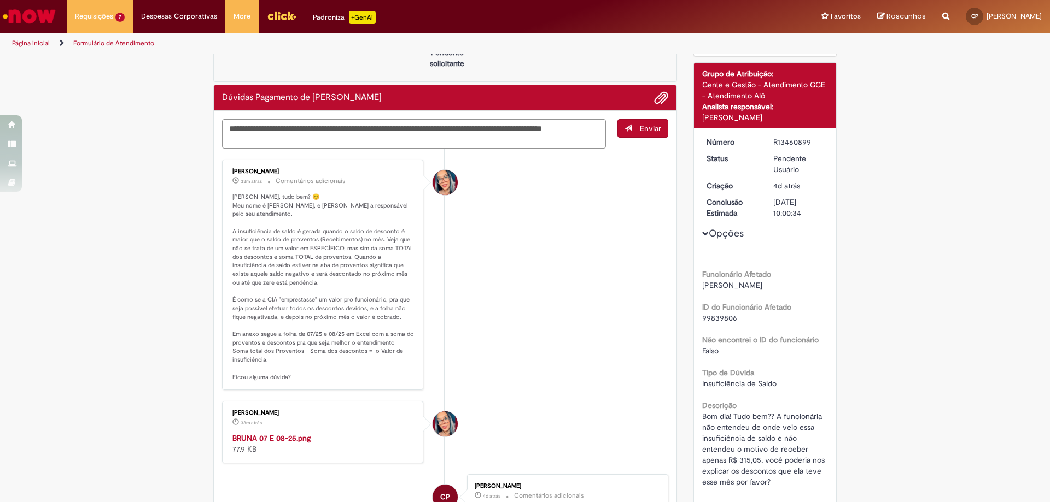
type textarea "**********"
click at [644, 128] on span "Enviar" at bounding box center [650, 129] width 21 height 10
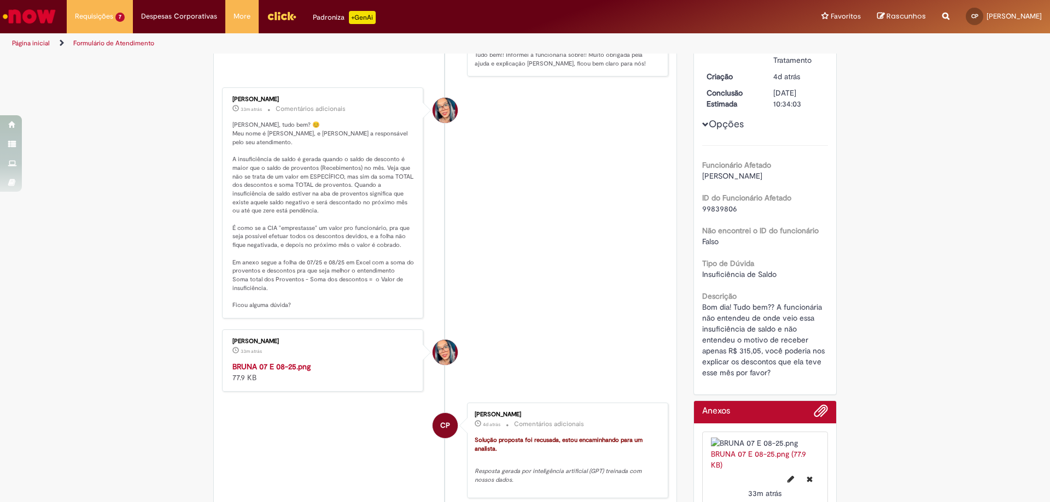
scroll to position [0, 0]
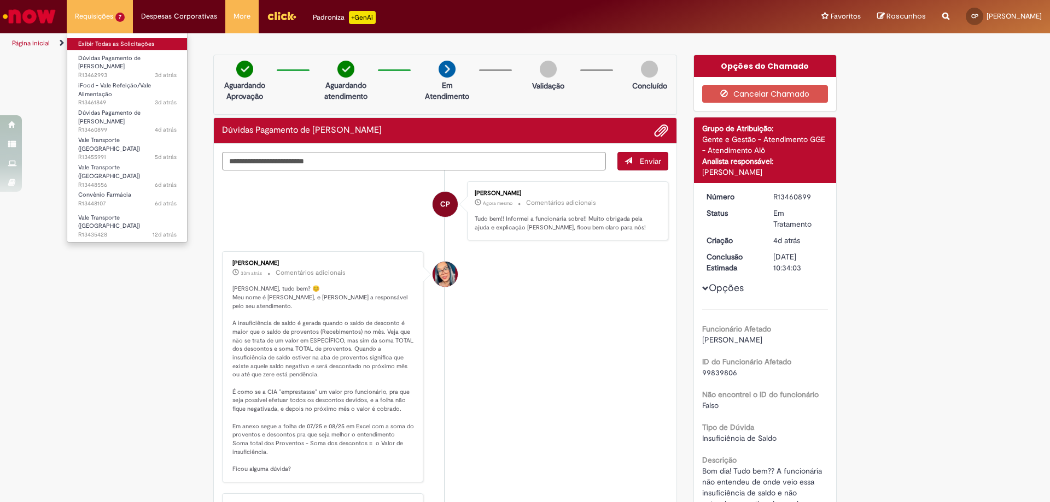
click at [120, 48] on link "Exibir Todas as Solicitações" at bounding box center [127, 44] width 120 height 12
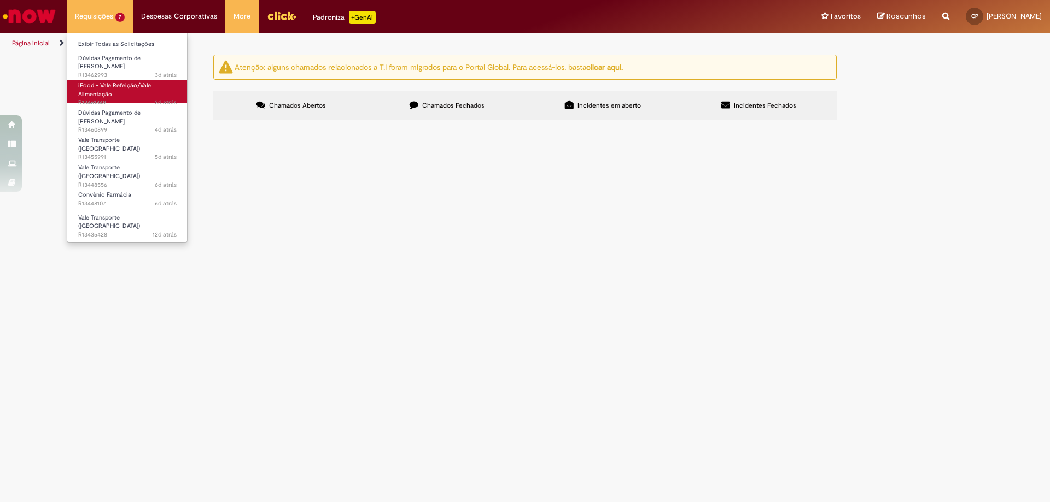
click at [100, 91] on span "iFood - Vale Refeição/Vale Alimentação" at bounding box center [114, 89] width 73 height 17
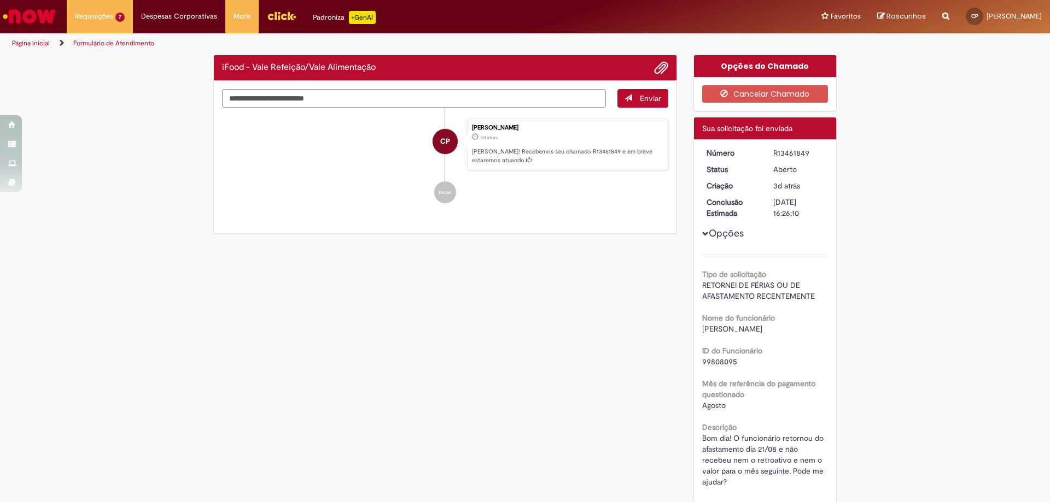
drag, startPoint x: 519, startPoint y: 258, endPoint x: 602, endPoint y: 267, distance: 83.6
click at [519, 258] on div "Verificar Código de Barras iFood - Vale Refeição/Vale Alimentação Enviar CP Cam…" at bounding box center [525, 328] width 640 height 546
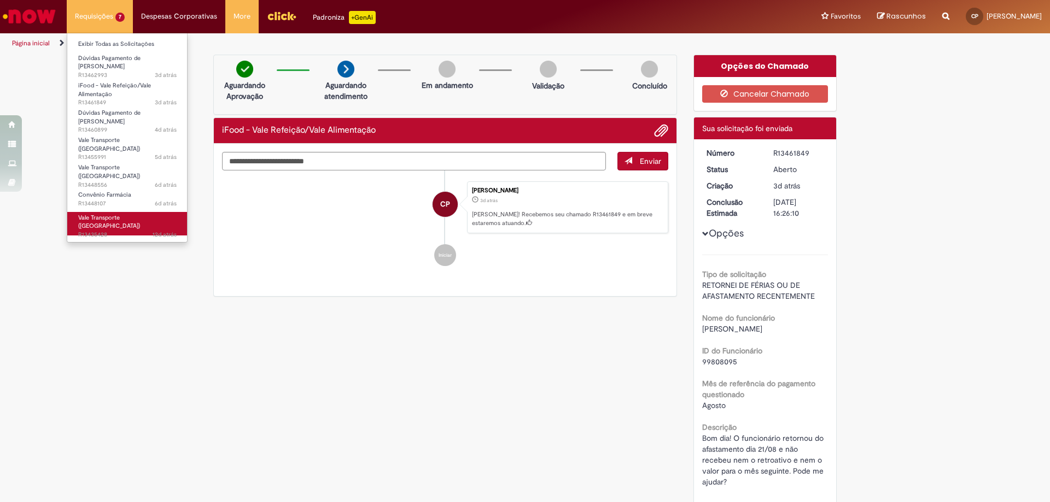
click at [93, 214] on span "Vale Transporte (VT)" at bounding box center [109, 222] width 62 height 17
click at [90, 210] on li "Vale Transporte (VT) 12d atrás 12 dias atrás R13435428" at bounding box center [127, 223] width 120 height 26
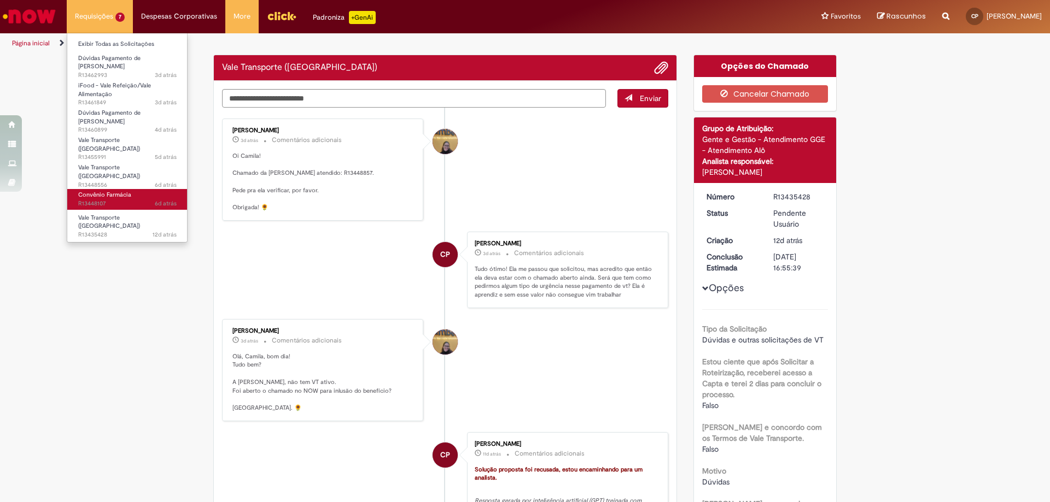
click at [110, 200] on span "6d atrás 6 dias atrás R13448107" at bounding box center [127, 204] width 98 height 9
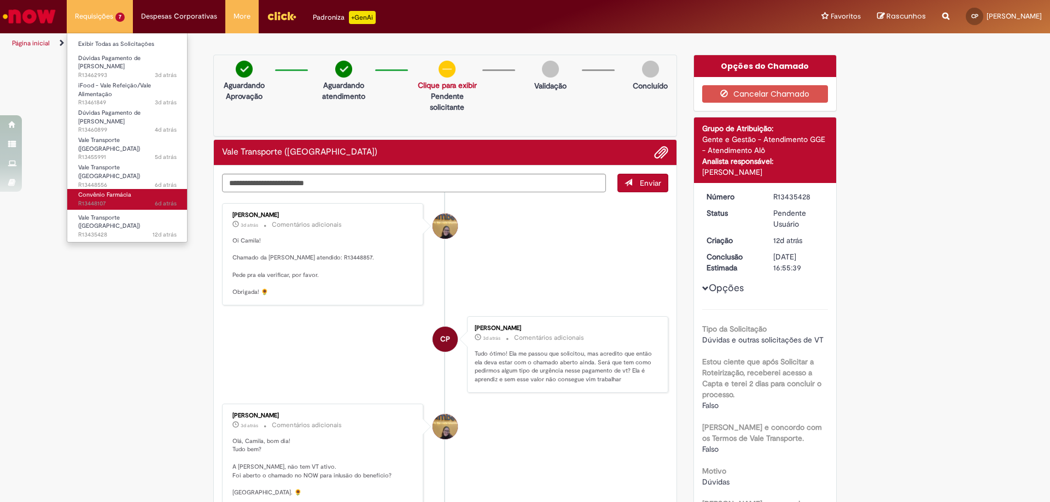
click at [110, 200] on span "6d atrás 6 dias atrás R13448107" at bounding box center [127, 204] width 98 height 9
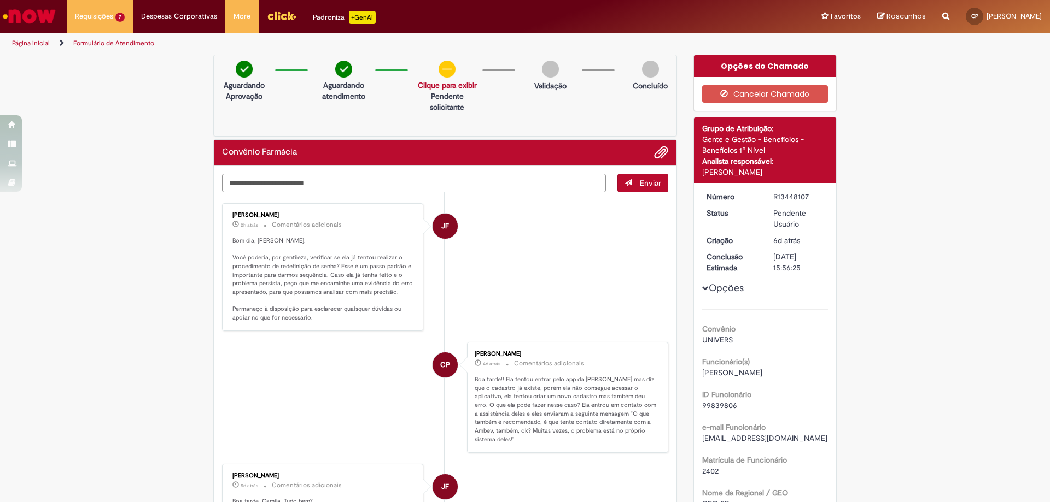
click at [359, 189] on textarea "Digite sua mensagem aqui..." at bounding box center [414, 183] width 384 height 19
click at [344, 178] on textarea "Digite sua mensagem aqui..." at bounding box center [414, 183] width 384 height 19
type textarea "*"
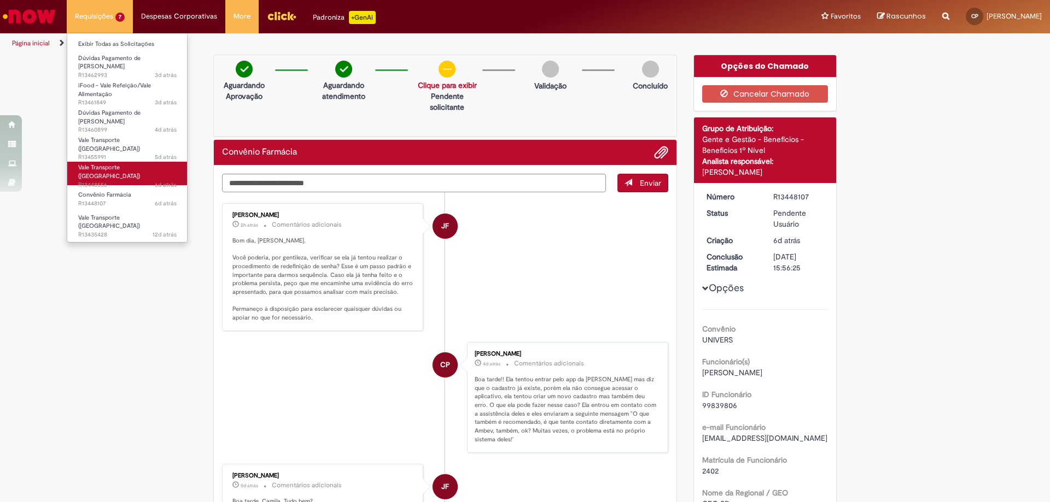
click at [108, 163] on span "Vale Transporte (VT)" at bounding box center [109, 171] width 62 height 17
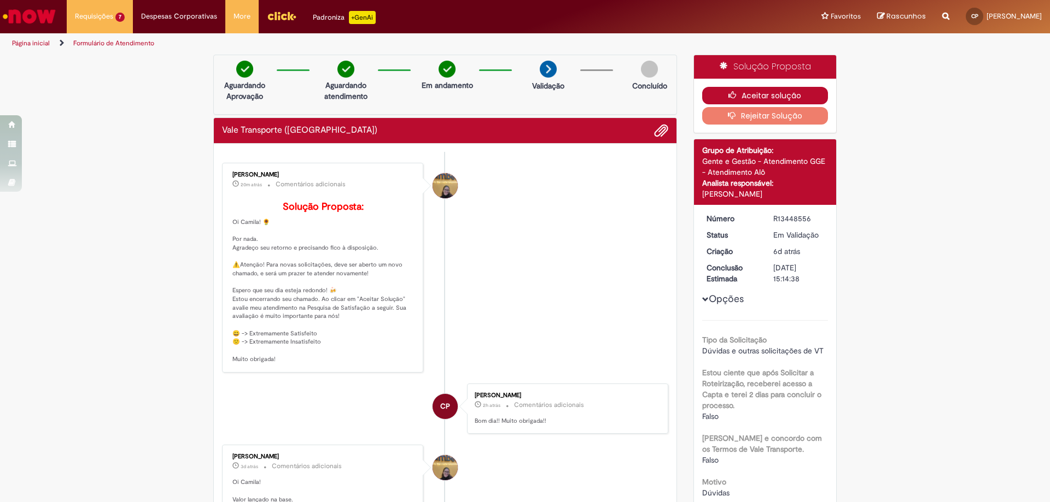
click at [763, 97] on button "Aceitar solução" at bounding box center [765, 95] width 126 height 17
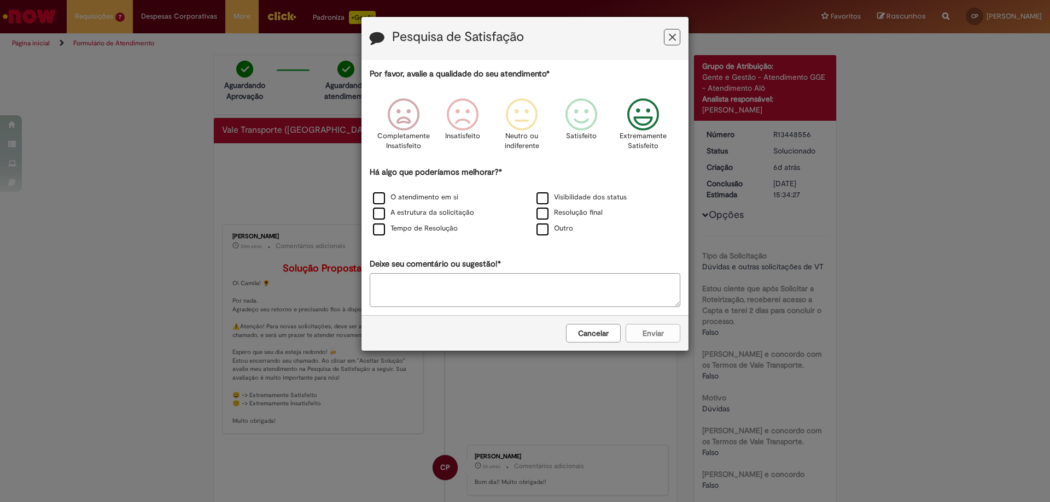
click at [640, 107] on icon "Feedback" at bounding box center [643, 114] width 41 height 33
click at [441, 232] on label "Tempo de Resolução" at bounding box center [415, 229] width 85 height 10
click at [657, 332] on button "Enviar" at bounding box center [652, 333] width 55 height 19
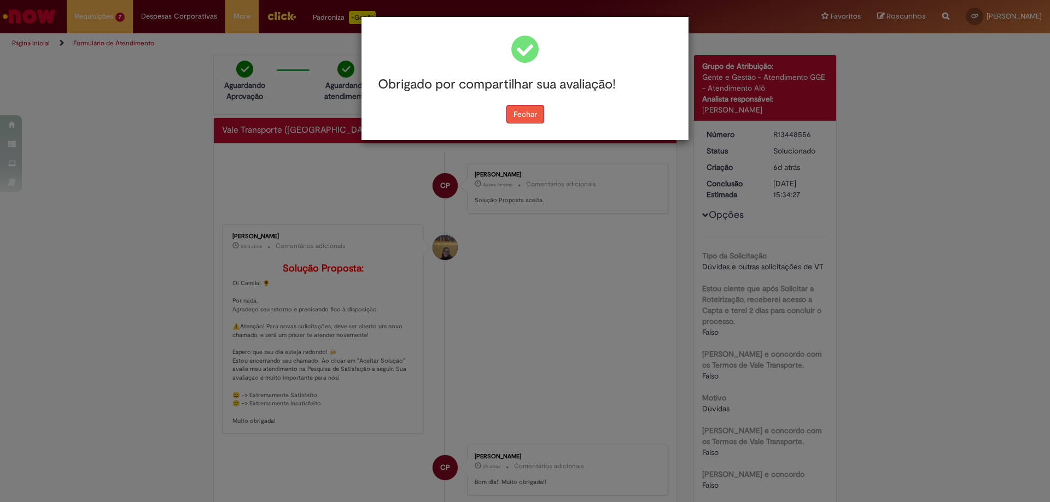
click at [522, 112] on button "Fechar" at bounding box center [525, 114] width 38 height 19
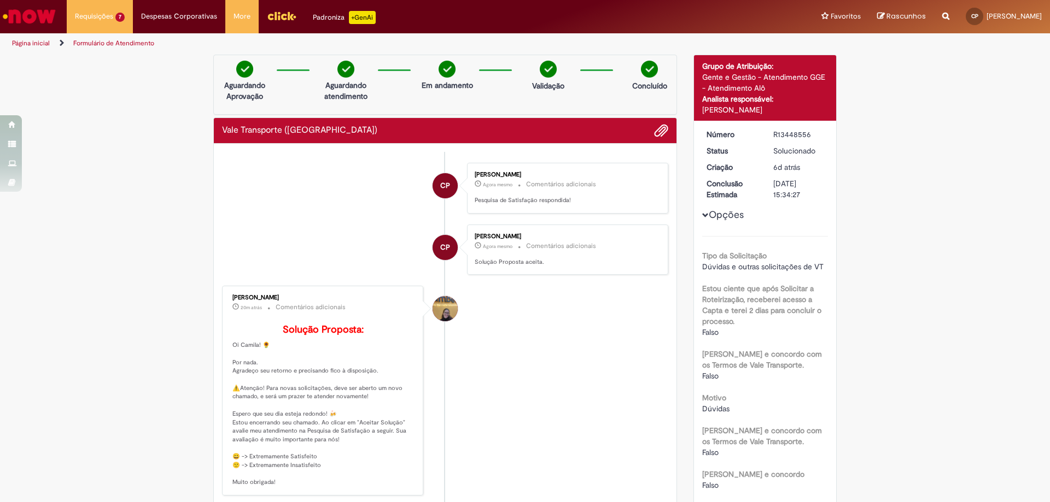
click at [51, 8] on img "Ir para a Homepage" at bounding box center [29, 16] width 56 height 22
